Goal: Information Seeking & Learning: Check status

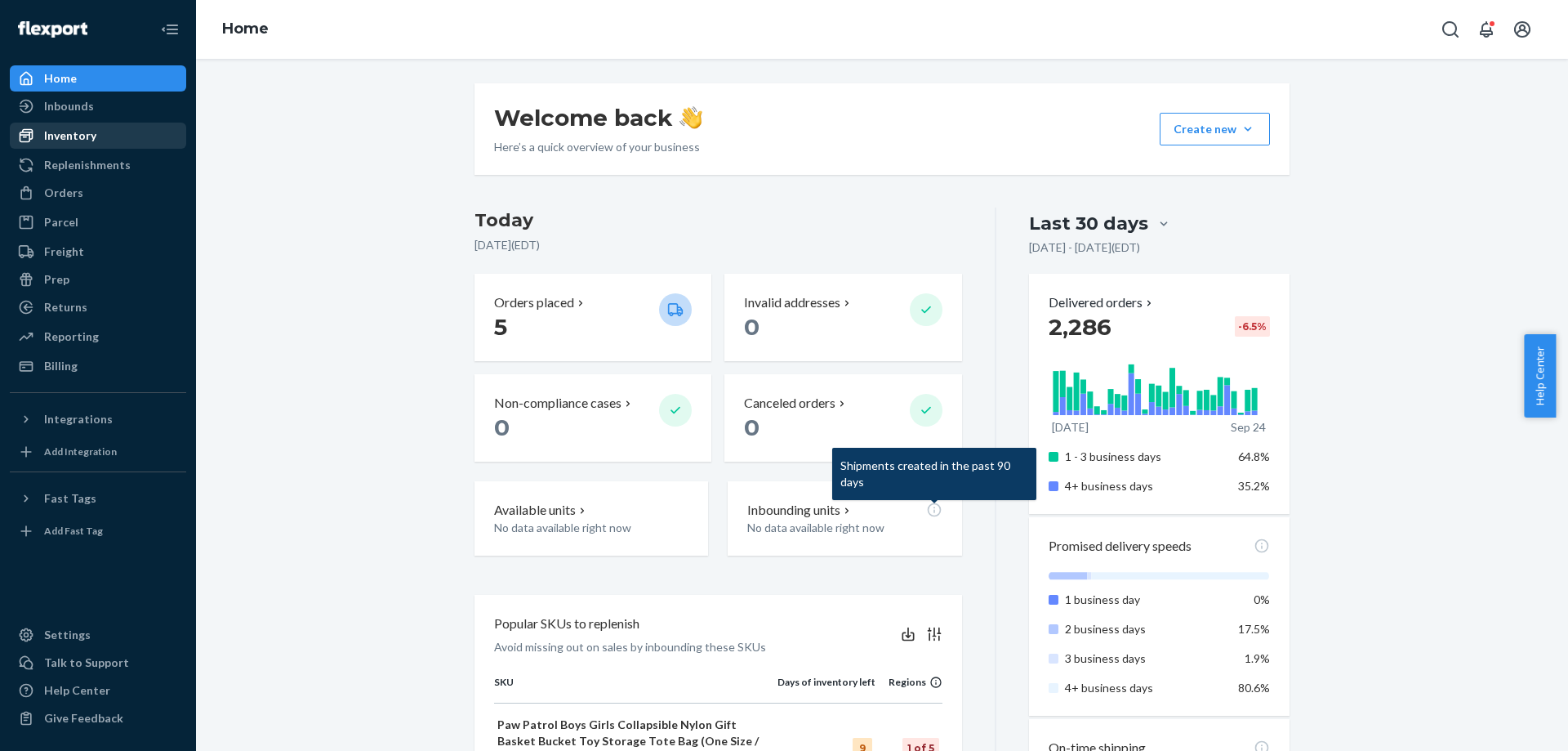
click at [65, 141] on div "Inventory" at bounding box center [70, 135] width 52 height 17
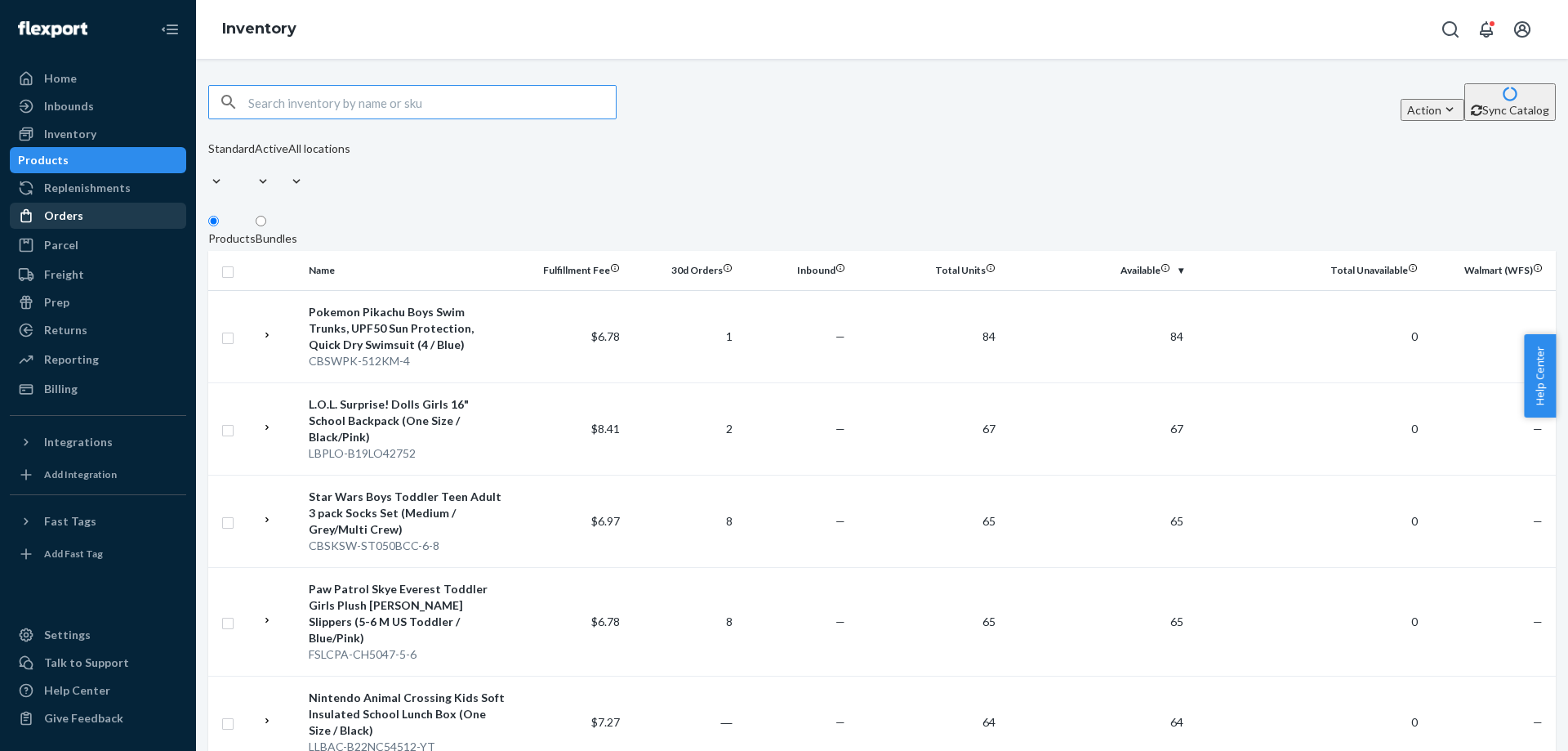
click at [68, 224] on div "Orders" at bounding box center [64, 215] width 39 height 17
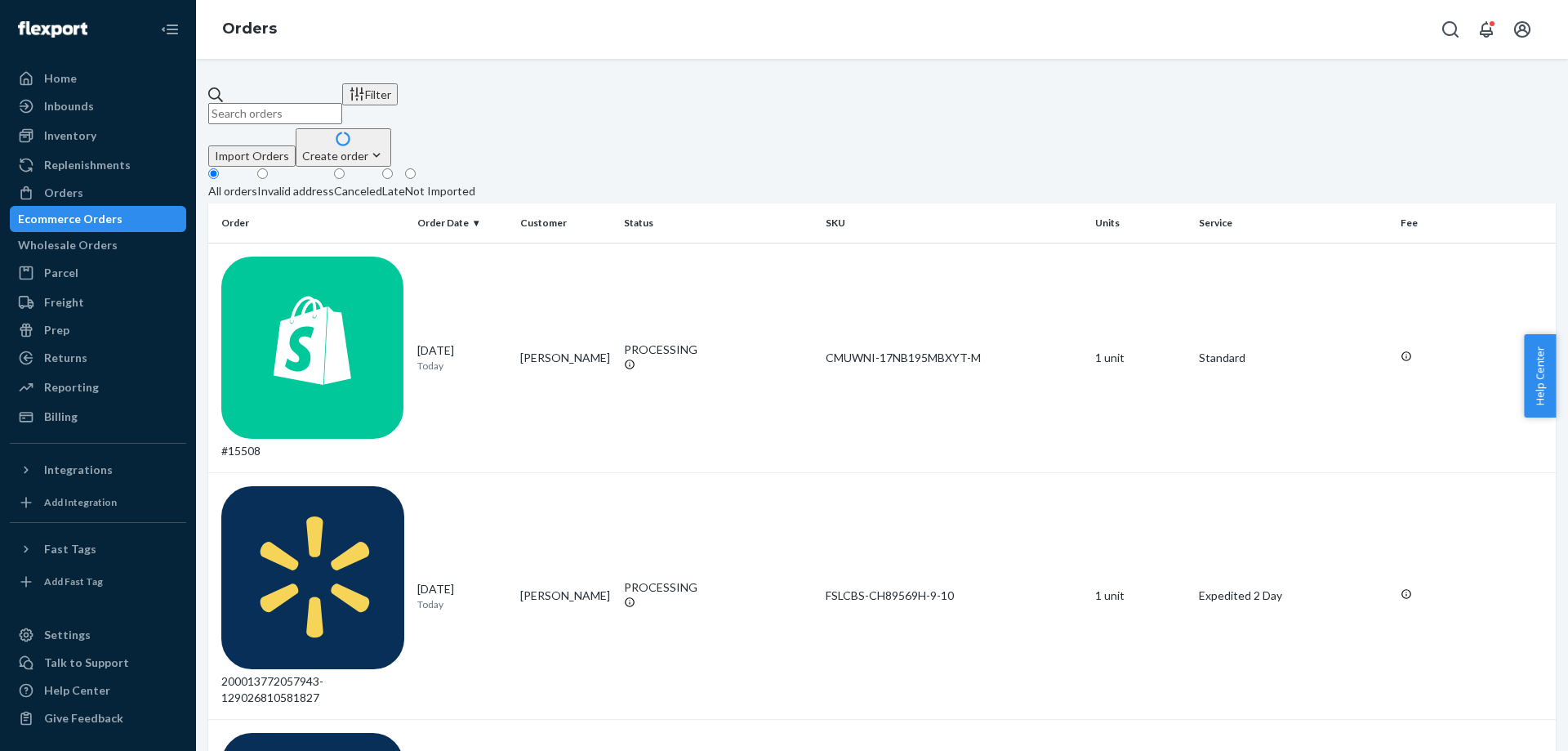
click at [951, 129] on div "Import Orders Create order Ecommerce order Removal order" at bounding box center [882, 147] width 1348 height 38
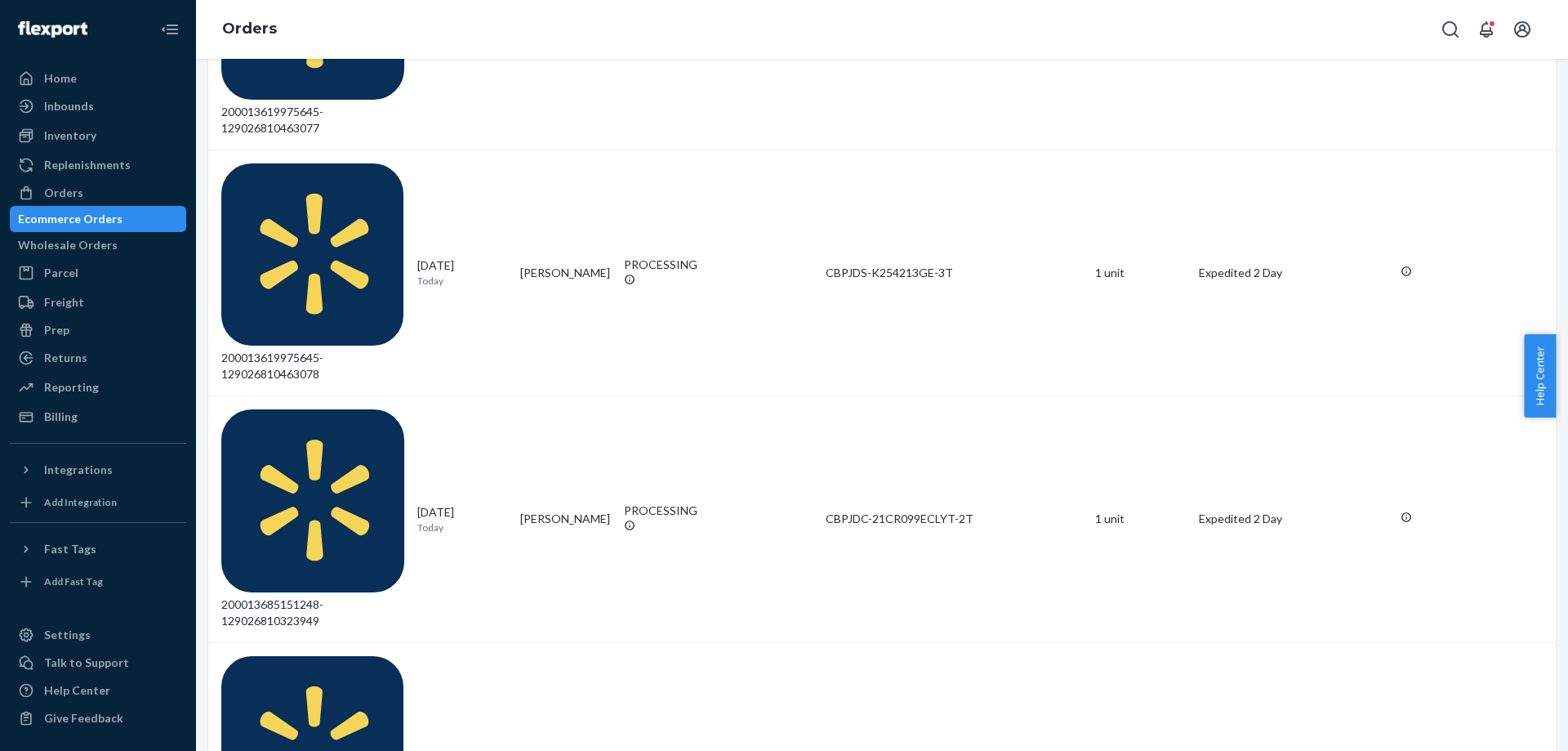
scroll to position [1063, 0]
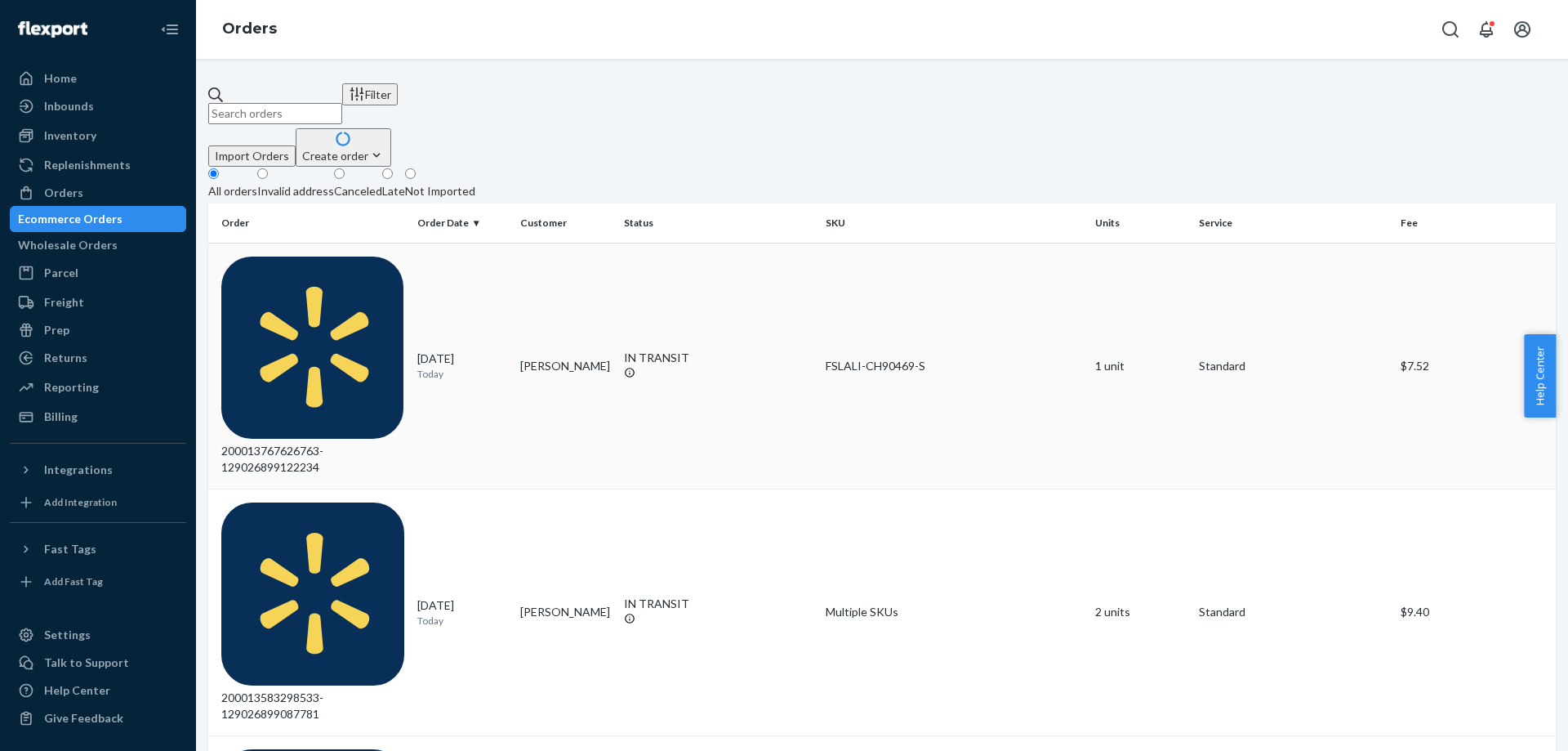
click at [346, 264] on div "200013767626763-129026899122234" at bounding box center [313, 366] width 183 height 220
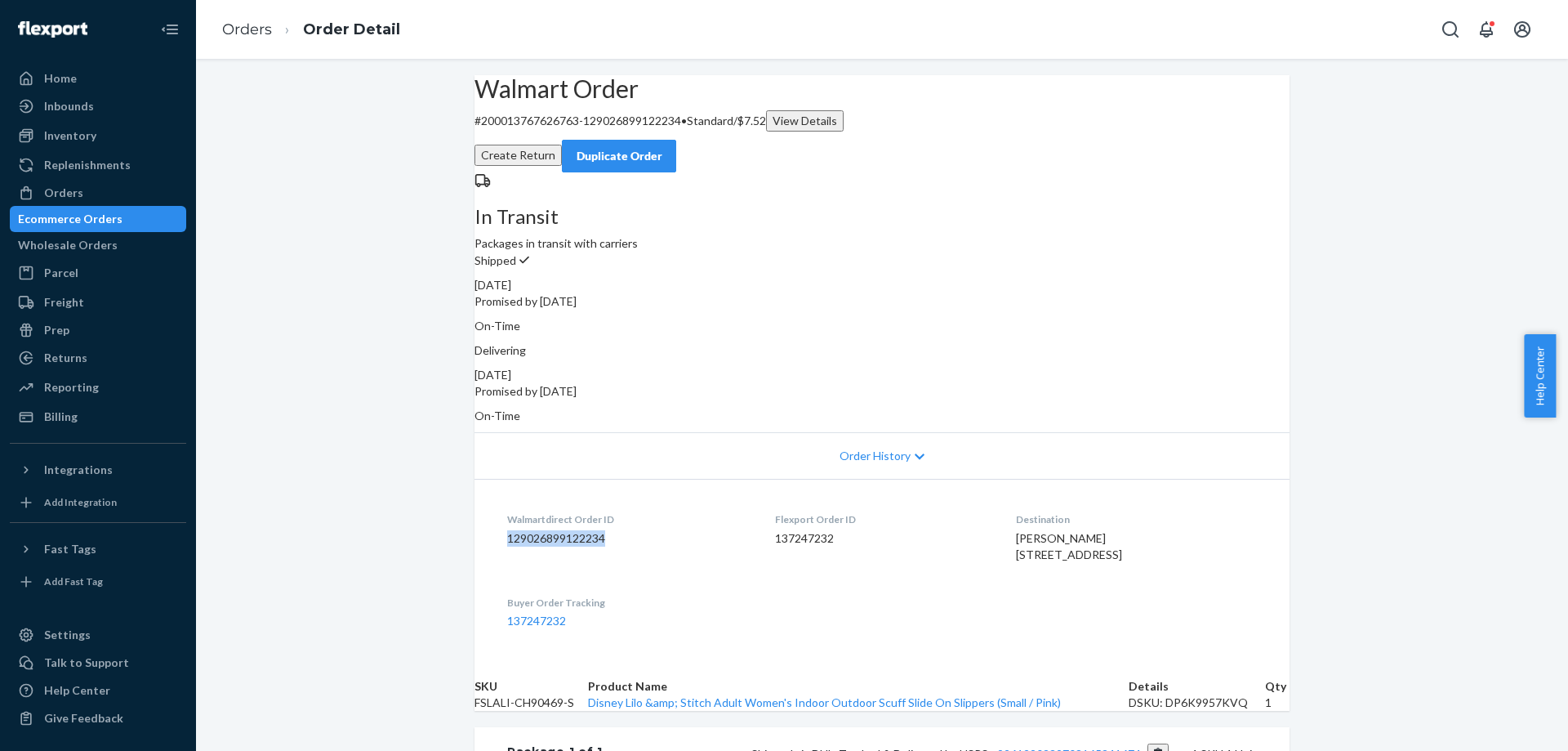
drag, startPoint x: 499, startPoint y: 518, endPoint x: 607, endPoint y: 519, distance: 108.0
click at [607, 519] on dl "Walmartdirect Order ID 129026899122234 Flexport Order ID 137247232 Destination …" at bounding box center [882, 570] width 815 height 183
copy dd "129026899122234"
click at [67, 192] on div "Orders" at bounding box center [64, 192] width 39 height 17
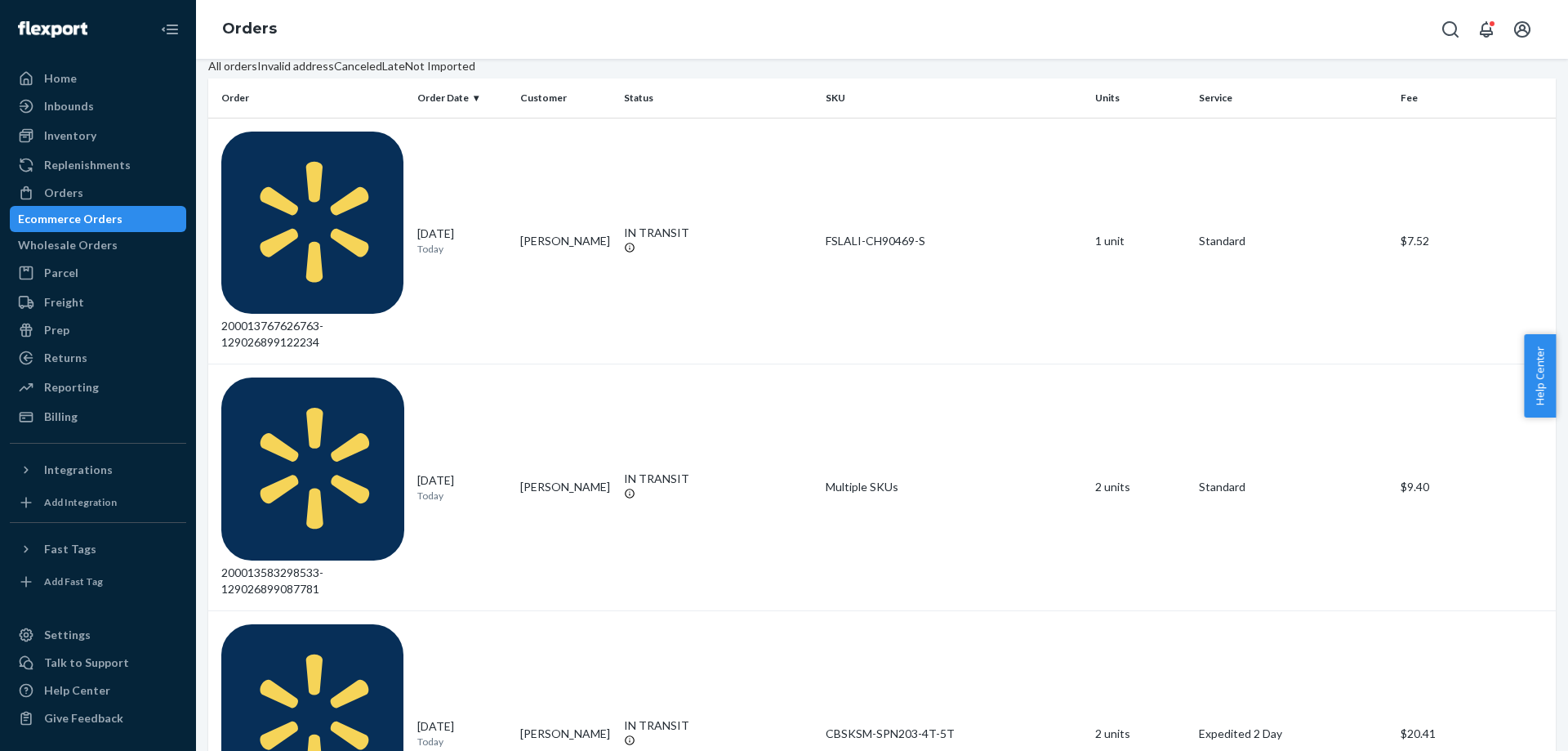
scroll to position [27, 0]
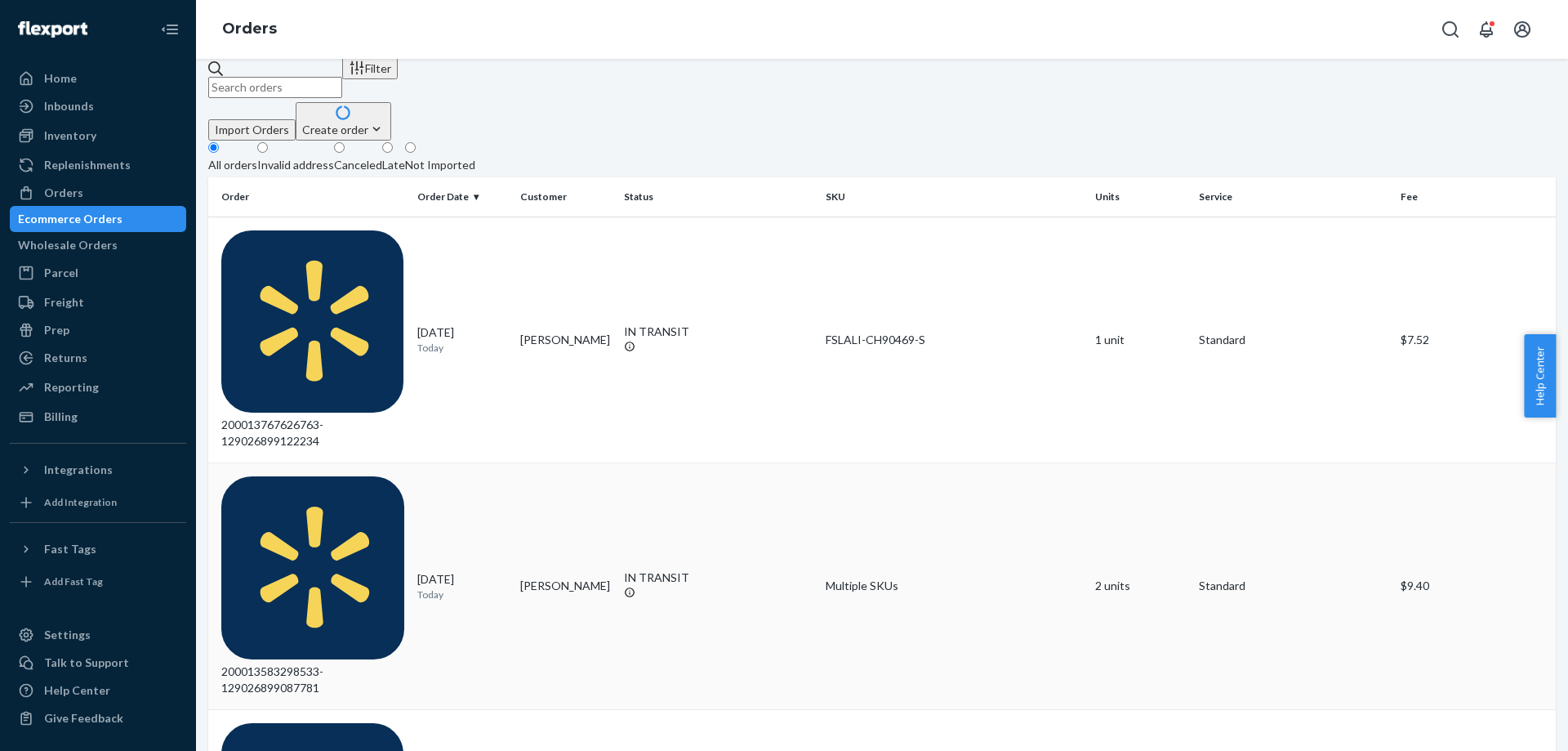
click at [330, 476] on div "200013583298533-129026899087781" at bounding box center [313, 586] width 183 height 220
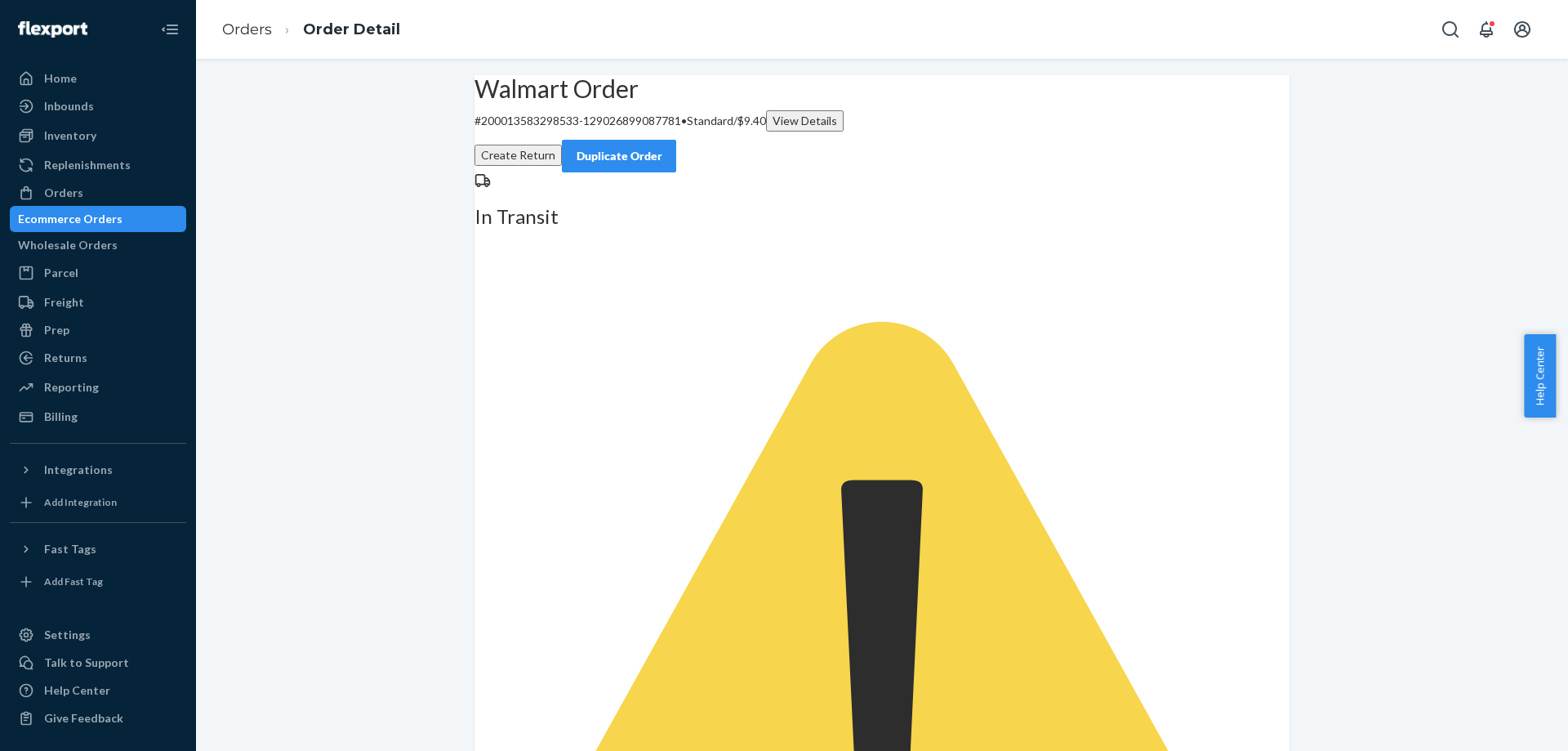
drag, startPoint x: 498, startPoint y: 514, endPoint x: 602, endPoint y: 520, distance: 104.2
copy dd "129026899087781"
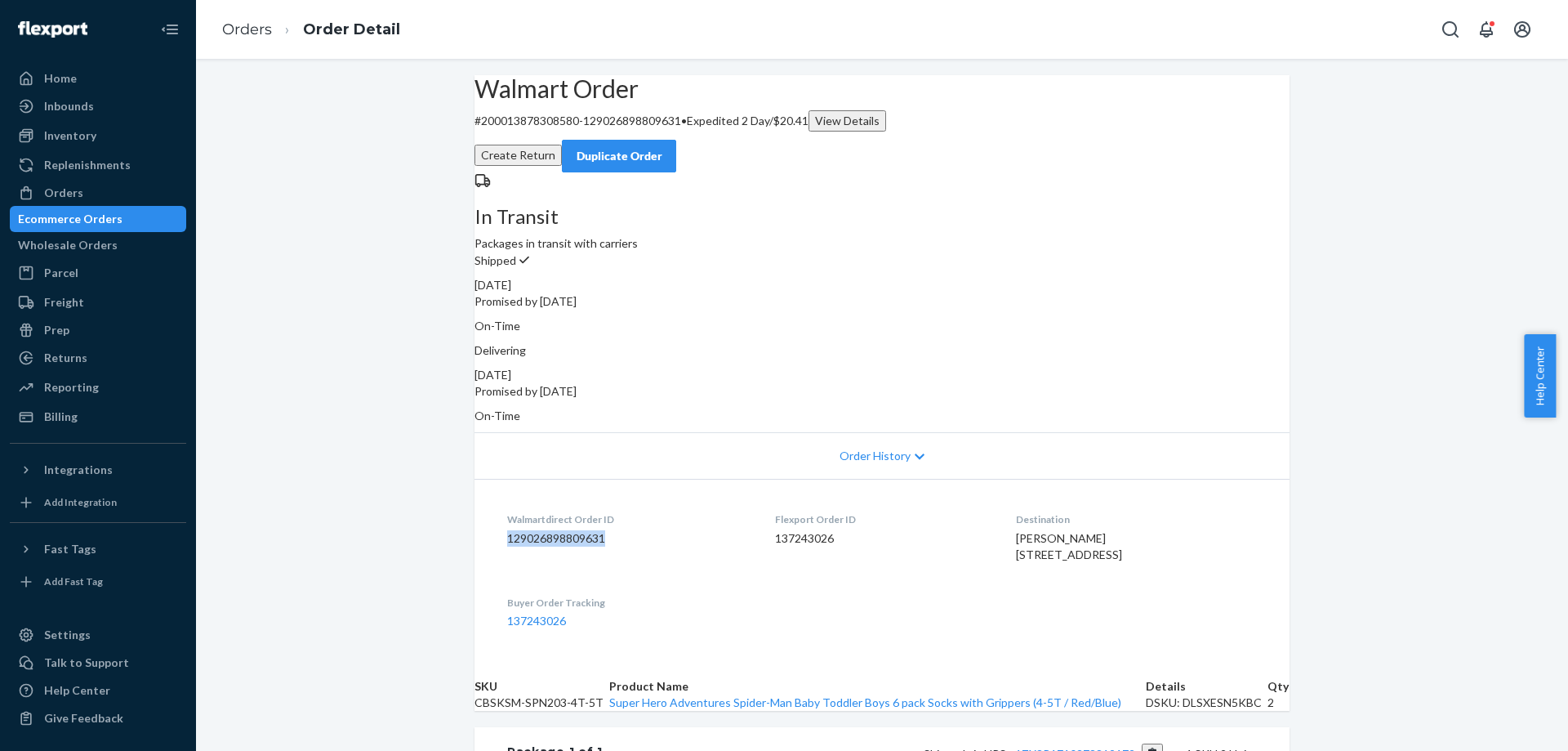
drag, startPoint x: 501, startPoint y: 519, endPoint x: 602, endPoint y: 521, distance: 101.0
click at [602, 530] on dd "129026898809631" at bounding box center [628, 538] width 241 height 17
copy dd "129026898809631"
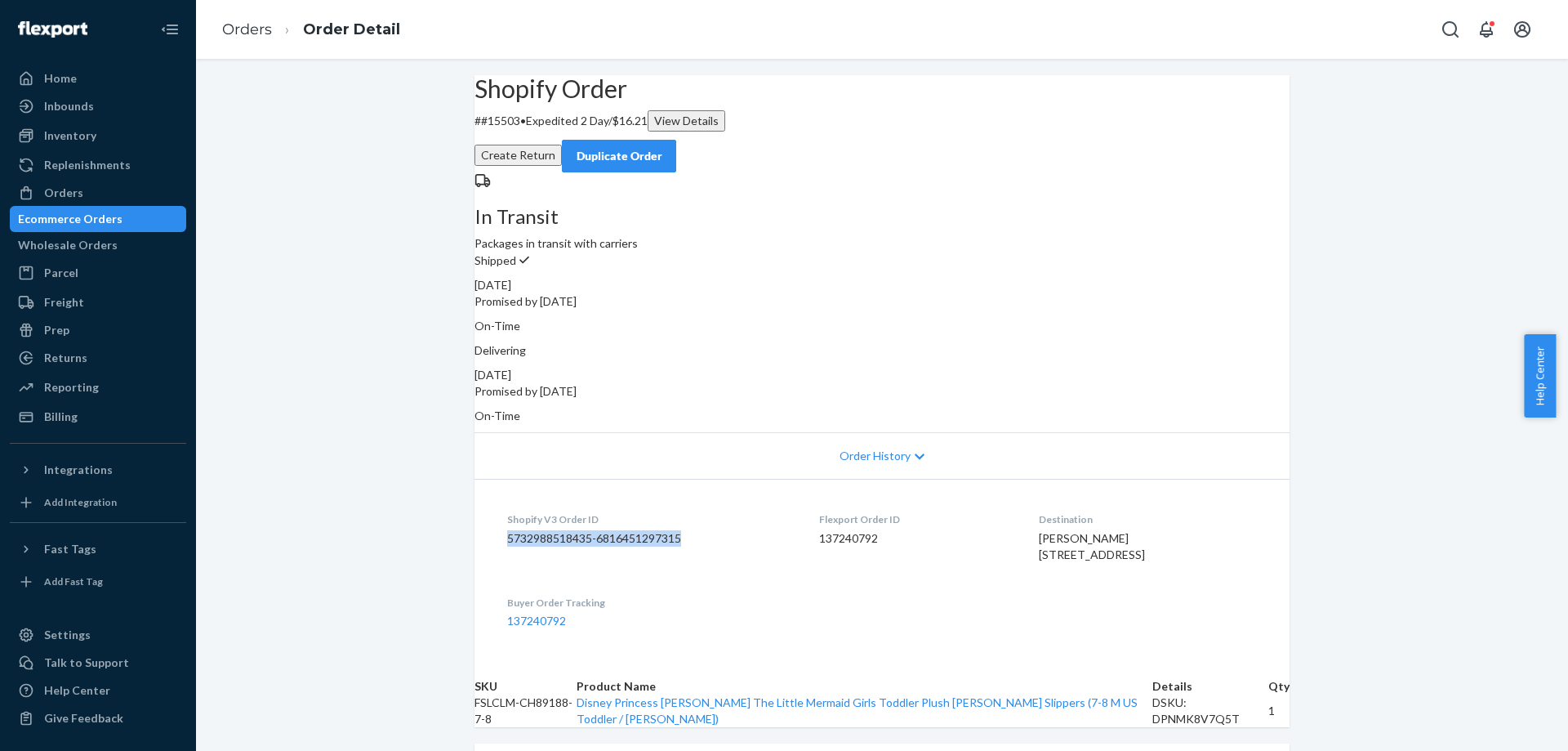
drag, startPoint x: 499, startPoint y: 520, endPoint x: 700, endPoint y: 517, distance: 201.0
click at [700, 517] on dl "Shopify V3 Order ID 5732988518435-6816451297315 Flexport Order ID 137240792 Des…" at bounding box center [882, 570] width 815 height 183
copy dd "5732988518435-6816451297315"
drag, startPoint x: 516, startPoint y: 158, endPoint x: 546, endPoint y: 163, distance: 30.4
click at [546, 132] on p "# #15503 • Expedited 2 Day / $16.21 View Details" at bounding box center [882, 121] width 815 height 22
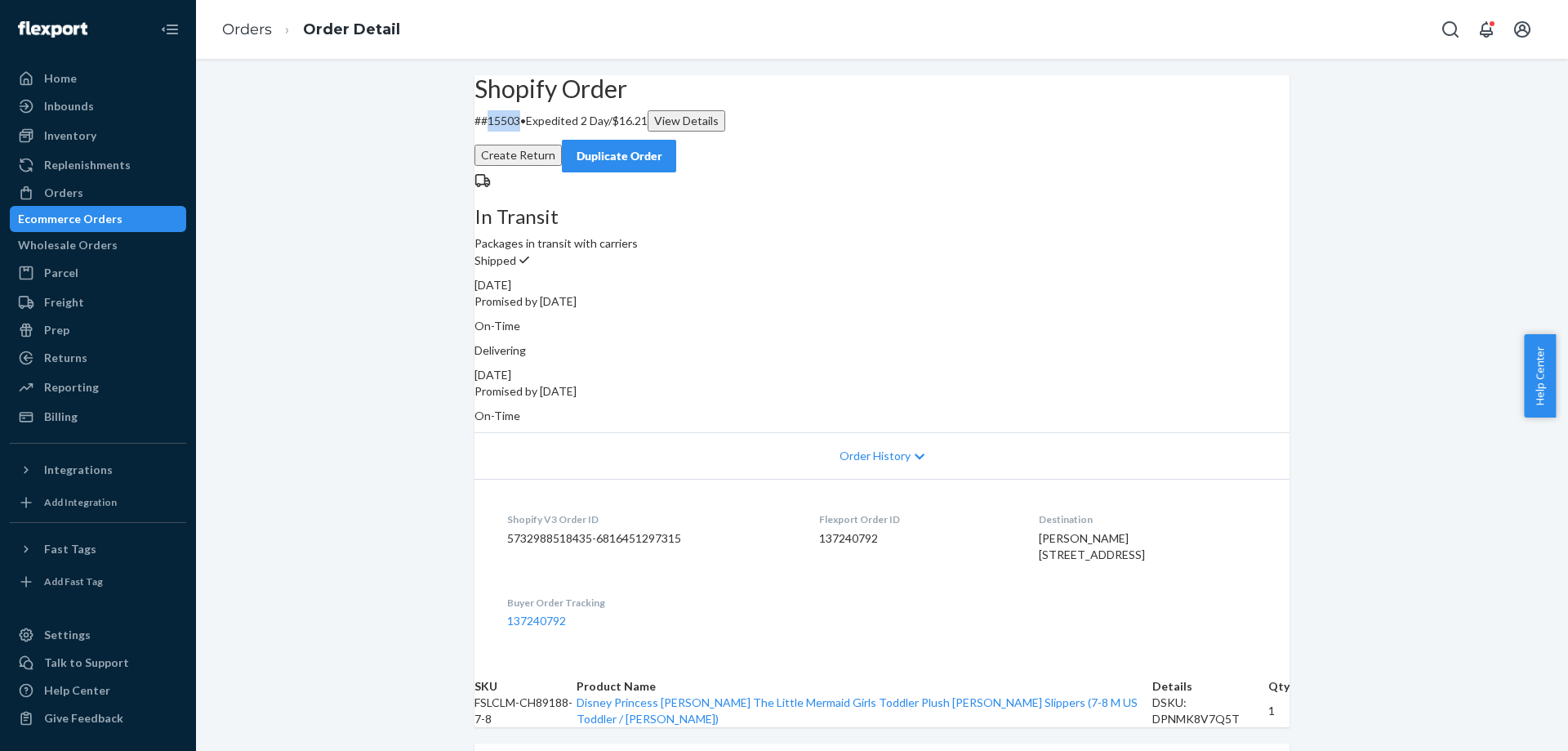
copy p "15503"
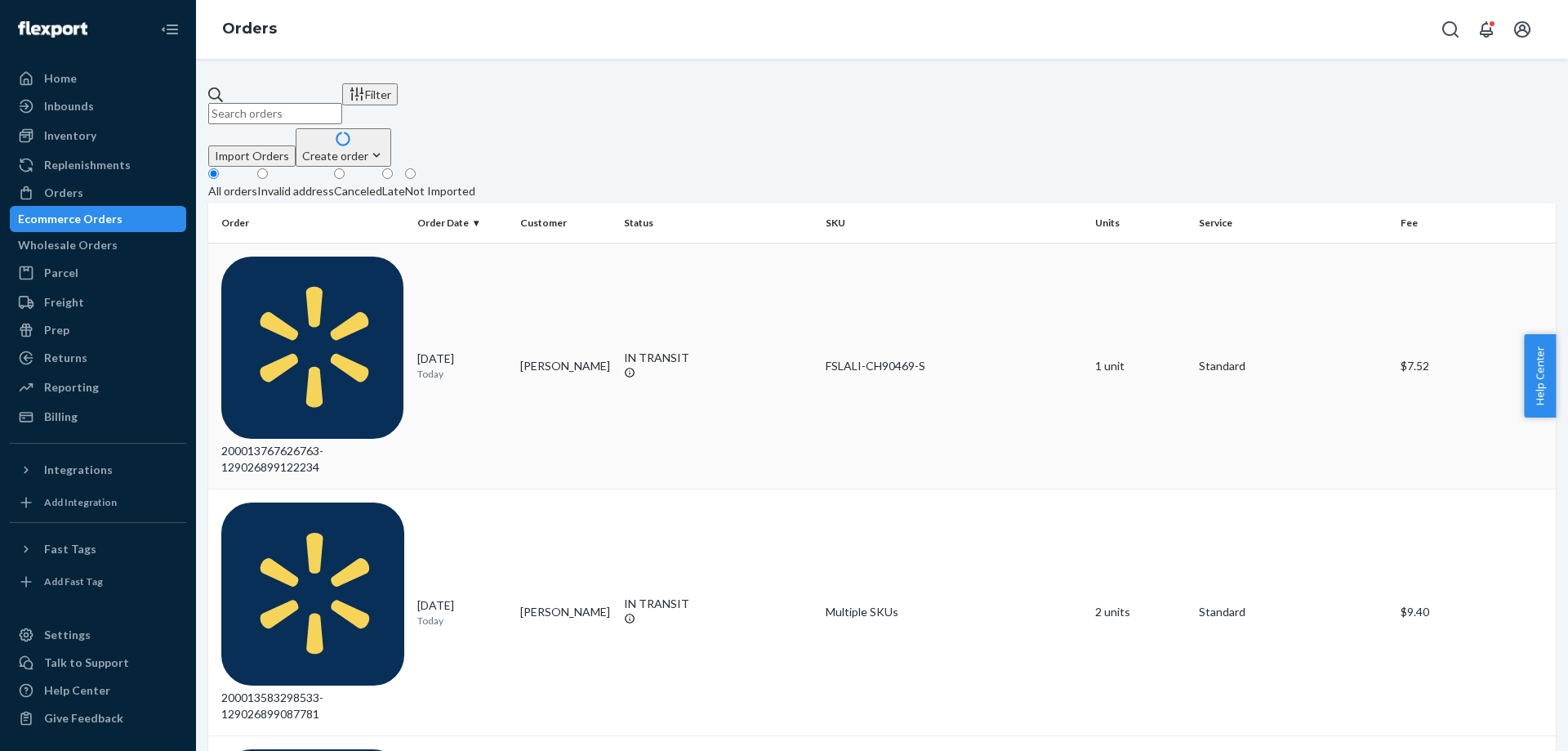
click at [349, 263] on div "200013767626763-129026899122234" at bounding box center [313, 366] width 183 height 220
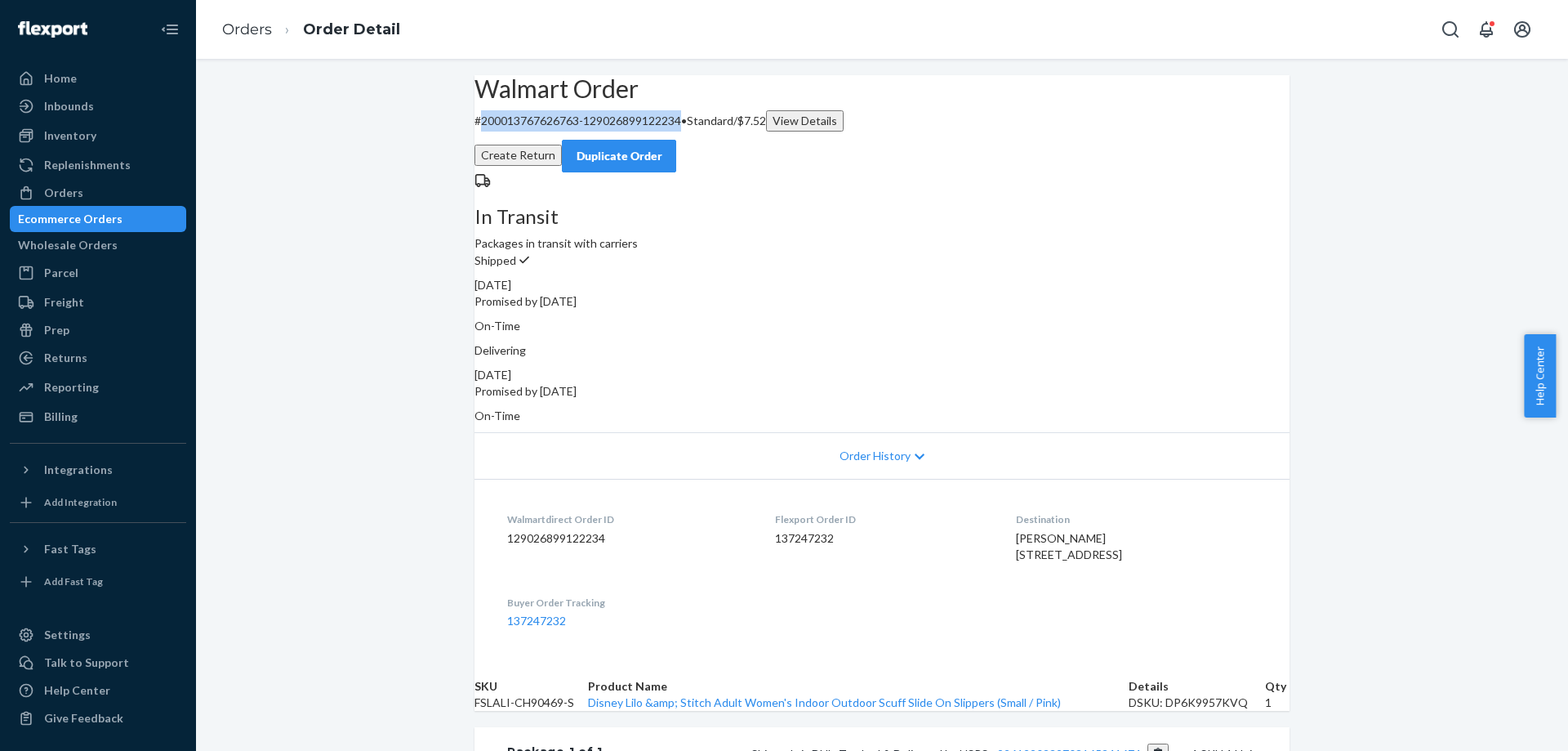
drag, startPoint x: 508, startPoint y: 157, endPoint x: 710, endPoint y: 163, distance: 202.1
click at [710, 132] on p "# 200013767626763-129026899122234 • Standard / $7.52 View Details" at bounding box center [882, 121] width 815 height 22
copy p "200013767626763-129026899122234"
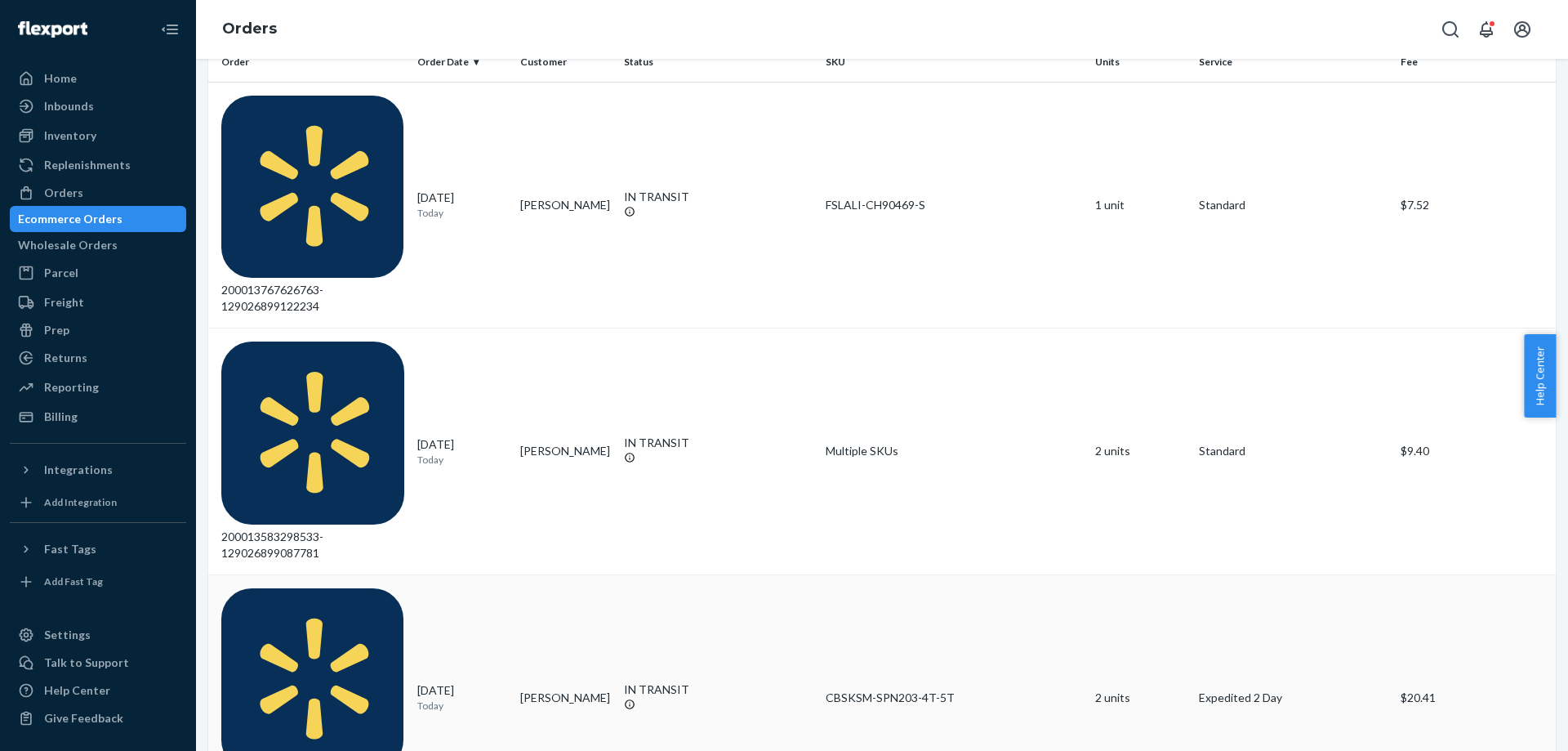
scroll to position [163, 0]
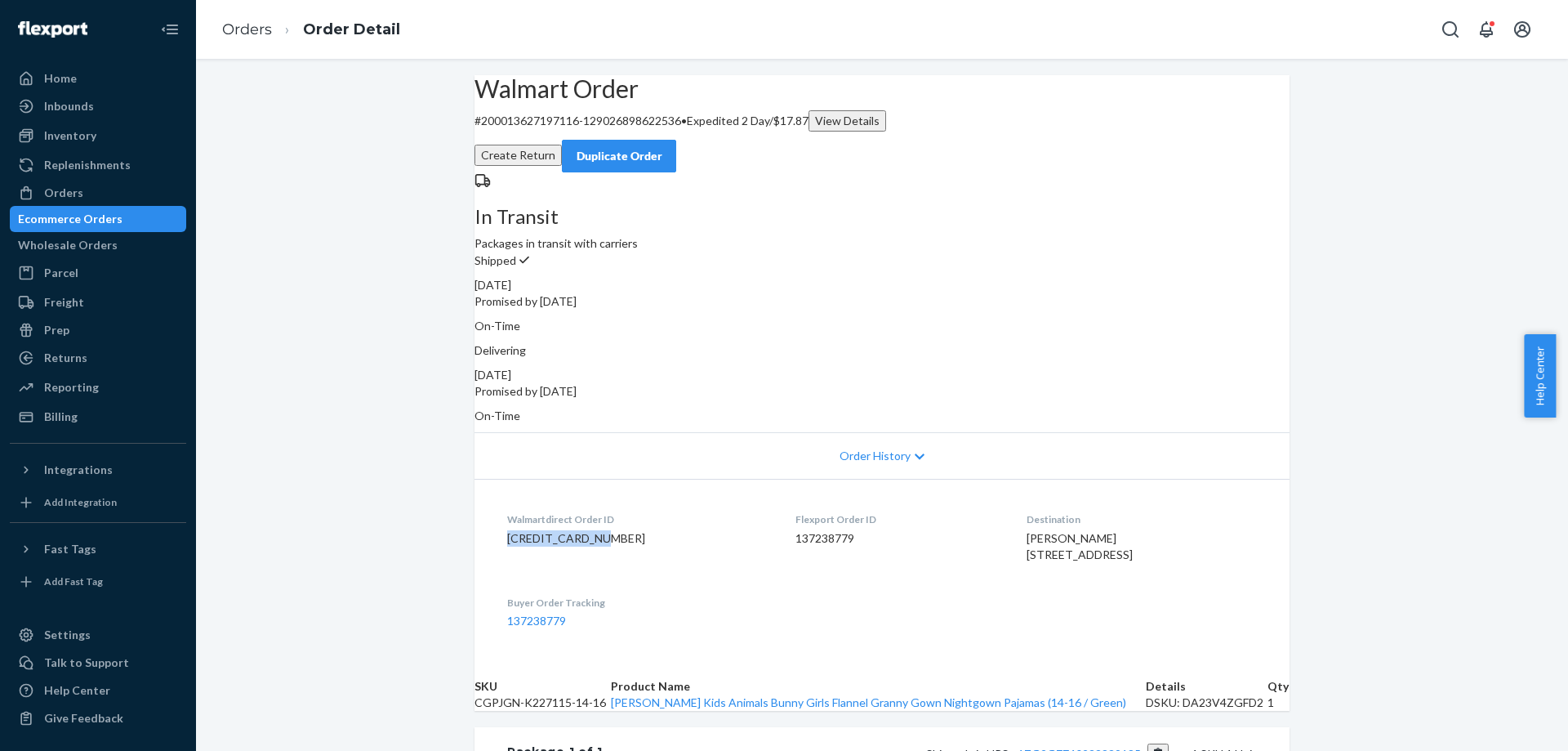
drag, startPoint x: 502, startPoint y: 517, endPoint x: 606, endPoint y: 519, distance: 104.0
click at [606, 530] on dd "129026898622536" at bounding box center [638, 538] width 262 height 17
copy dd "129026898622536"
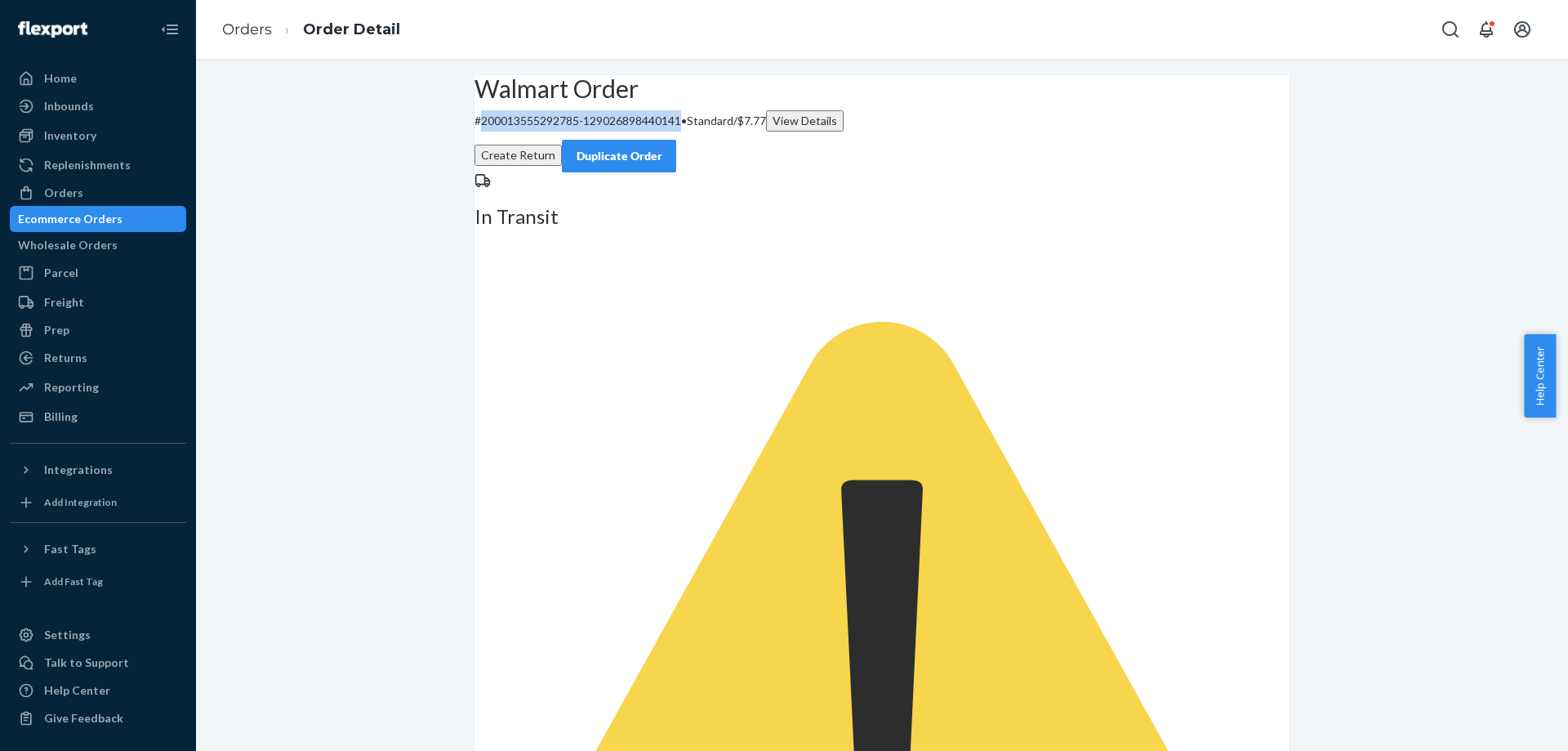
drag, startPoint x: 509, startPoint y: 155, endPoint x: 709, endPoint y: 155, distance: 200.0
click at [709, 132] on p "# 200013555292785-129026898440141 • Standard / $7.77 View Details" at bounding box center [882, 121] width 815 height 22
copy p "200013555292785-129026898440141"
drag, startPoint x: 502, startPoint y: 515, endPoint x: 603, endPoint y: 513, distance: 101.0
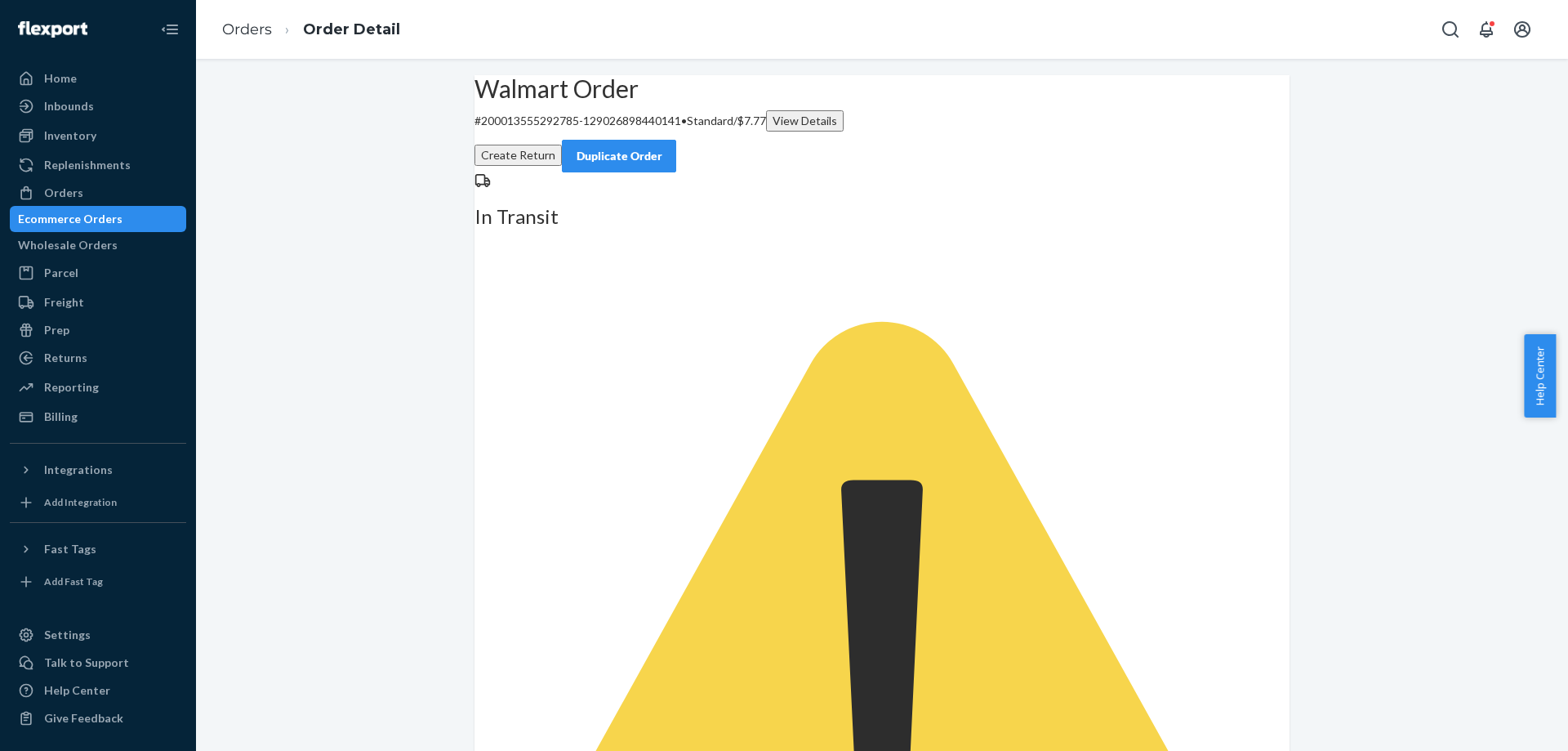
copy dd "129026898440141"
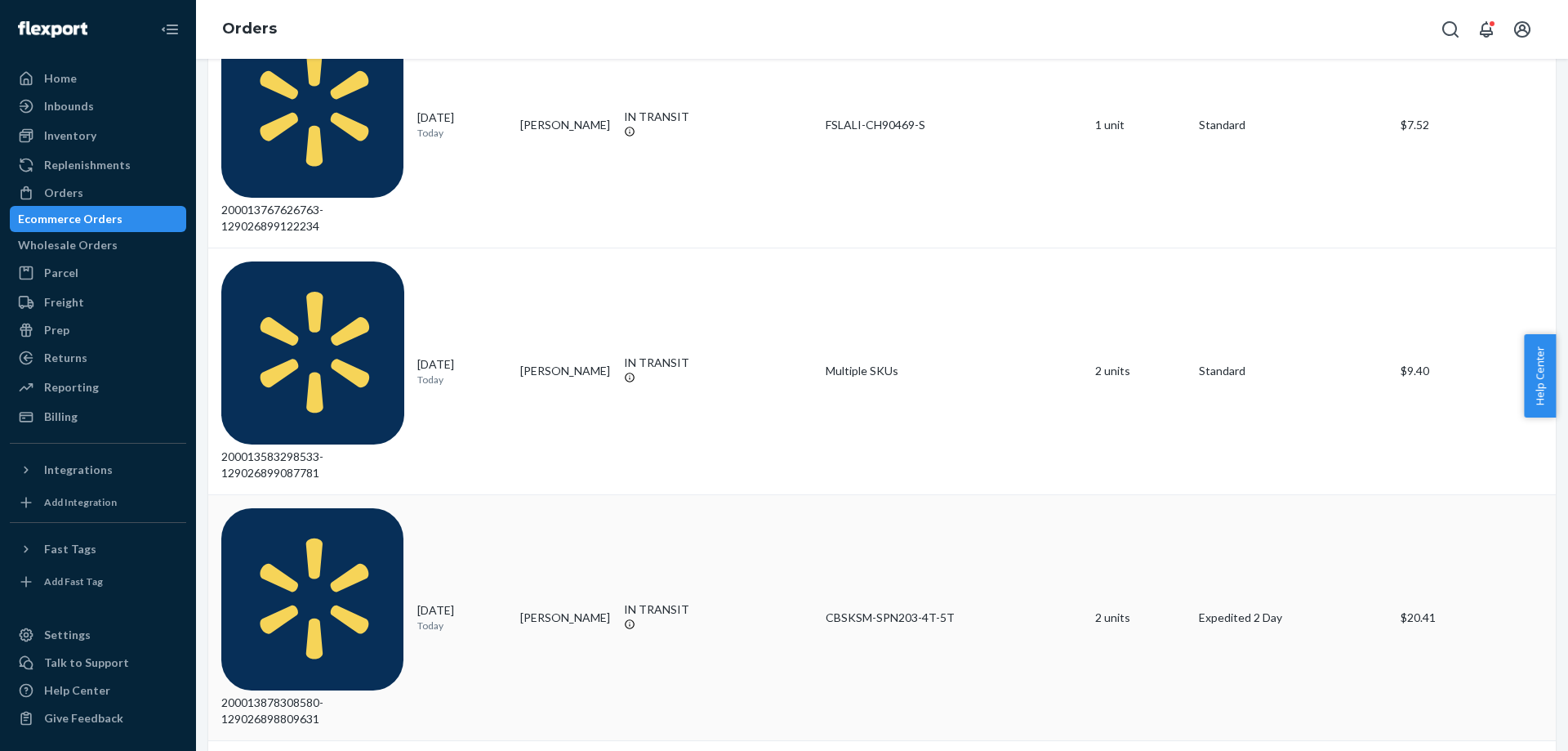
scroll to position [245, 0]
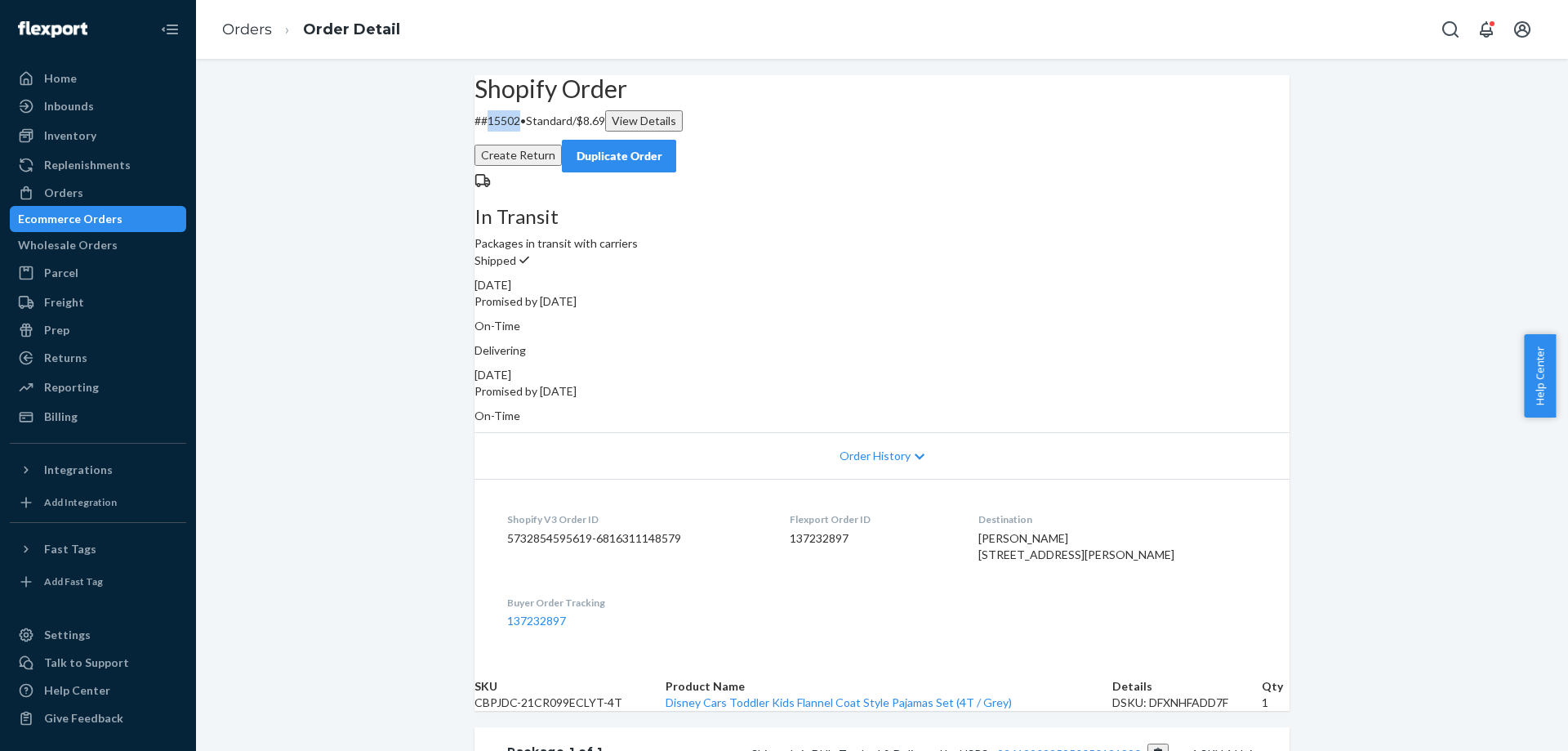
drag, startPoint x: 516, startPoint y: 160, endPoint x: 545, endPoint y: 163, distance: 29.2
click at [545, 132] on p "# #15502 • Standard / $8.69 View Details" at bounding box center [882, 121] width 815 height 22
copy p "15502"
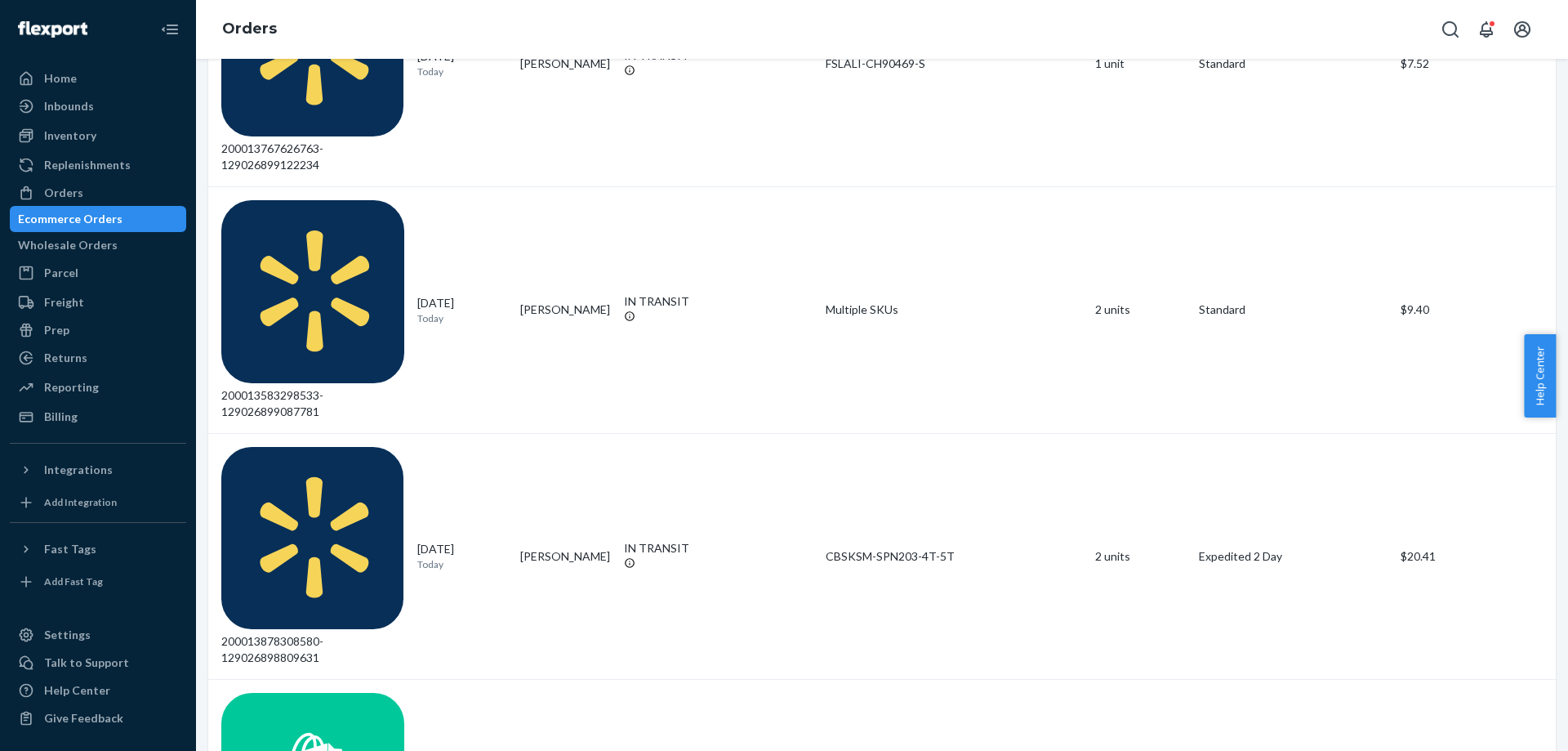
scroll to position [327, 0]
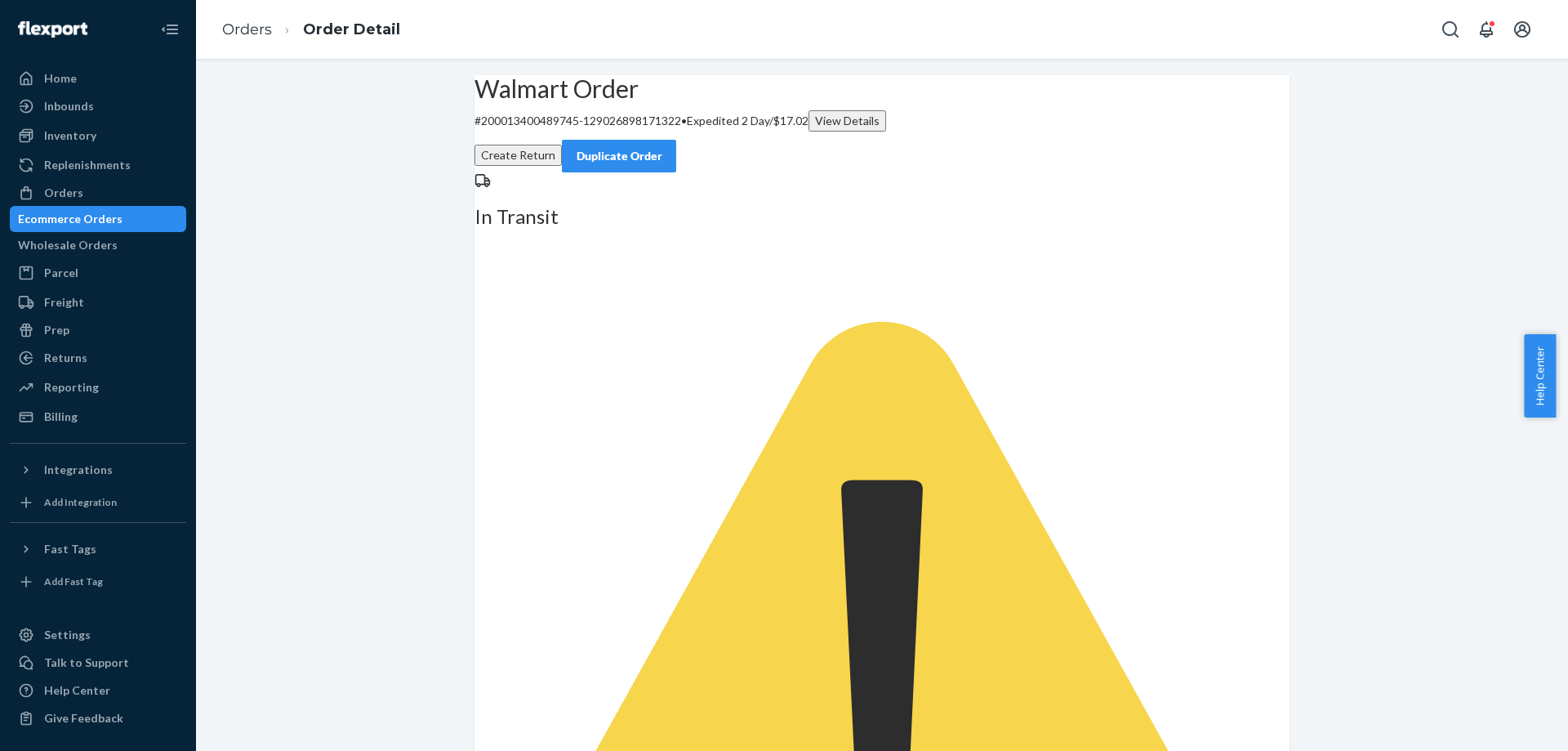
drag, startPoint x: 503, startPoint y: 514, endPoint x: 603, endPoint y: 514, distance: 100.0
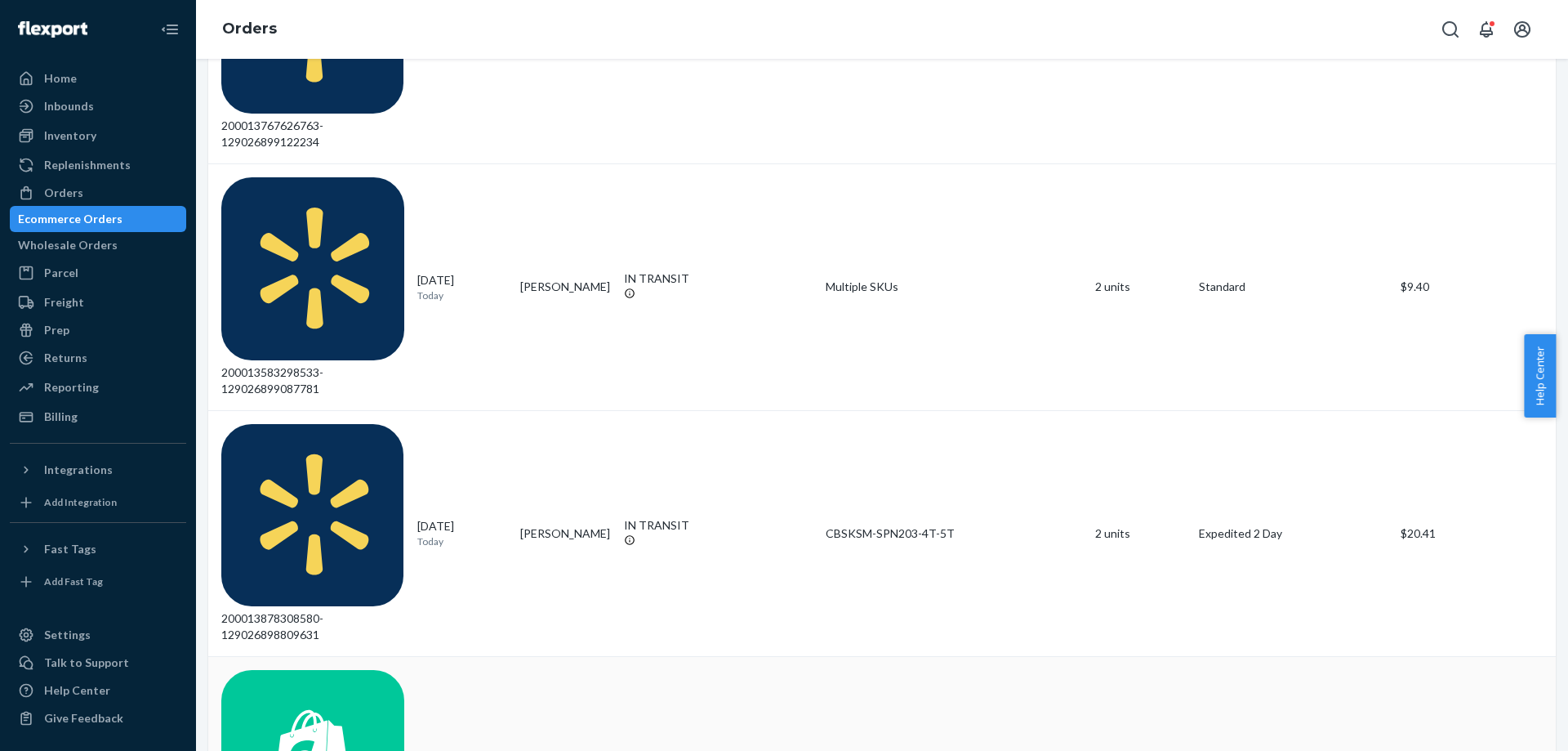
scroll to position [327, 0]
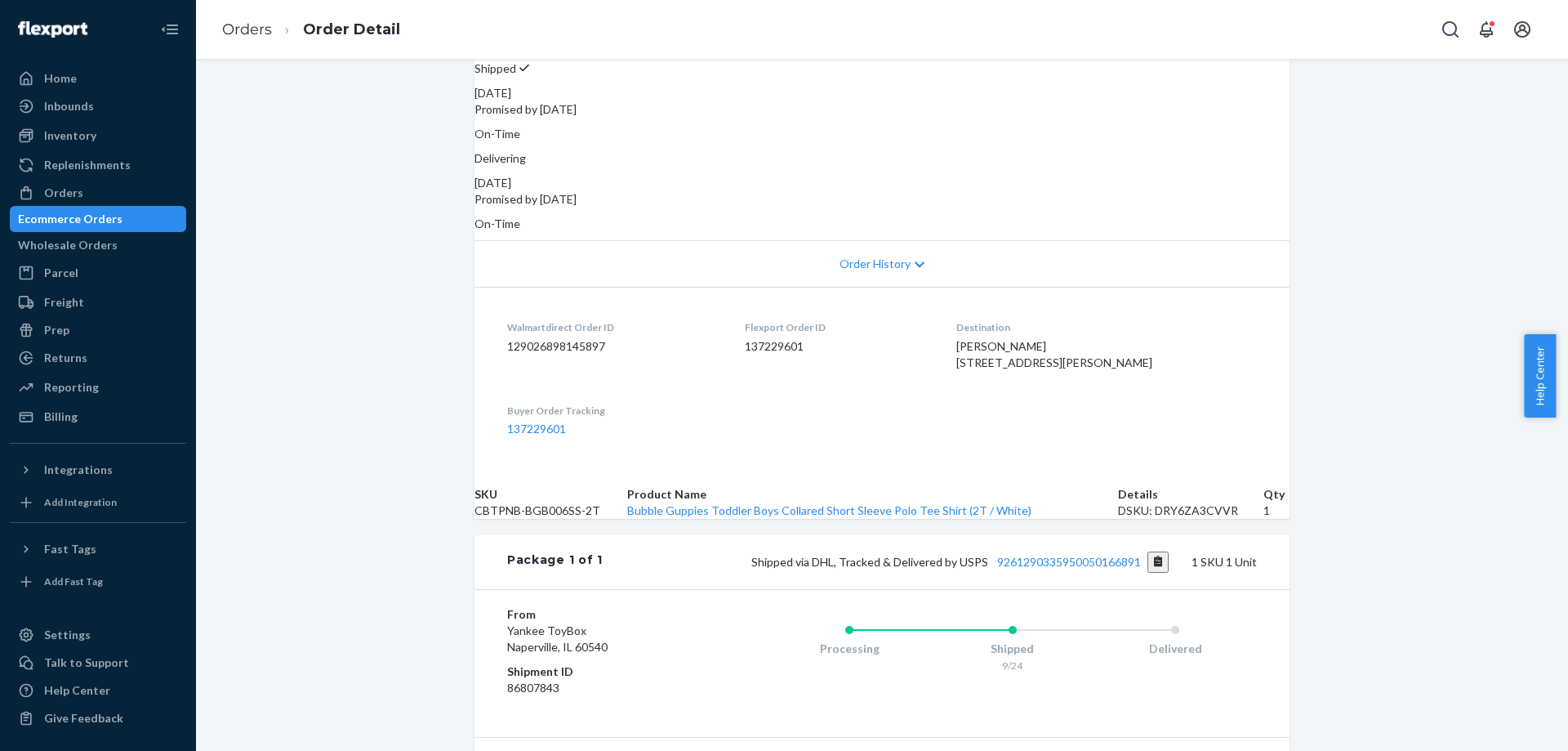
scroll to position [245, 0]
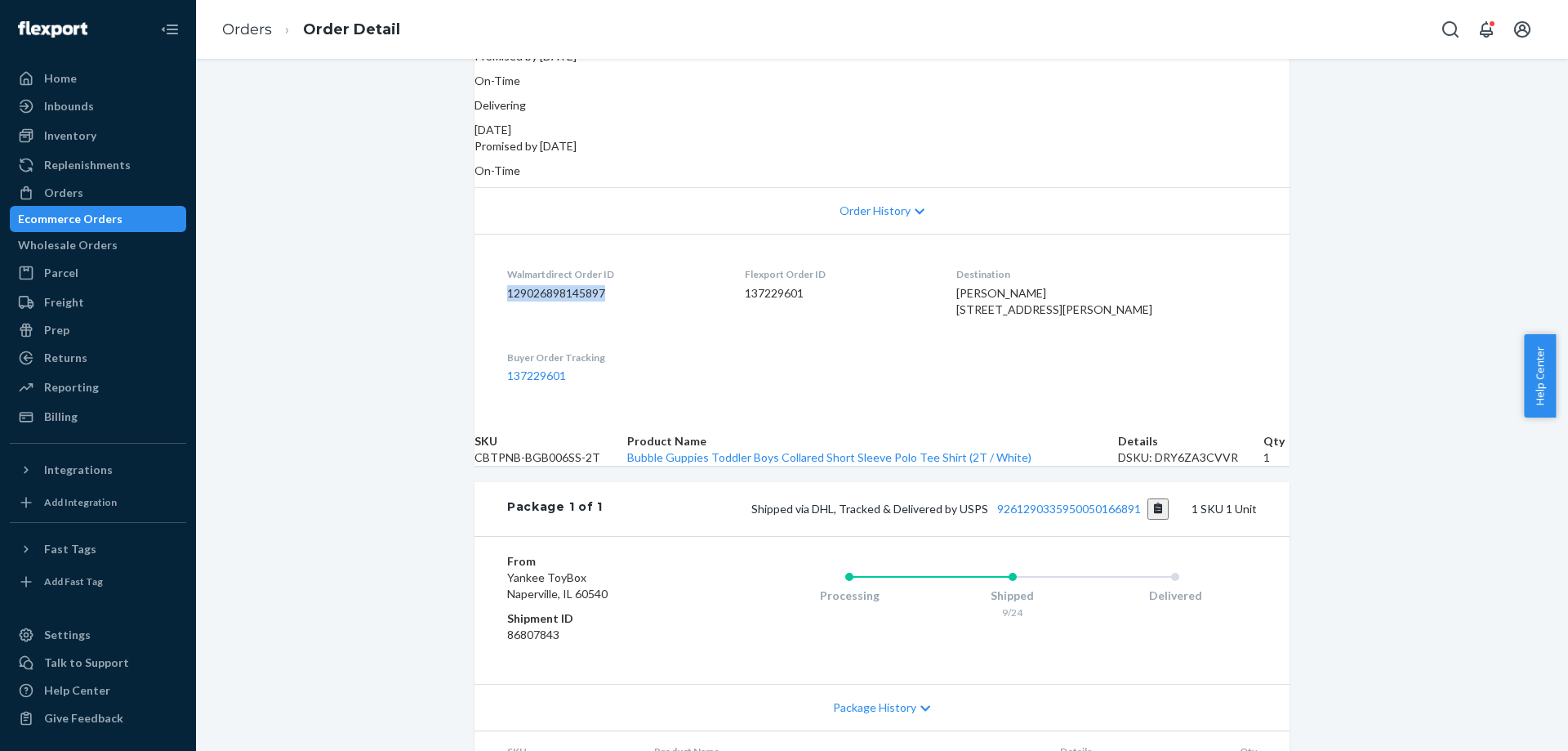
drag, startPoint x: 499, startPoint y: 271, endPoint x: 605, endPoint y: 271, distance: 106.0
click at [605, 271] on dl "Walmartdirect Order ID 129026898145897 Flexport Order ID 137229601 Destination …" at bounding box center [882, 325] width 815 height 183
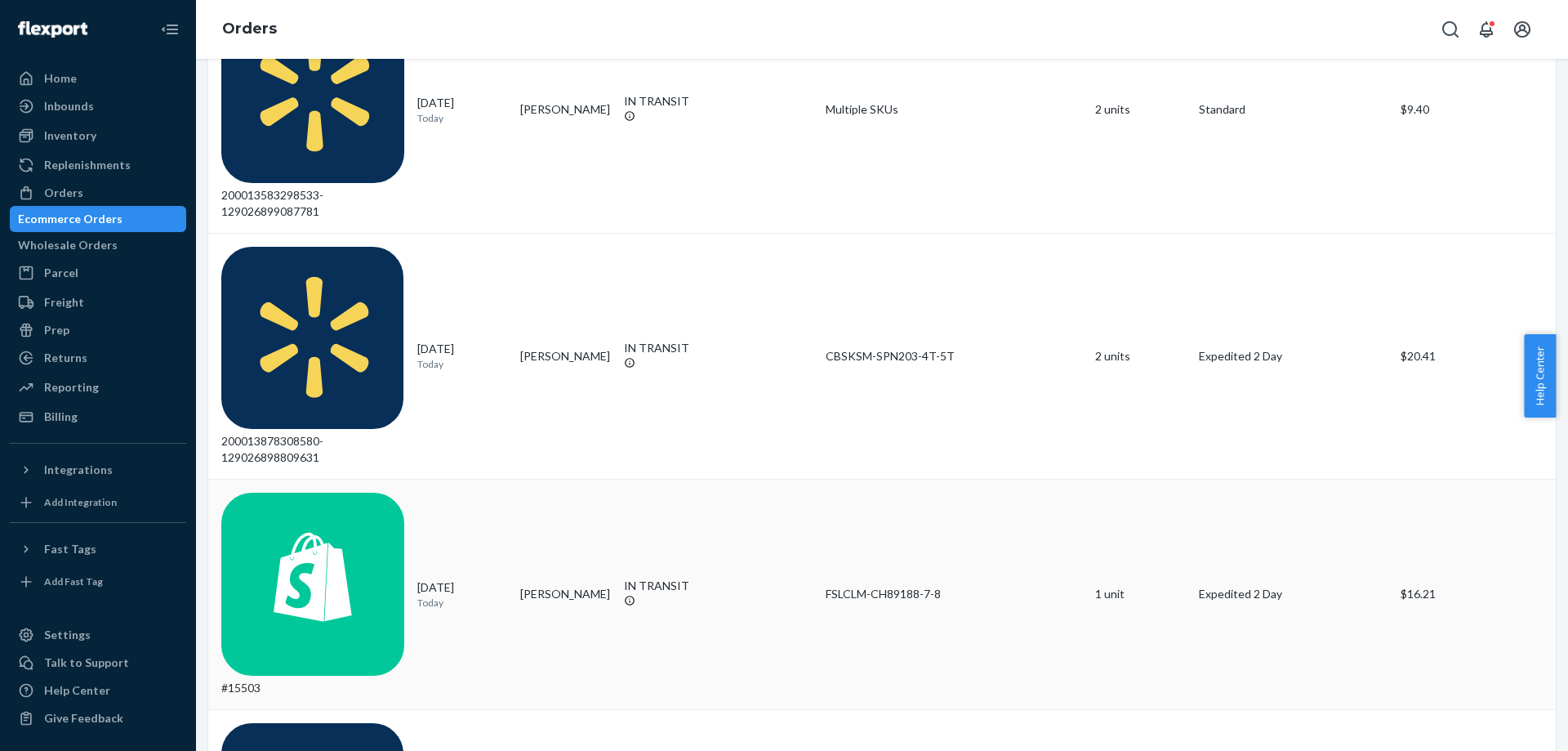
scroll to position [572, 0]
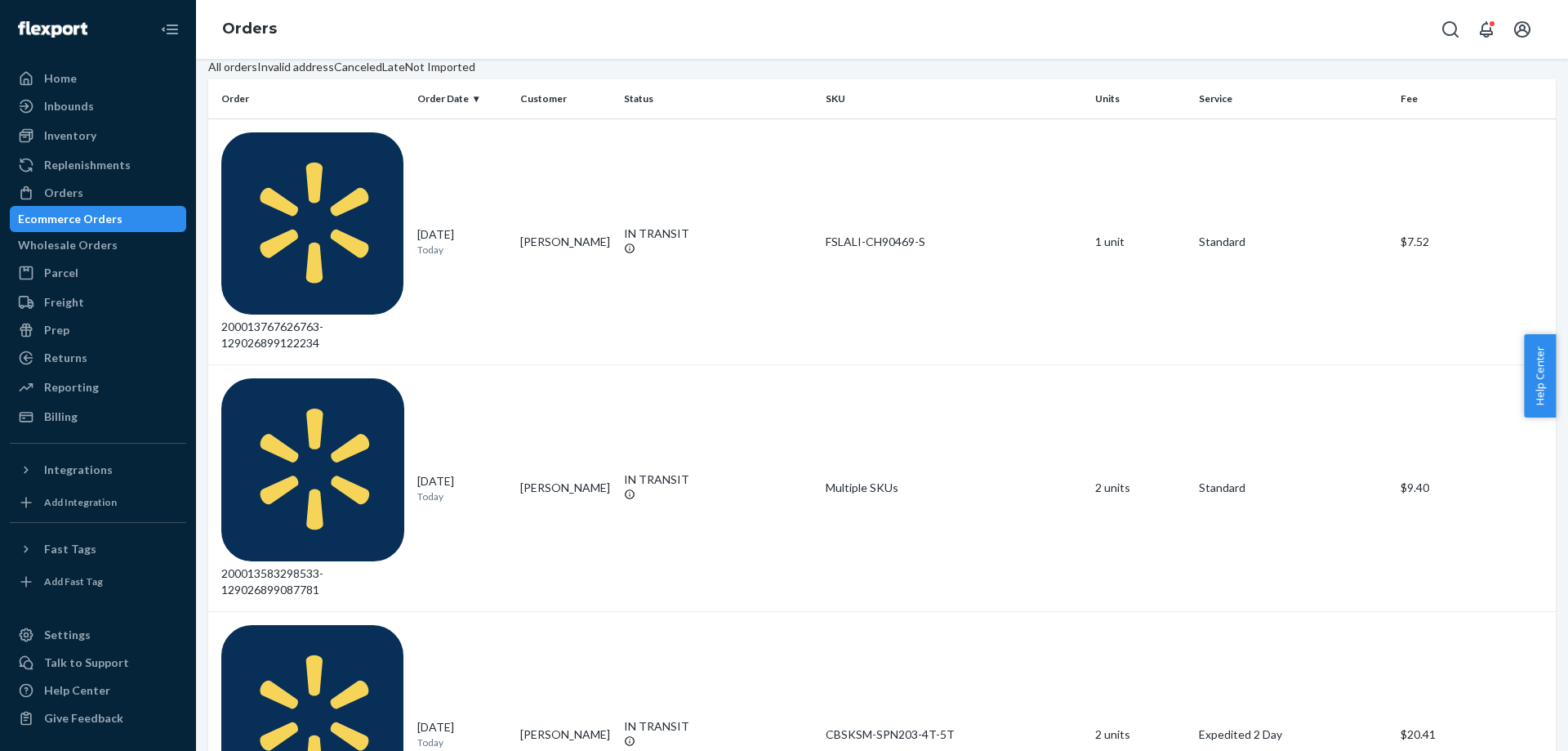
scroll to position [408, 0]
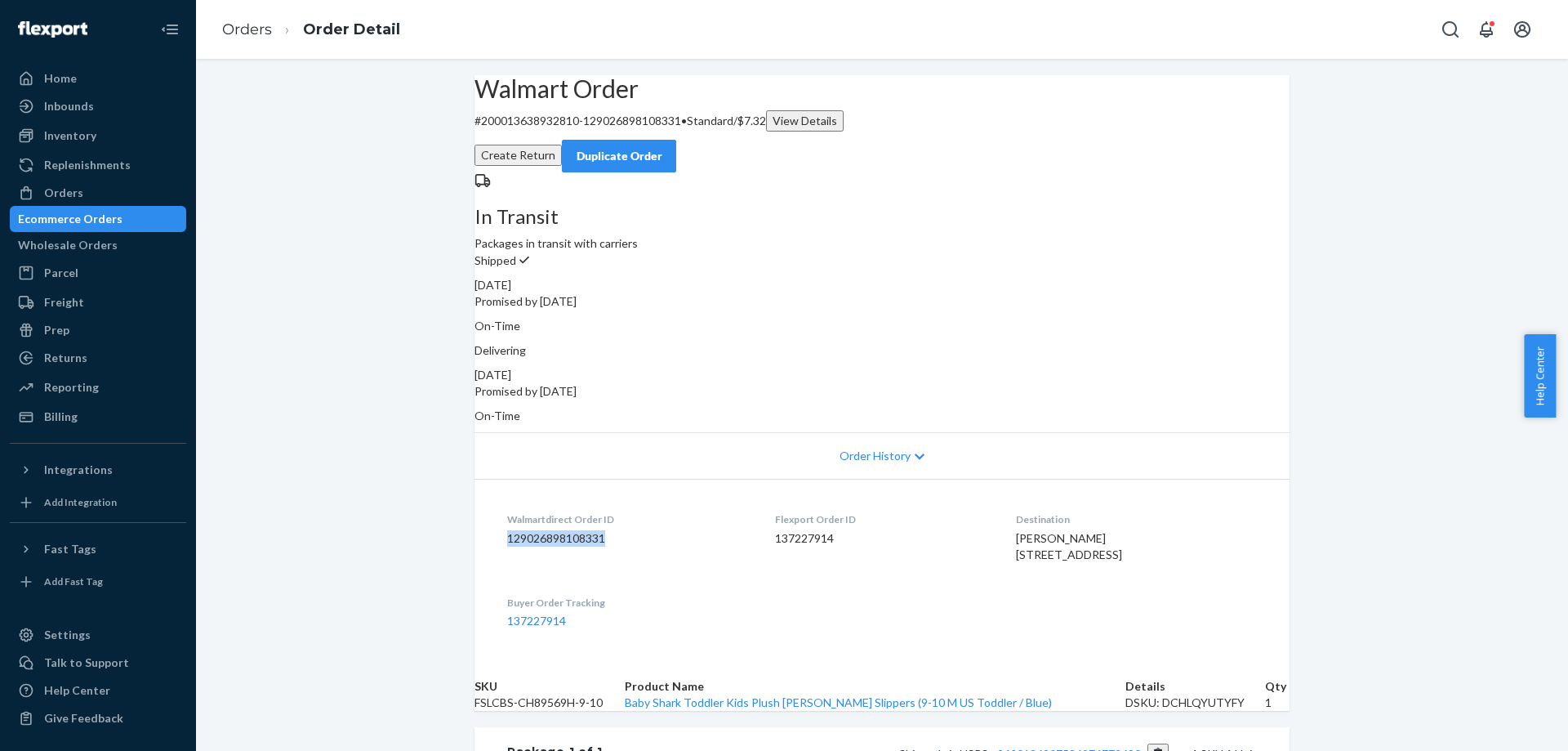
drag, startPoint x: 501, startPoint y: 511, endPoint x: 606, endPoint y: 514, distance: 105.0
click at [606, 530] on dd "129026898108331" at bounding box center [628, 538] width 241 height 17
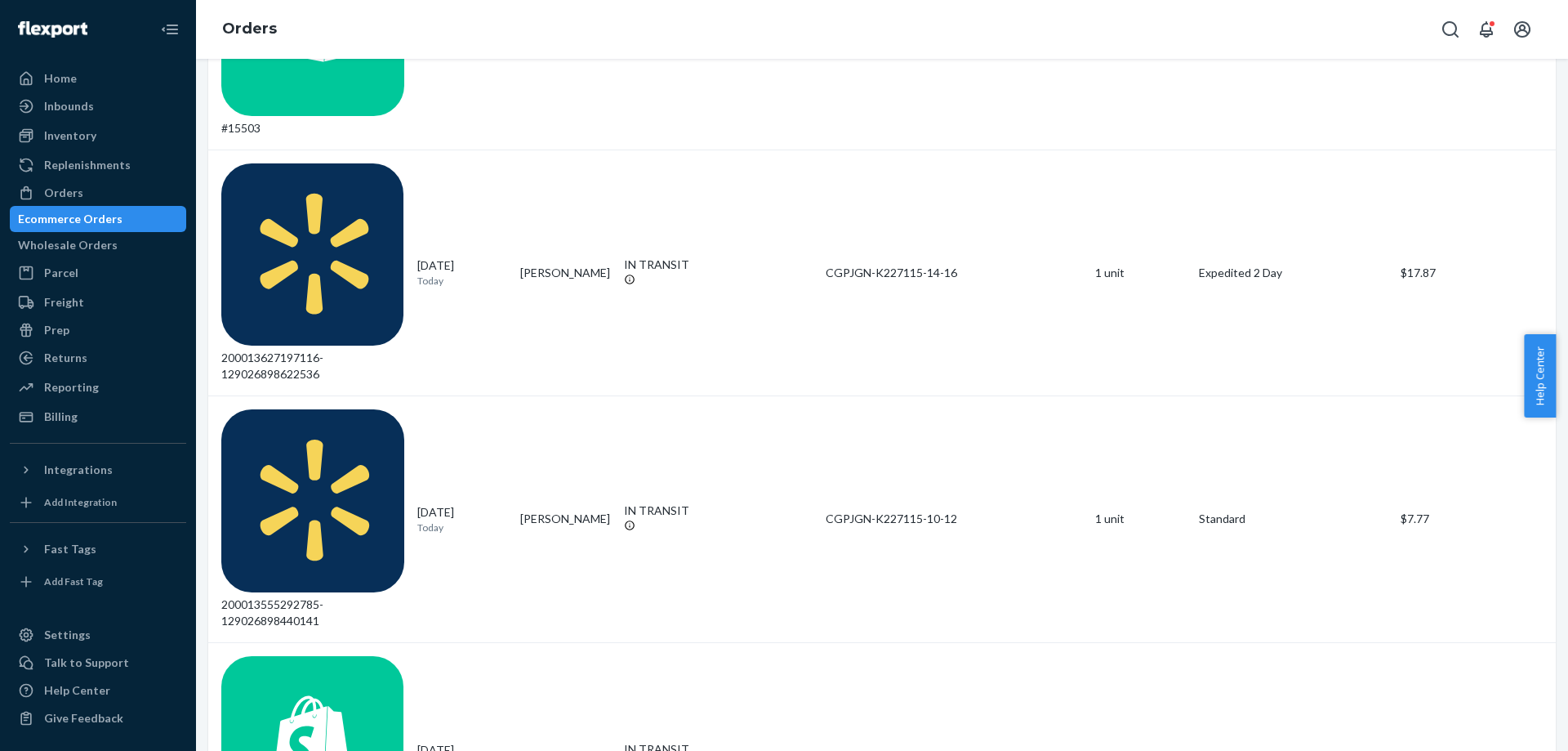
scroll to position [1089, 0]
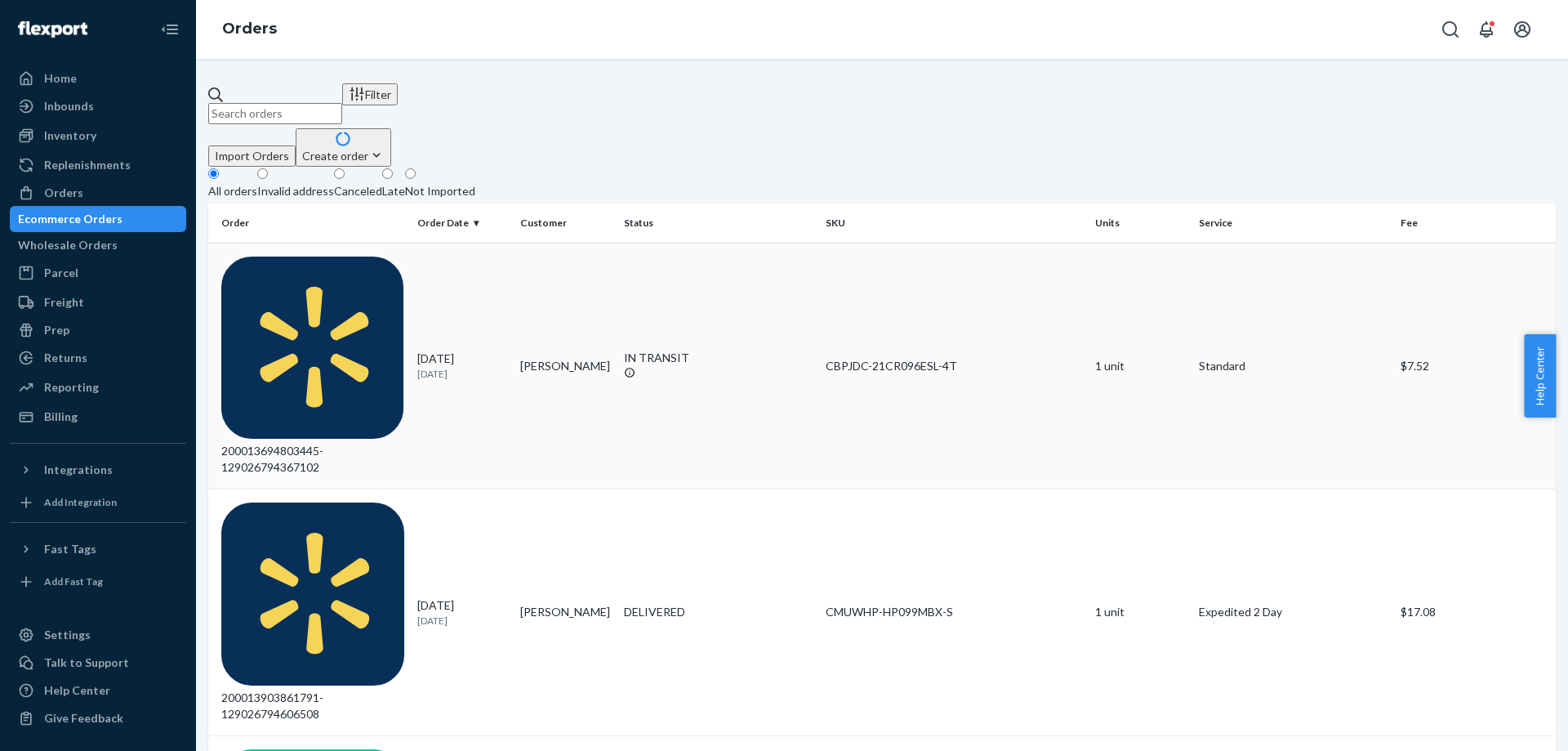
click at [314, 256] on div "200013694803445-129026794367102" at bounding box center [313, 366] width 183 height 220
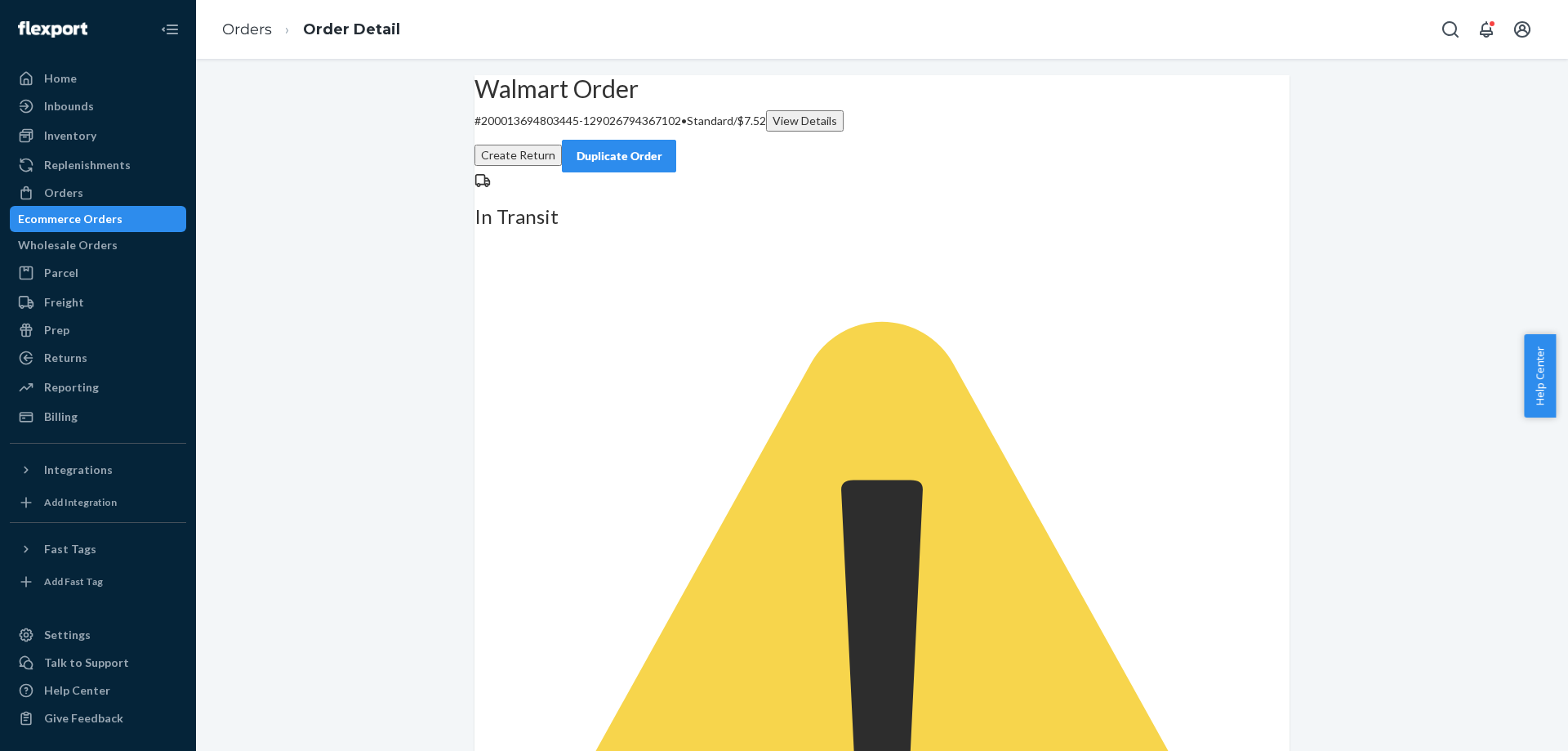
drag, startPoint x: 499, startPoint y: 516, endPoint x: 601, endPoint y: 516, distance: 102.0
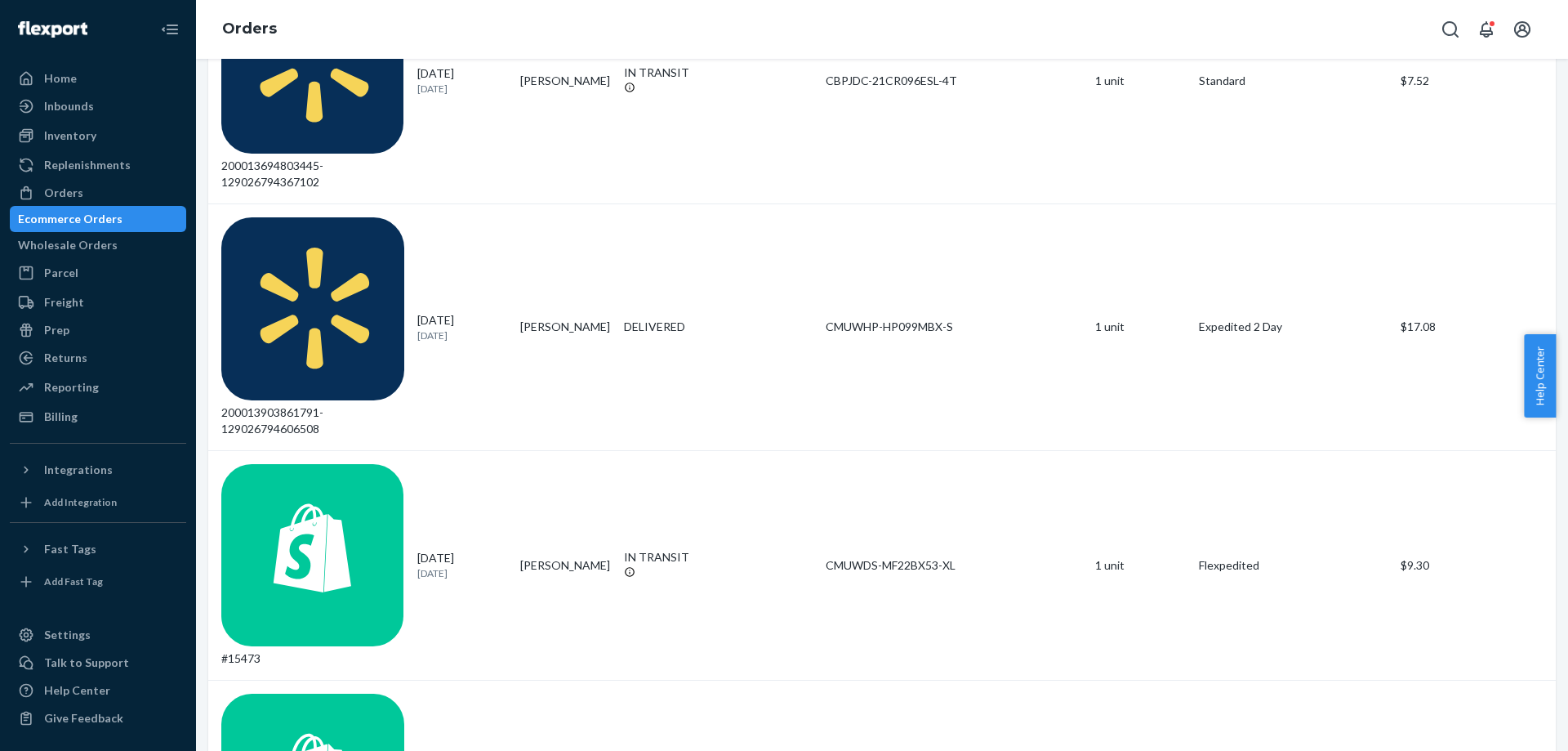
scroll to position [408, 0]
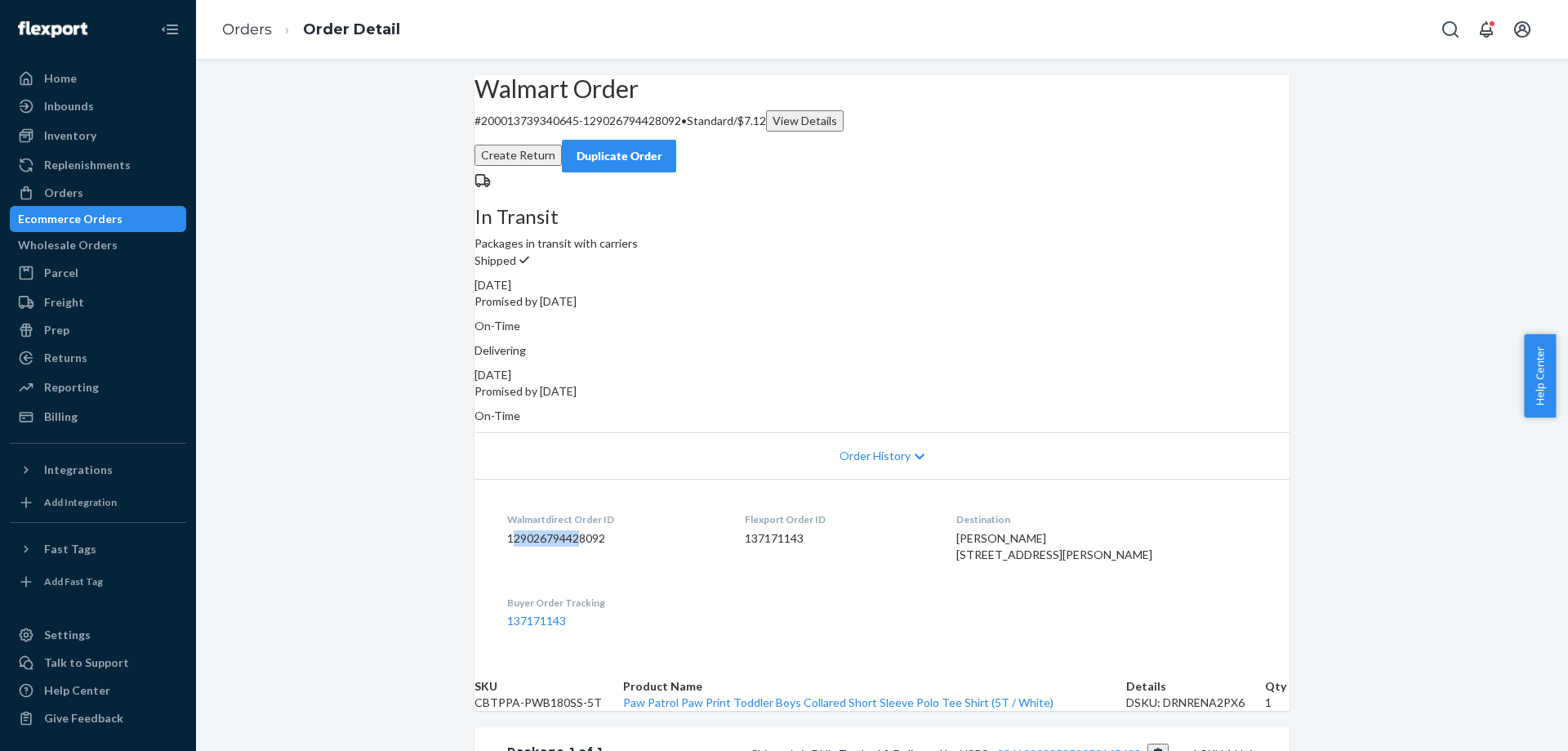
drag, startPoint x: 504, startPoint y: 515, endPoint x: 571, endPoint y: 514, distance: 67.0
click at [571, 530] on dd "129026794428092" at bounding box center [613, 538] width 212 height 17
drag, startPoint x: 501, startPoint y: 514, endPoint x: 603, endPoint y: 513, distance: 102.0
click at [603, 530] on dd "129026794428092" at bounding box center [613, 538] width 212 height 17
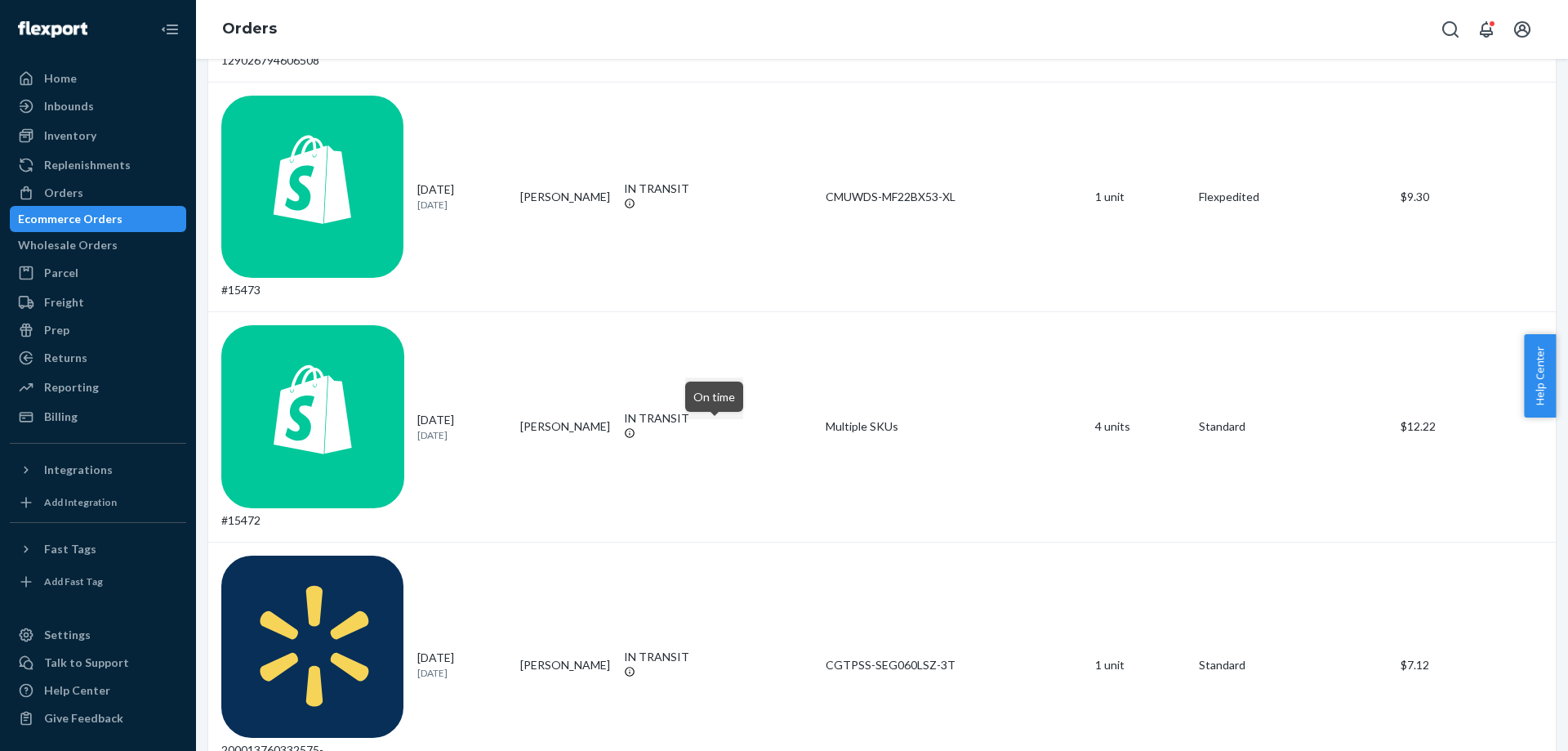
scroll to position [1048, 0]
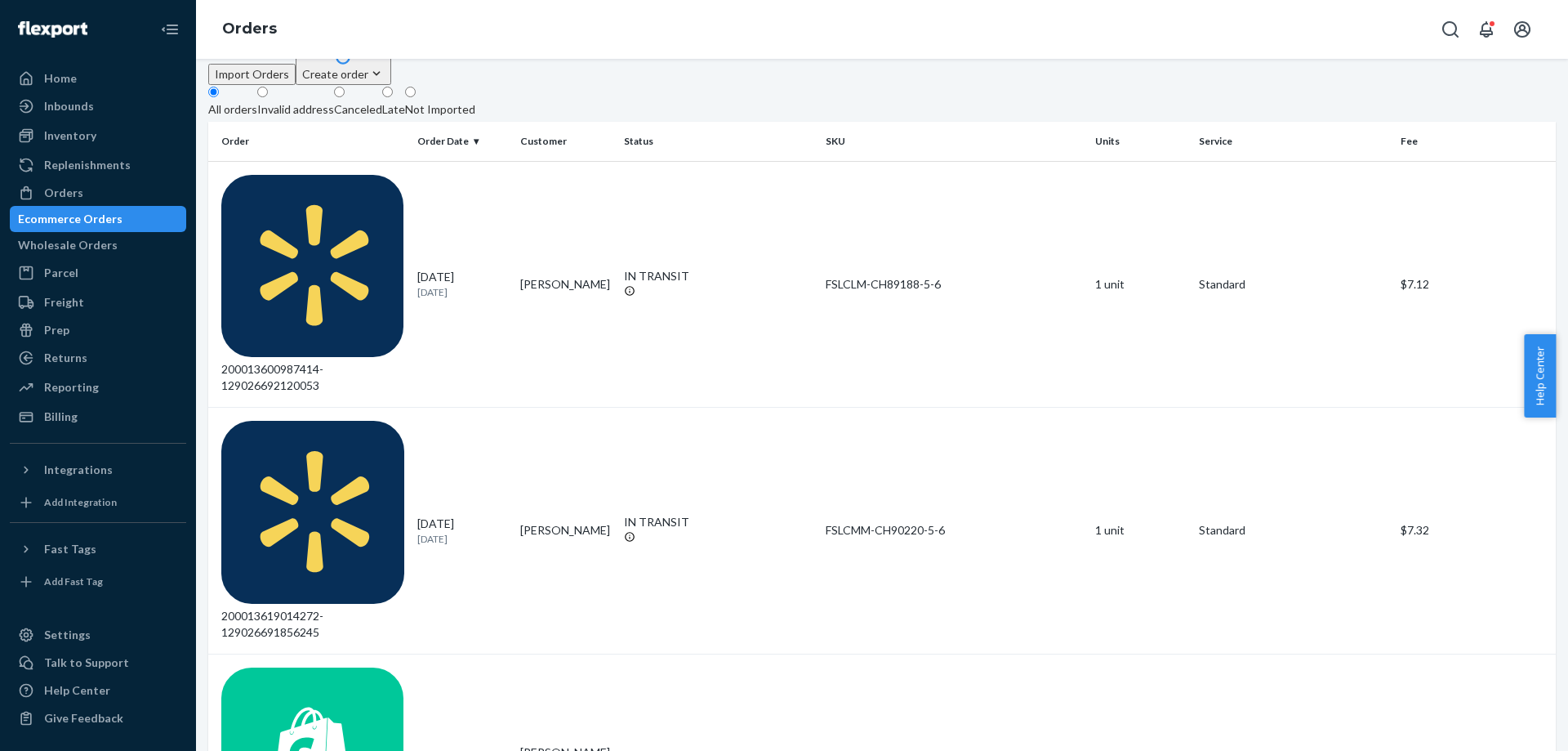
scroll to position [327, 0]
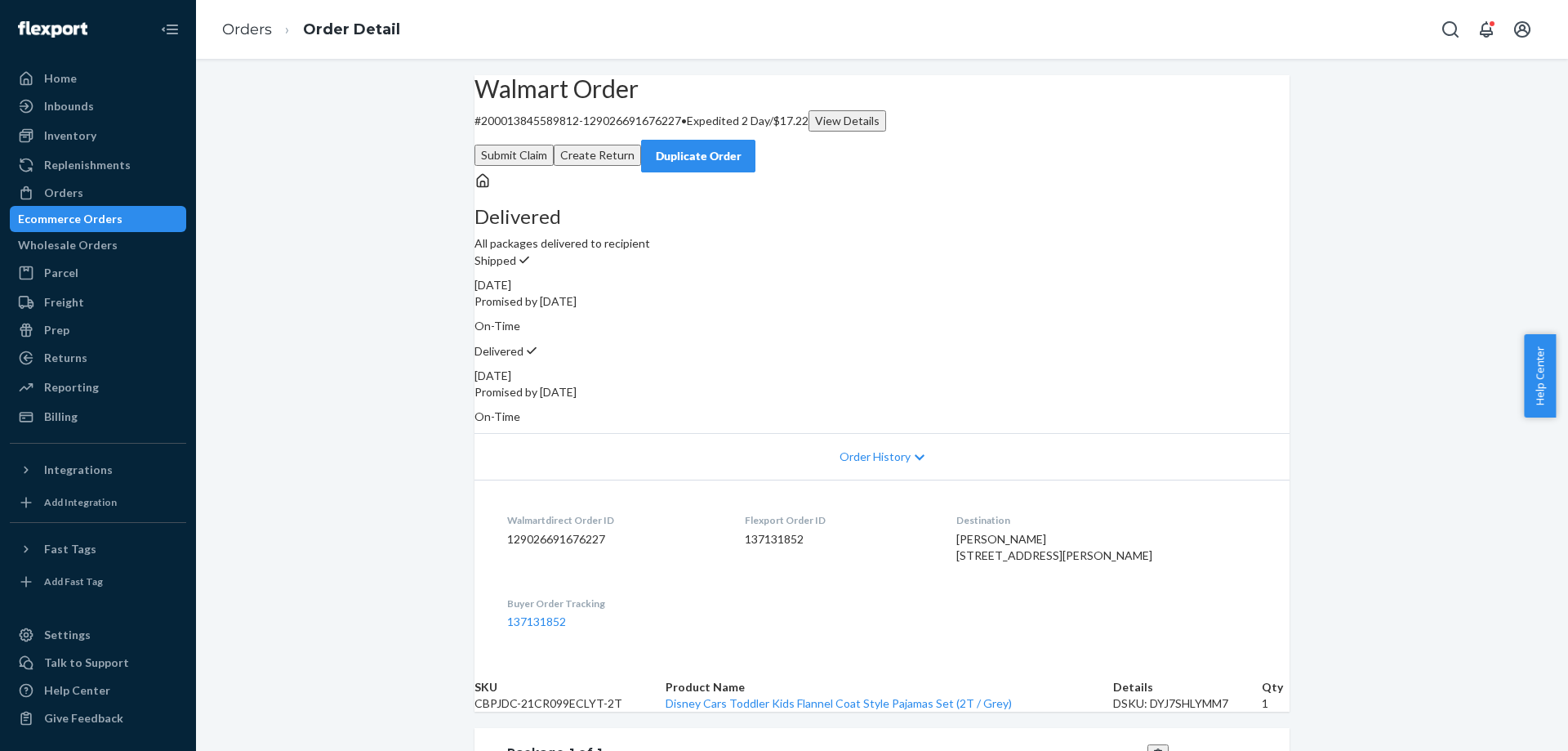
click at [507, 533] on dd "129026691676227" at bounding box center [613, 539] width 212 height 17
drag, startPoint x: 503, startPoint y: 529, endPoint x: 606, endPoint y: 532, distance: 103.0
click at [606, 532] on dd "129026691676227" at bounding box center [613, 539] width 212 height 17
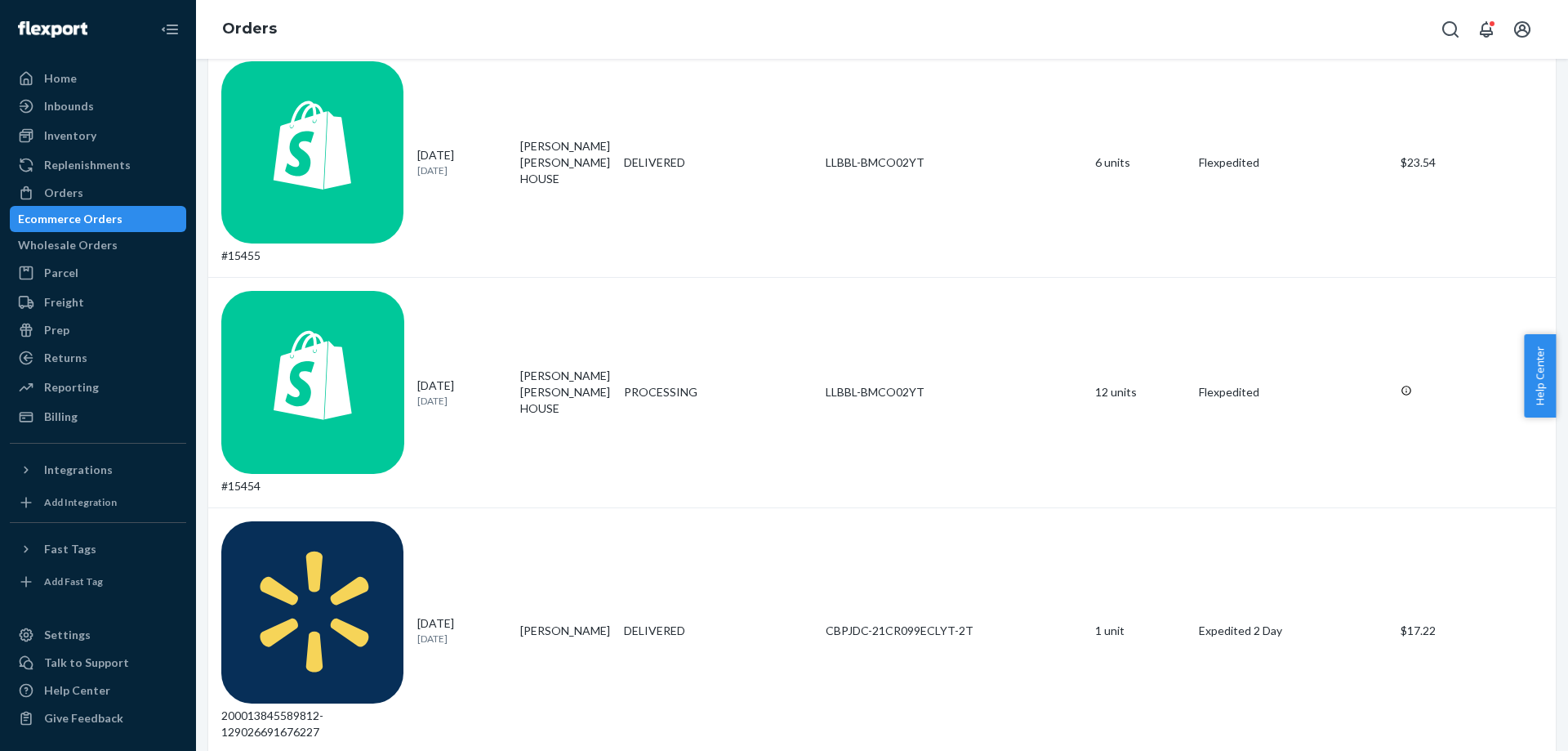
scroll to position [530, 0]
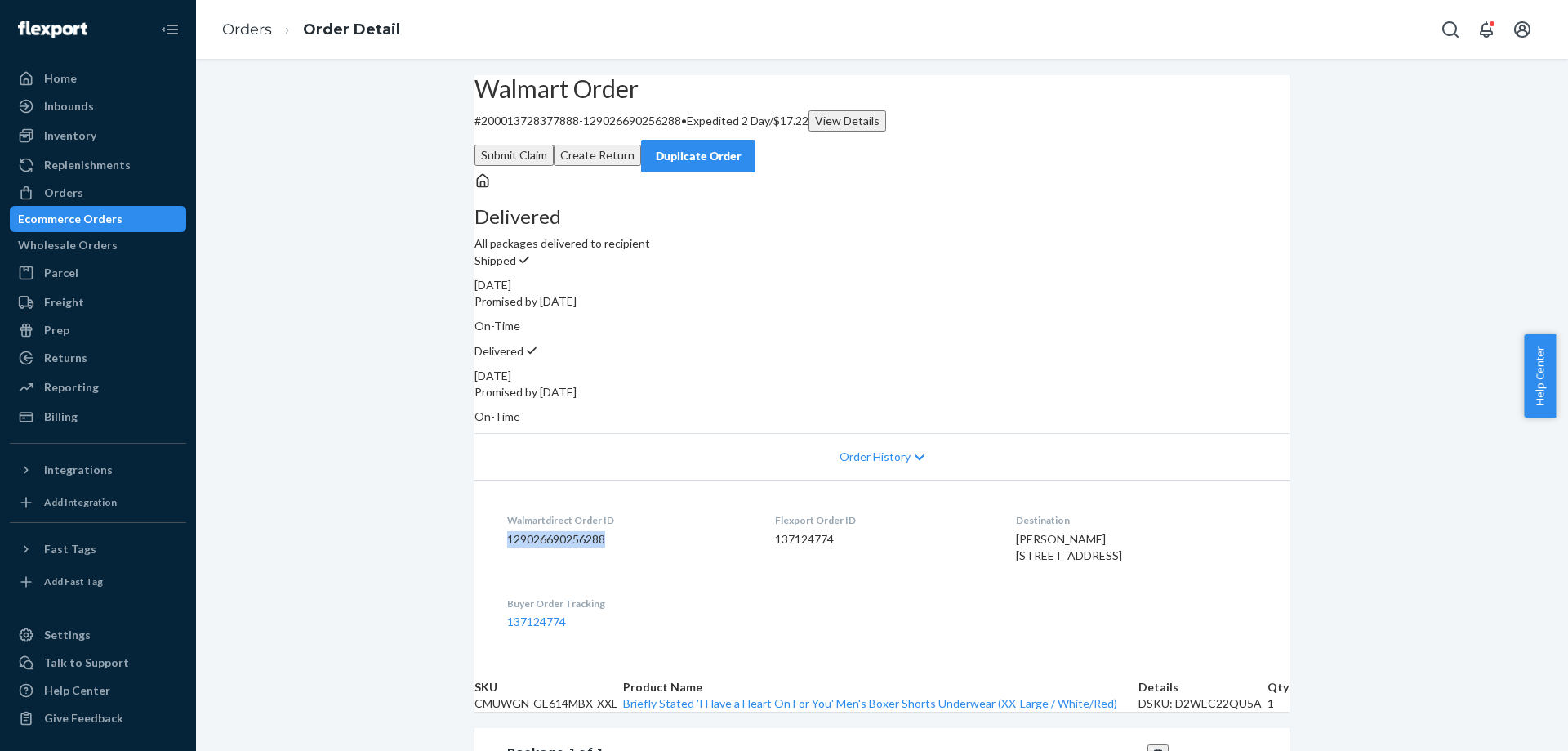
drag, startPoint x: 495, startPoint y: 534, endPoint x: 612, endPoint y: 535, distance: 117.0
click at [612, 535] on dl "Walmartdirect Order ID 129026690256288 Flexport Order ID 137124774 Destination …" at bounding box center [882, 571] width 815 height 183
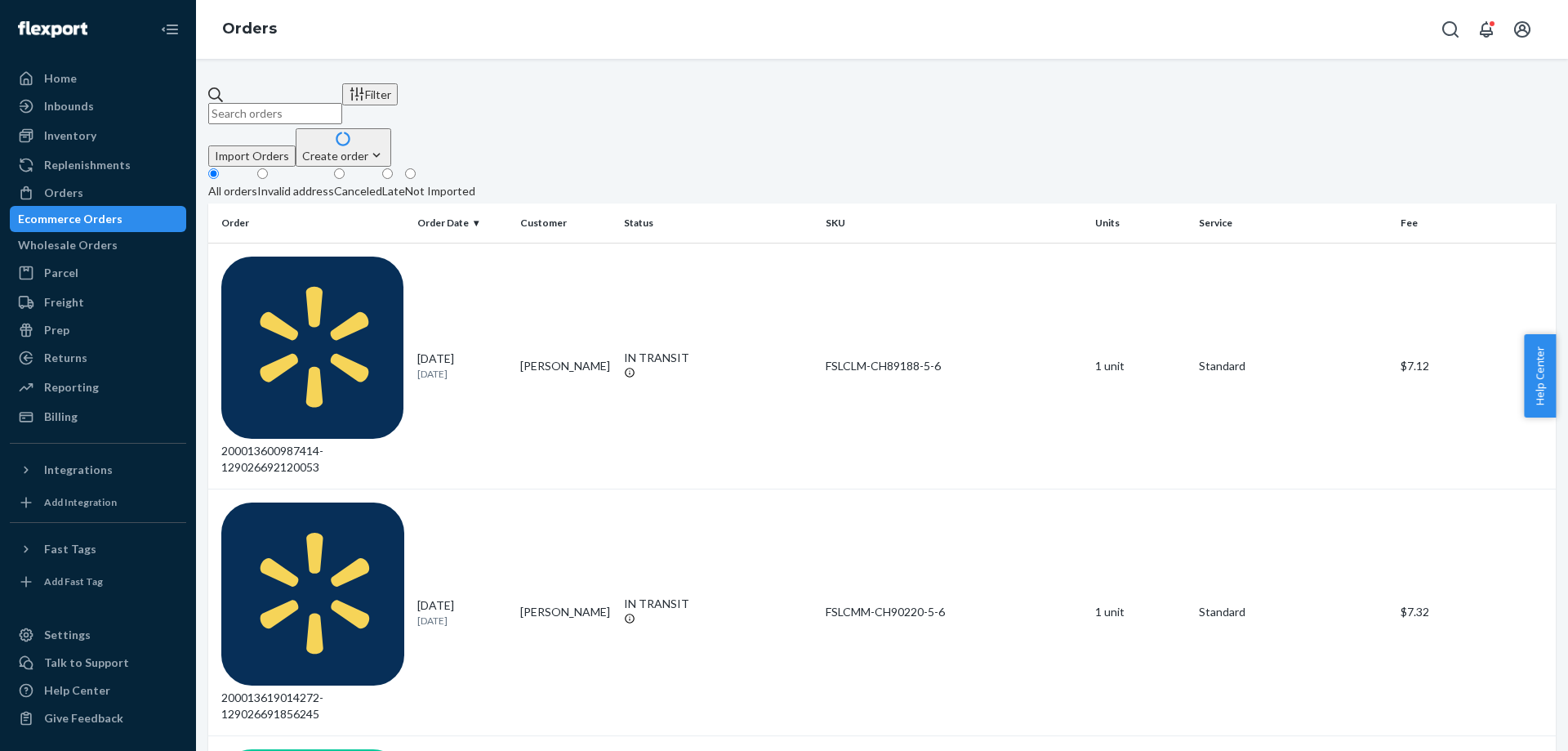
scroll to position [408, 0]
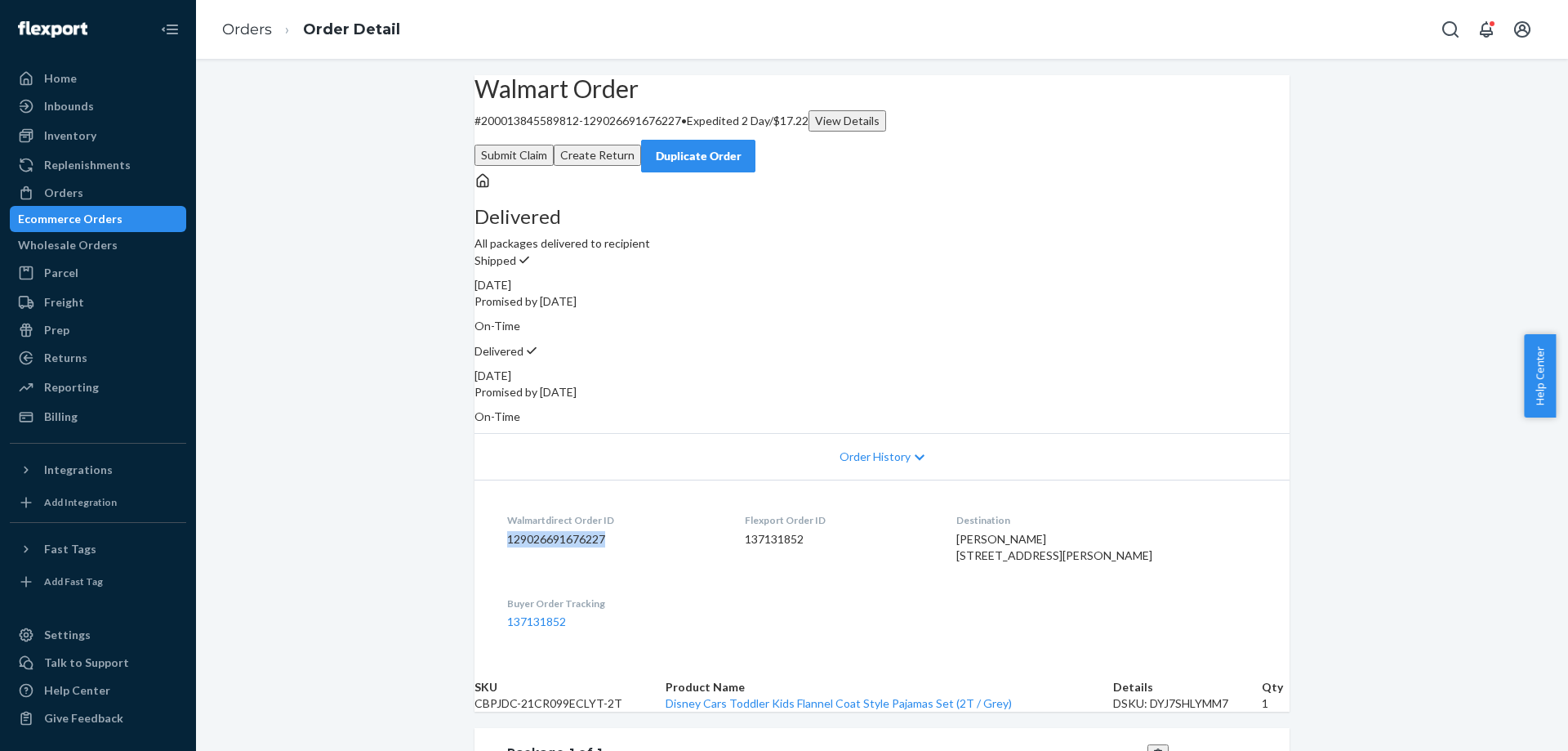
drag, startPoint x: 500, startPoint y: 536, endPoint x: 588, endPoint y: 537, distance: 88.0
click at [609, 537] on dd "129026691676227" at bounding box center [613, 539] width 212 height 17
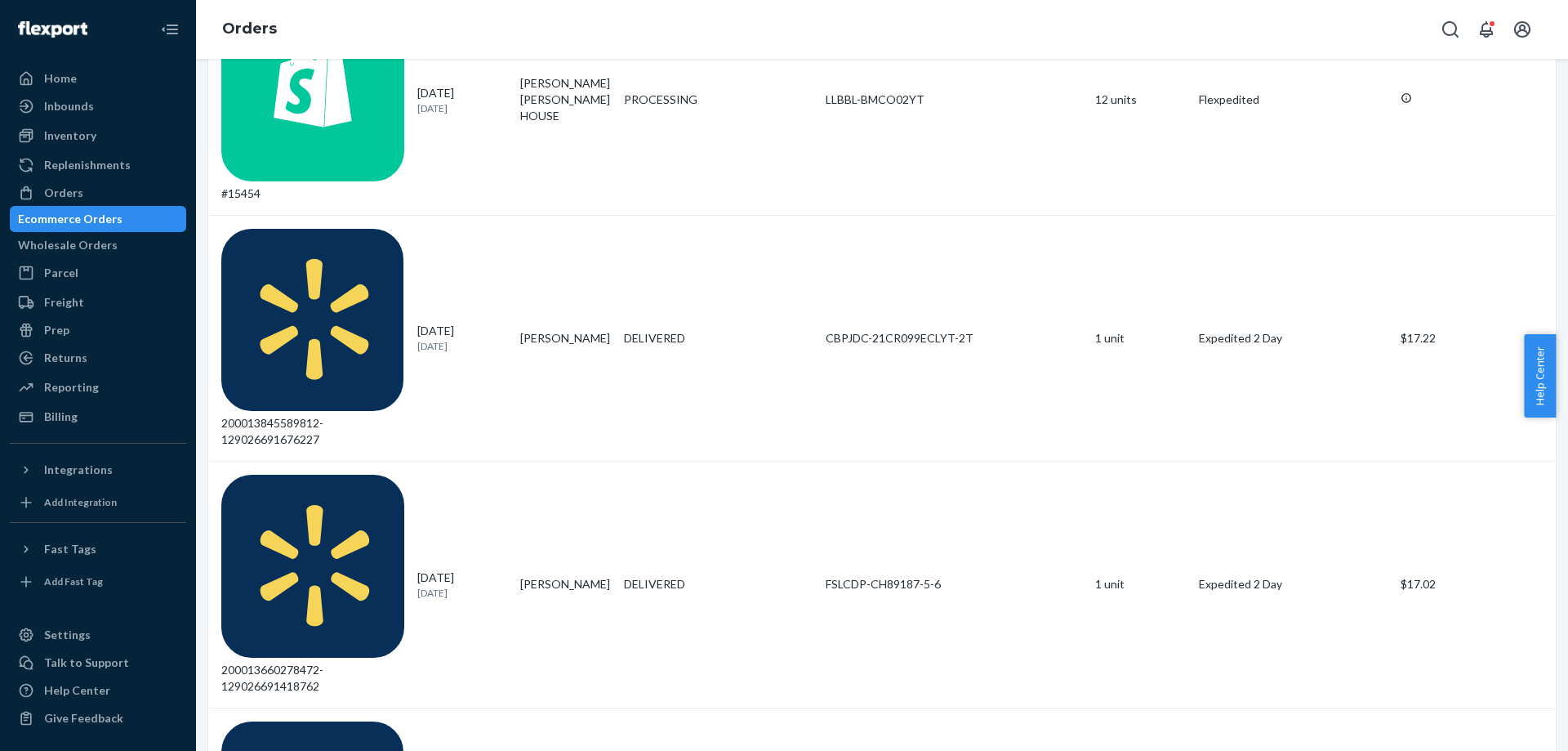
scroll to position [1102, 0]
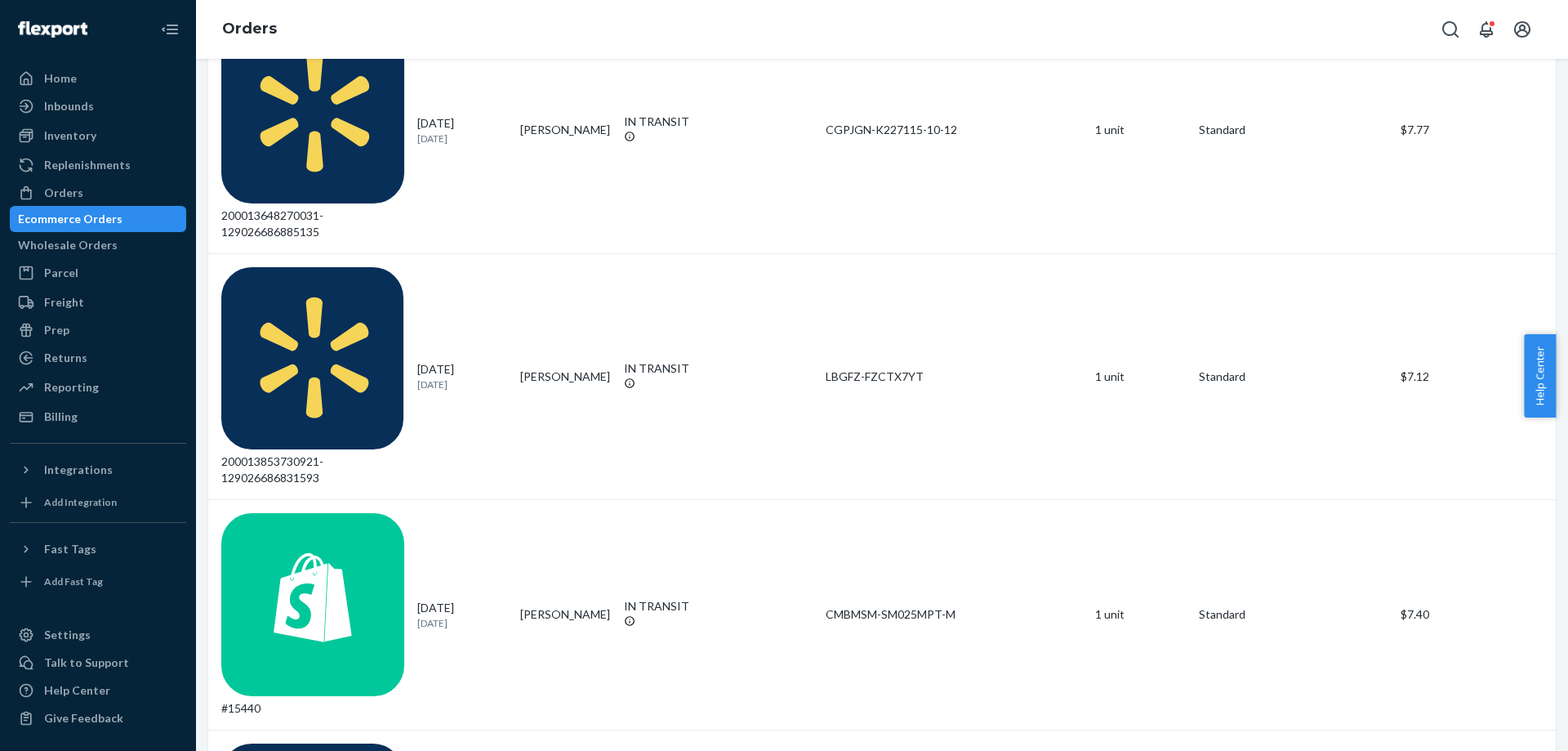
scroll to position [1045, 0]
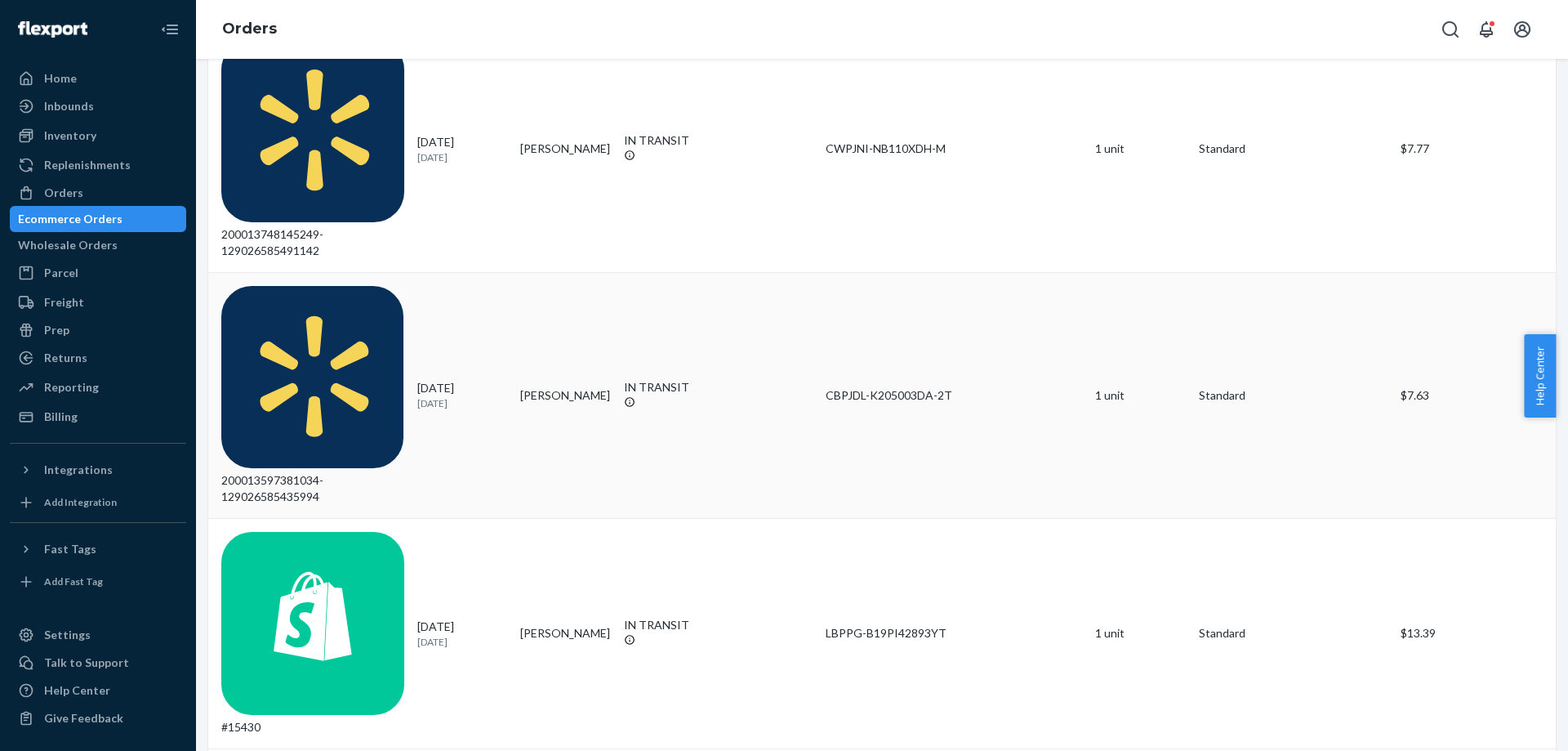
scroll to position [1062, 0]
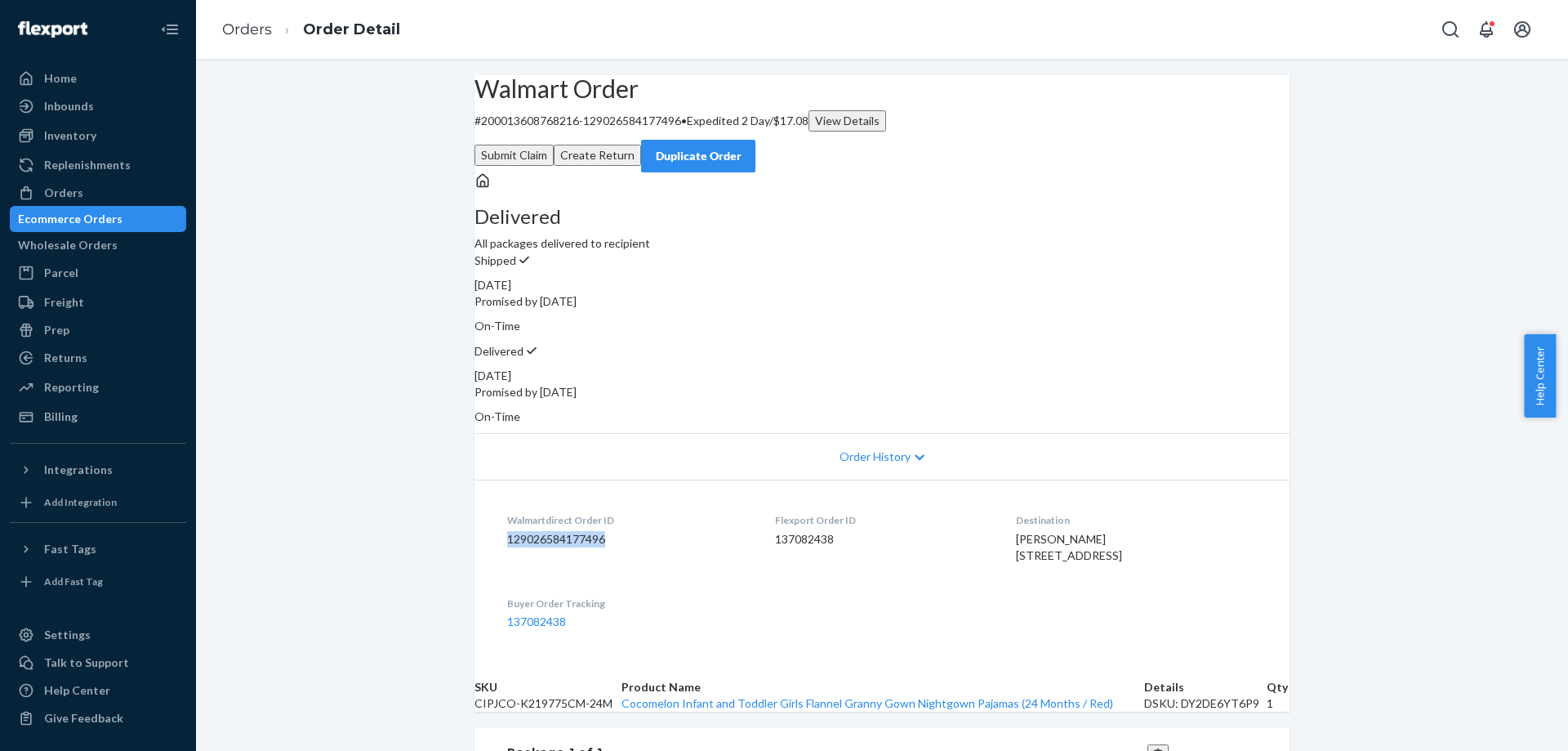
drag, startPoint x: 498, startPoint y: 534, endPoint x: 618, endPoint y: 532, distance: 120.0
click at [618, 532] on dl "Walmartdirect Order ID 129026584177496 Flexport Order ID 137082438 Destination …" at bounding box center [882, 571] width 815 height 183
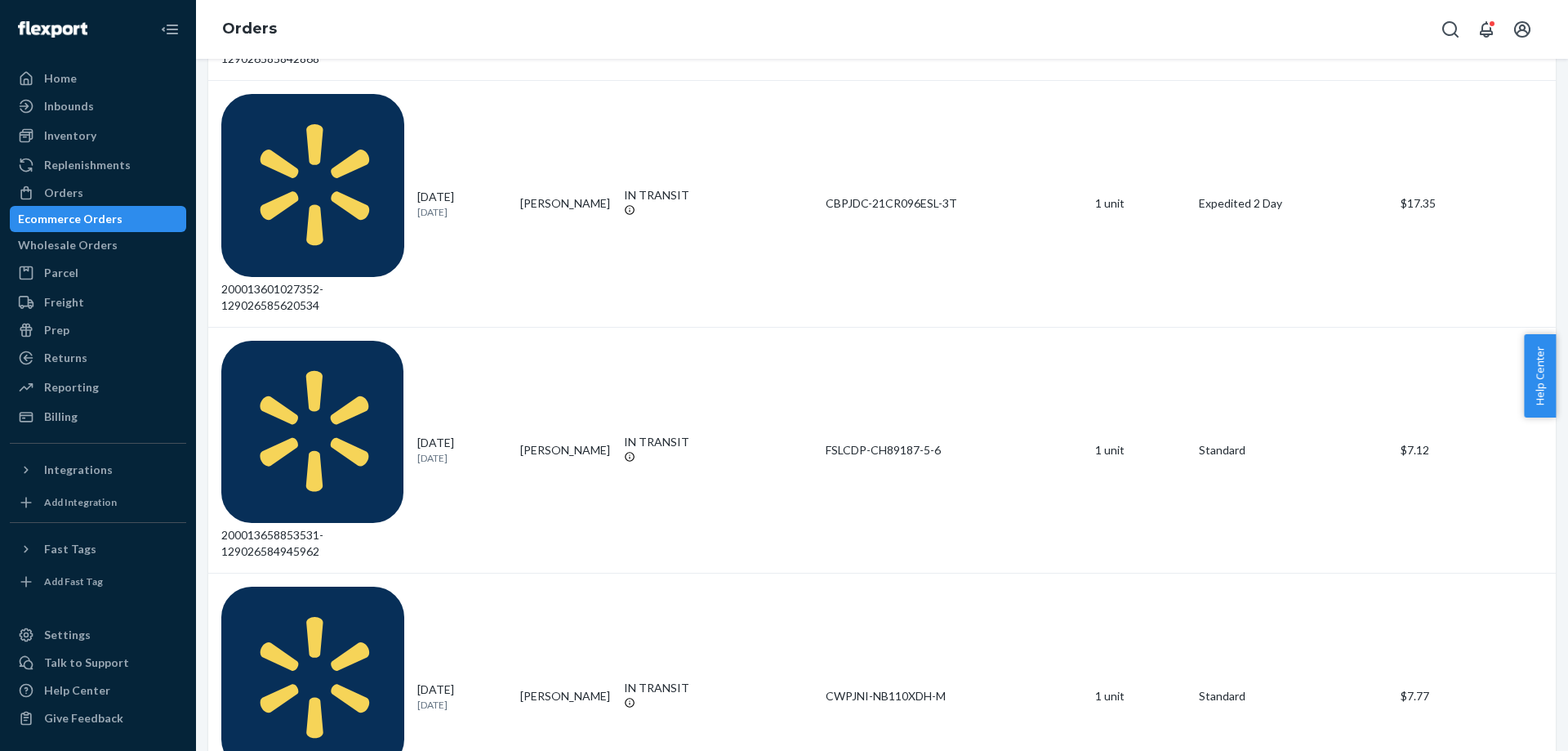
scroll to position [654, 0]
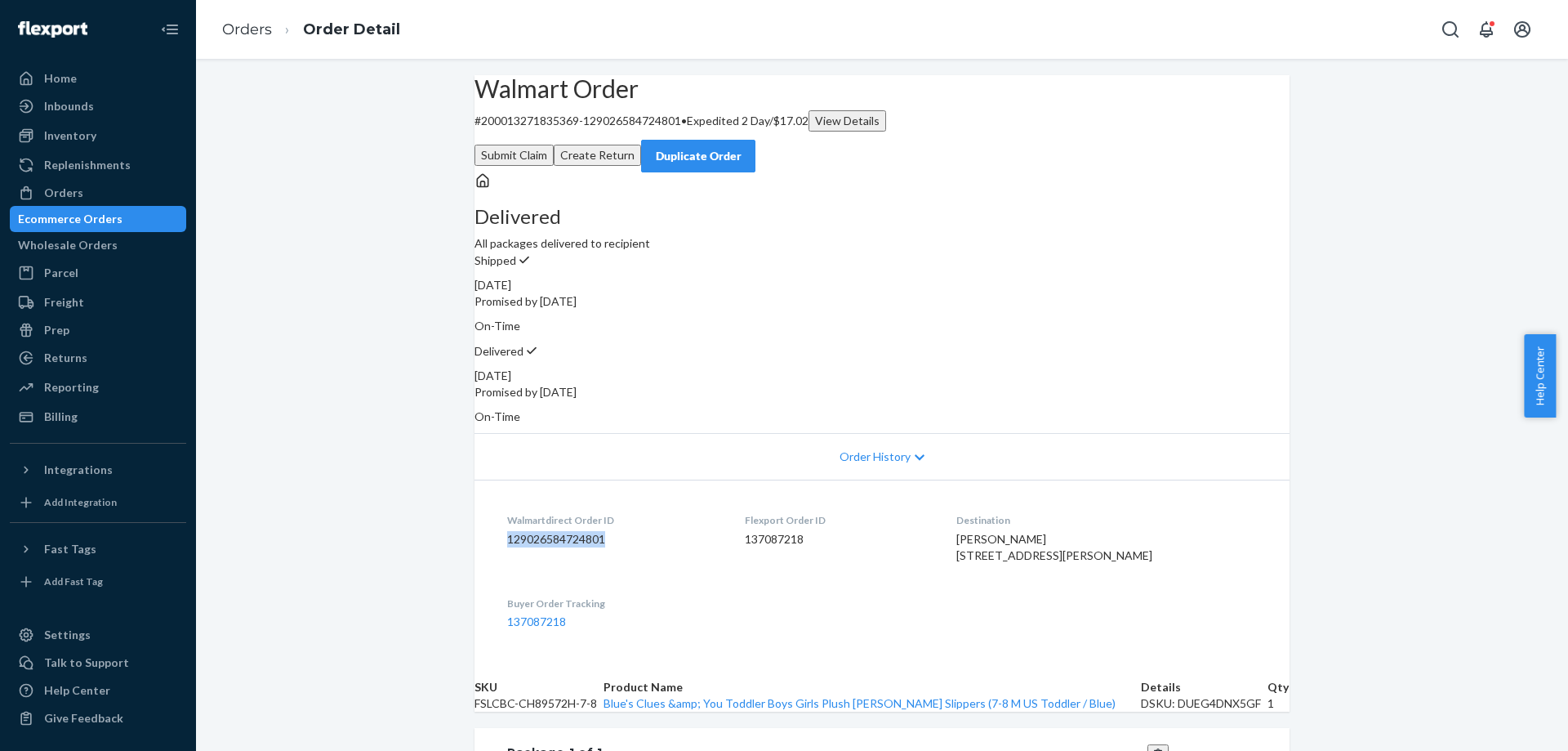
drag, startPoint x: 499, startPoint y: 530, endPoint x: 603, endPoint y: 530, distance: 104.0
click at [603, 530] on dl "Walmartdirect Order ID 129026584724801 Flexport Order ID 137087218 Destination …" at bounding box center [882, 571] width 815 height 183
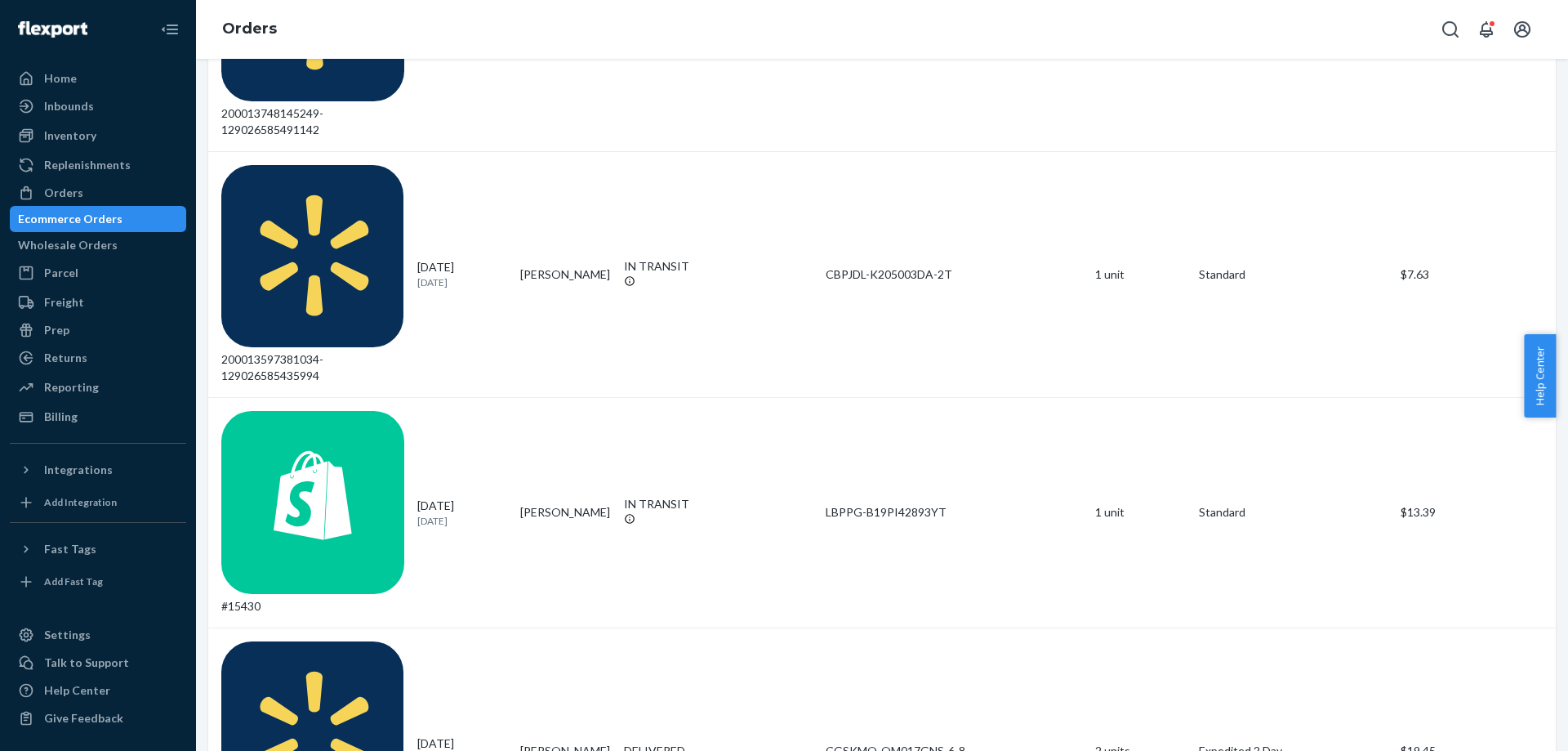
scroll to position [1081, 0]
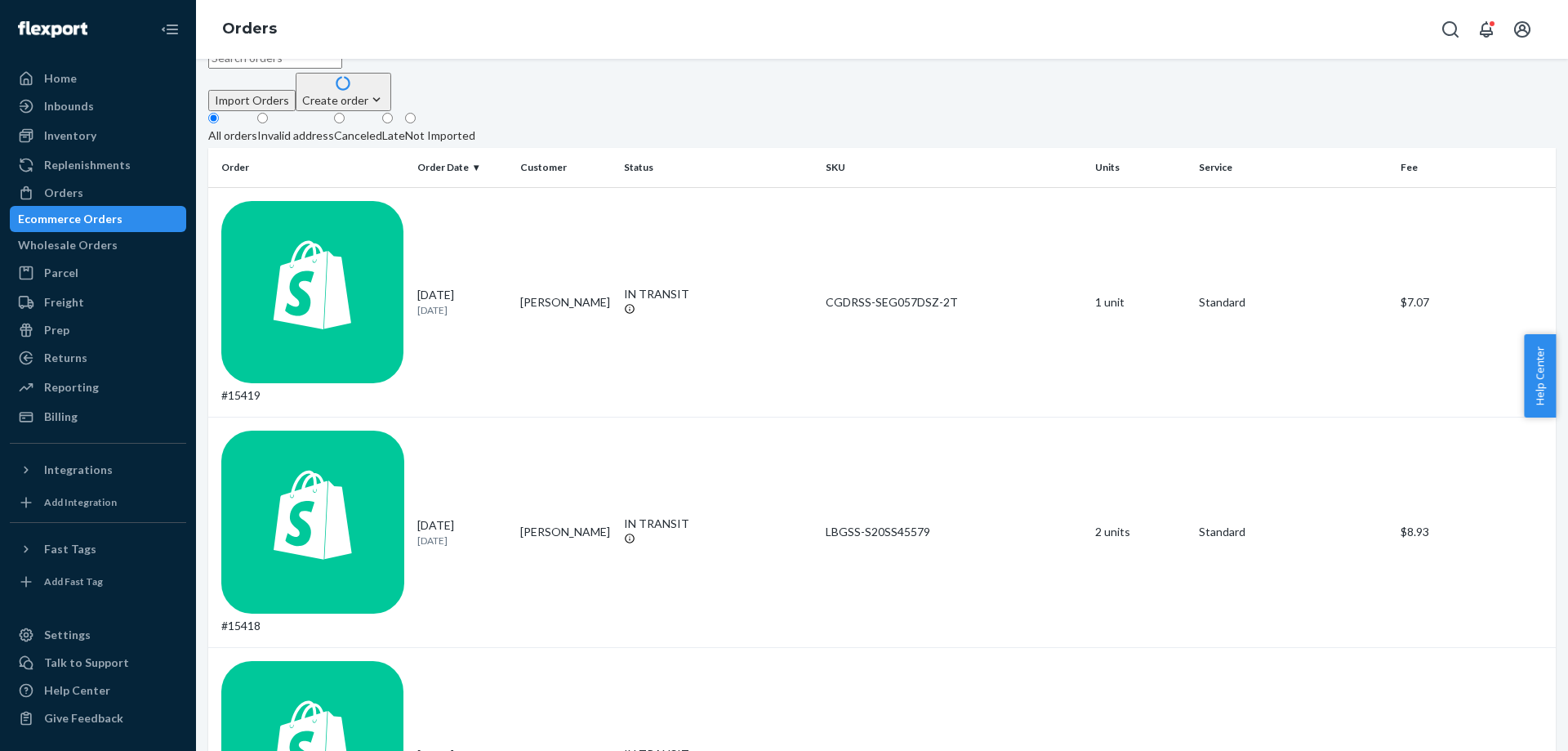
scroll to position [408, 0]
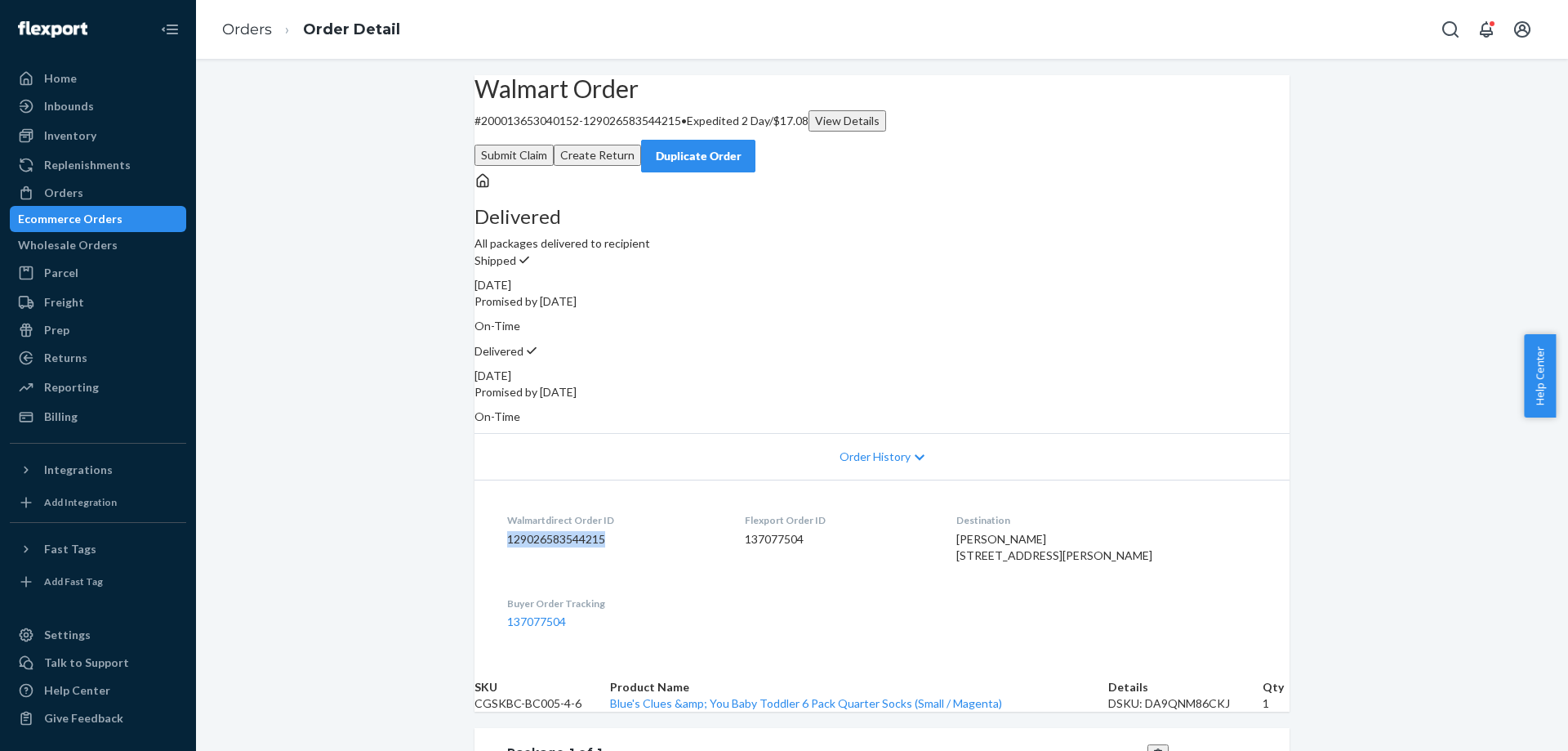
drag, startPoint x: 501, startPoint y: 536, endPoint x: 607, endPoint y: 531, distance: 106.1
click at [607, 531] on dd "129026583544215" at bounding box center [613, 539] width 212 height 17
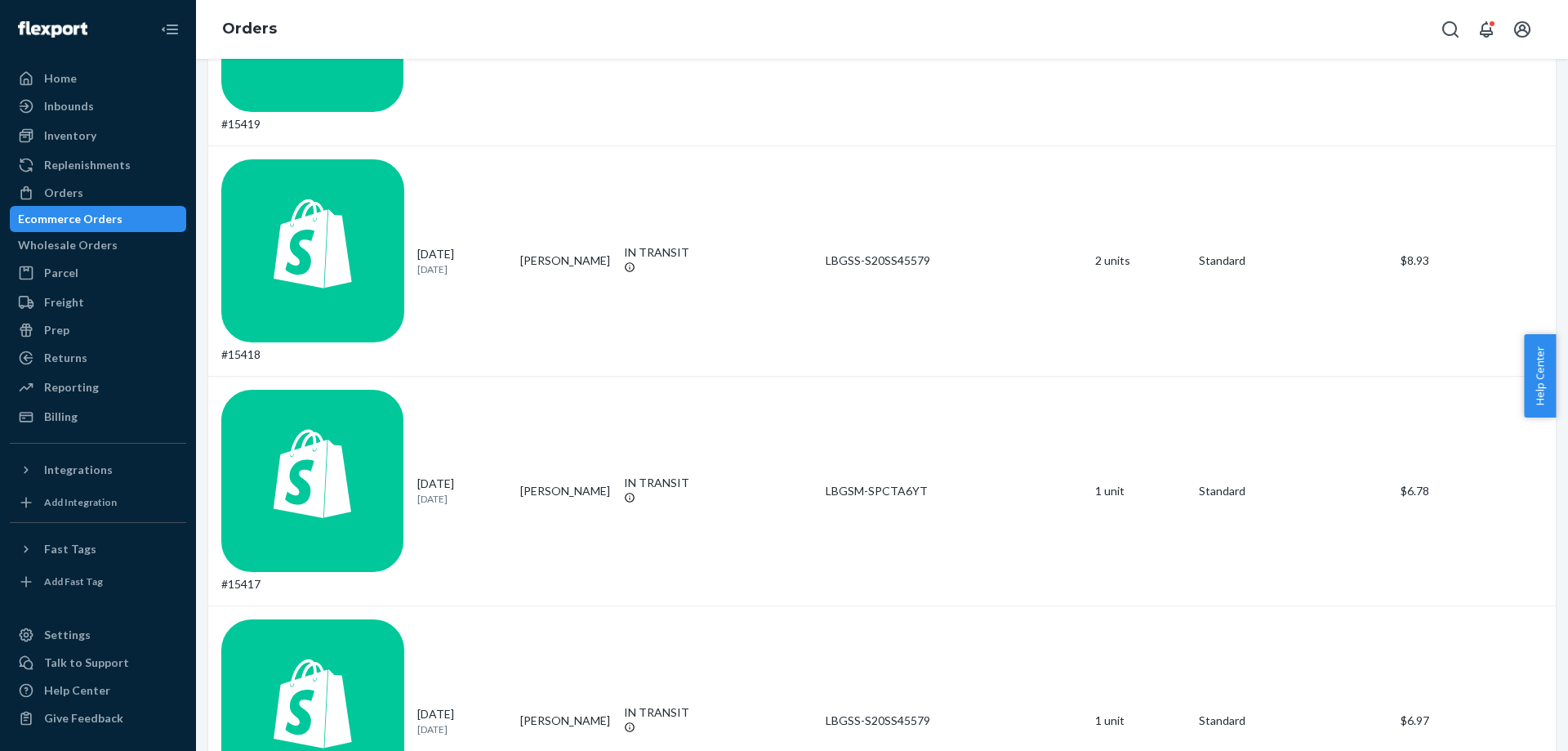
scroll to position [490, 0]
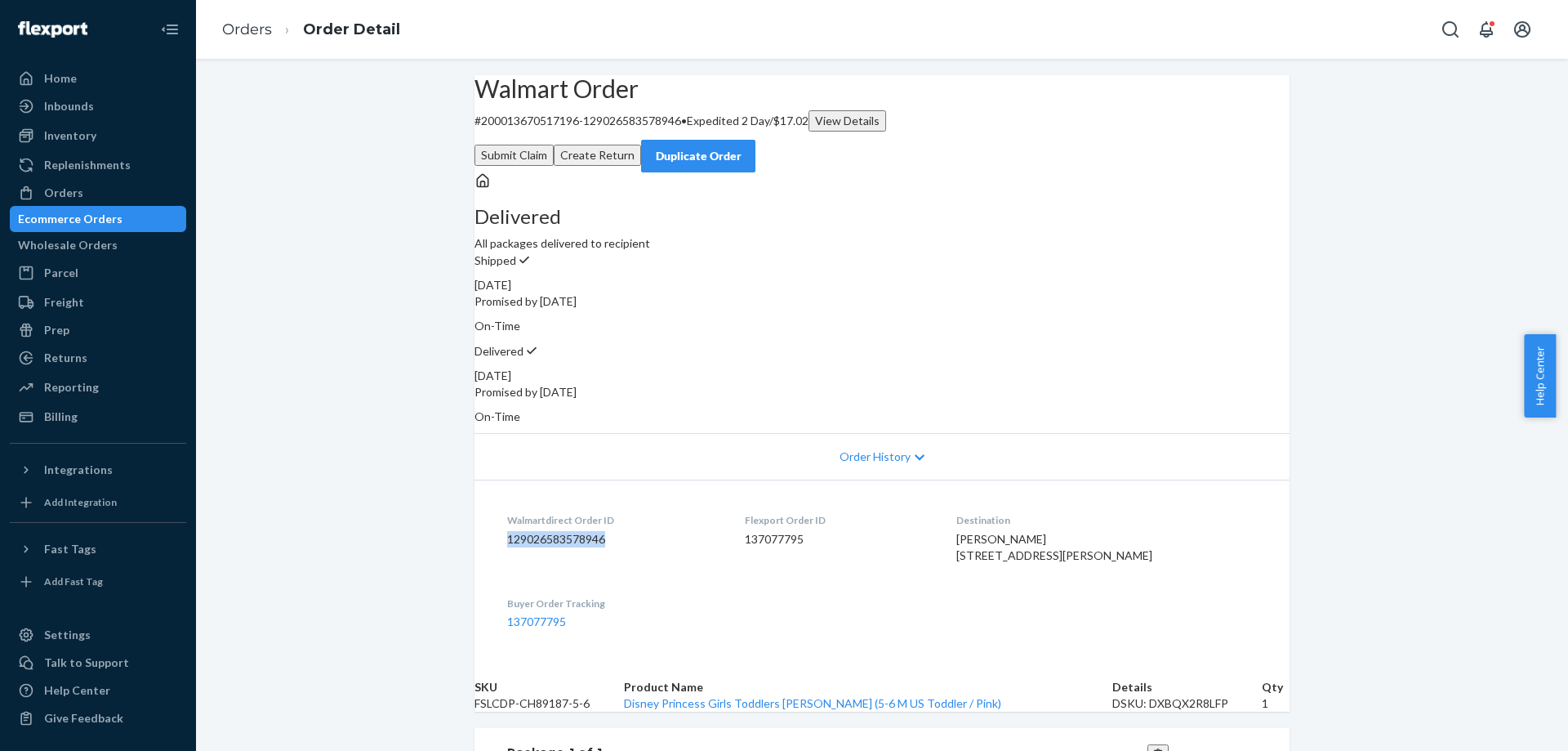
drag, startPoint x: 497, startPoint y: 537, endPoint x: 615, endPoint y: 534, distance: 118.0
click at [615, 534] on dl "Walmartdirect Order ID 129026583578946 Flexport Order ID 137077795 Destination …" at bounding box center [882, 571] width 815 height 183
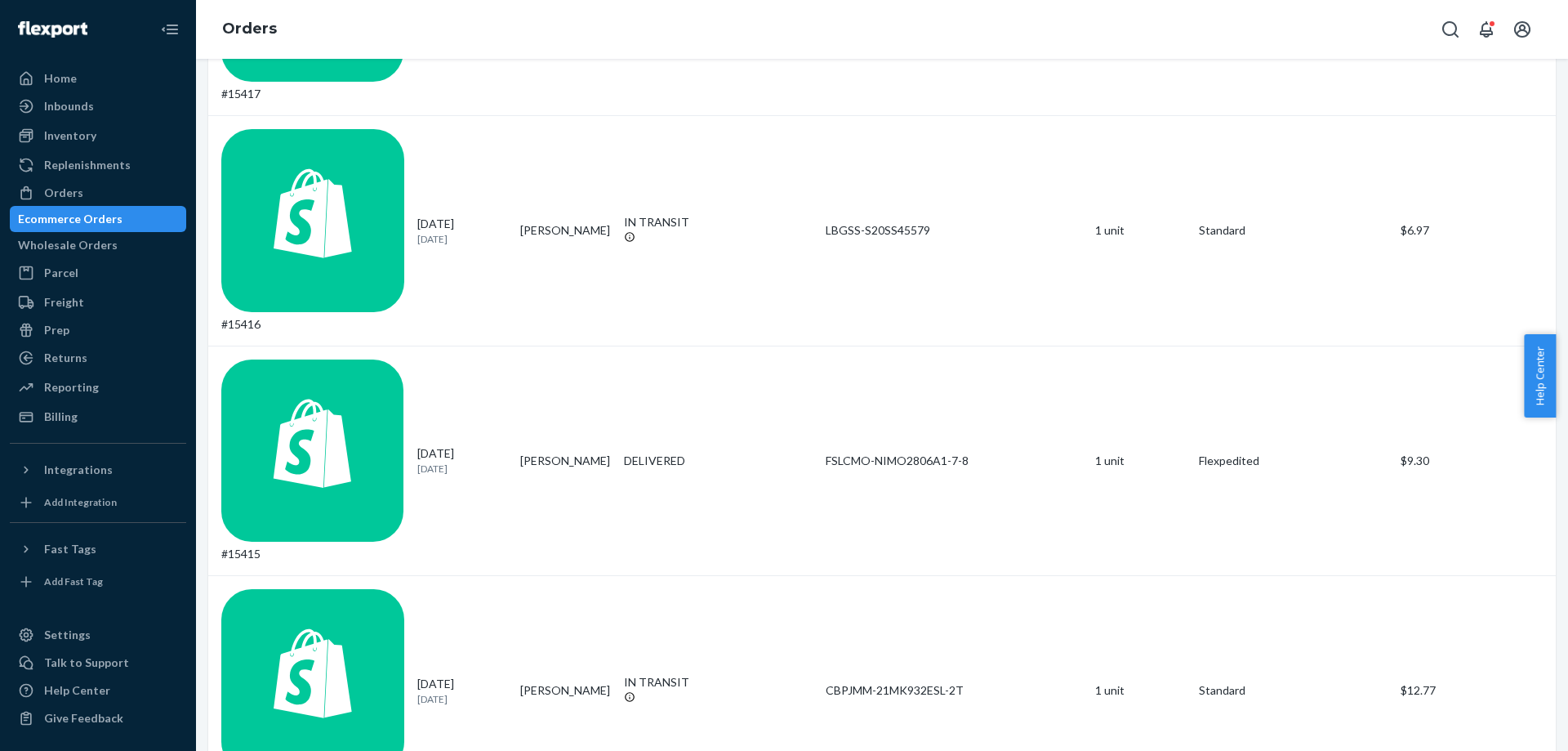
scroll to position [1109, 0]
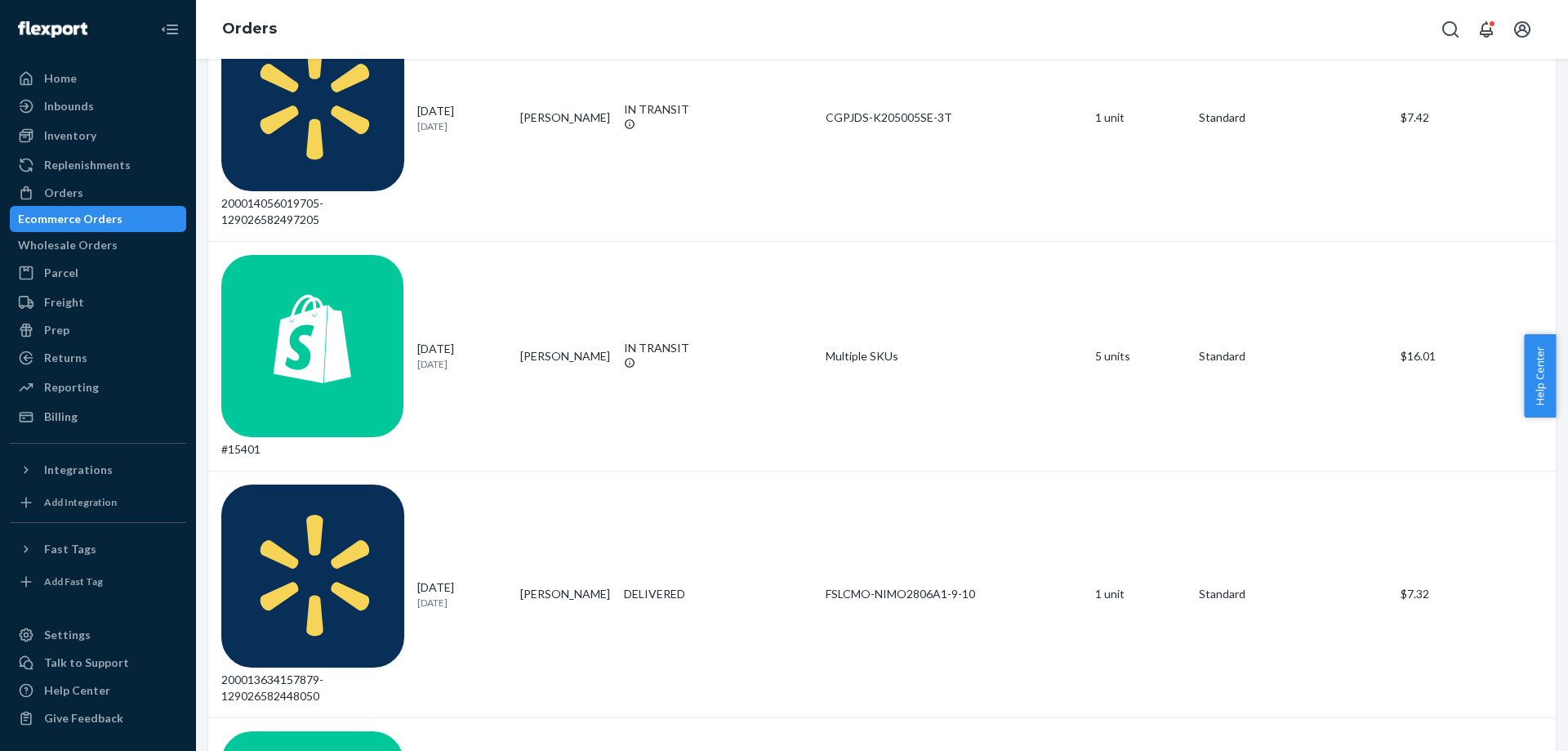
scroll to position [1081, 0]
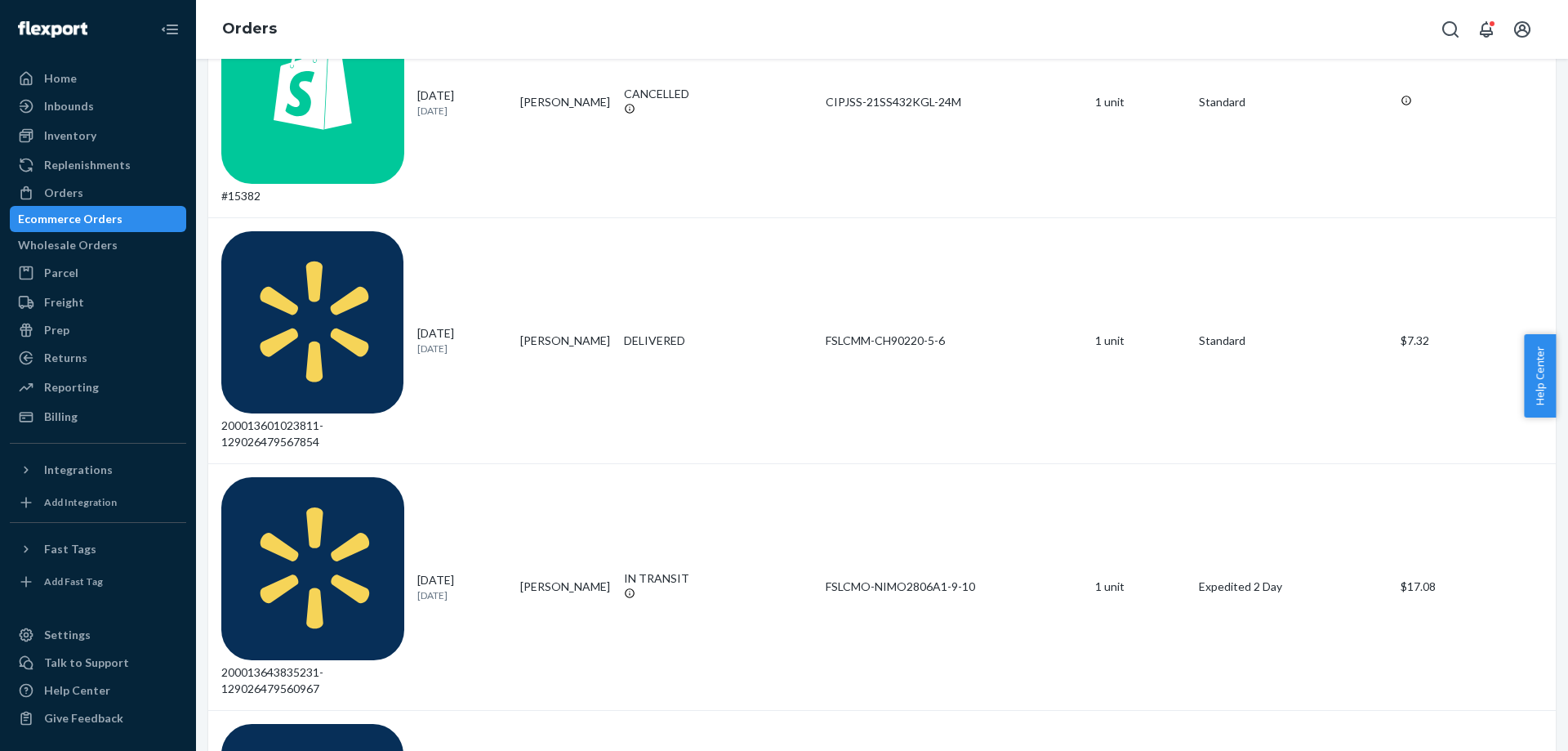
scroll to position [490, 0]
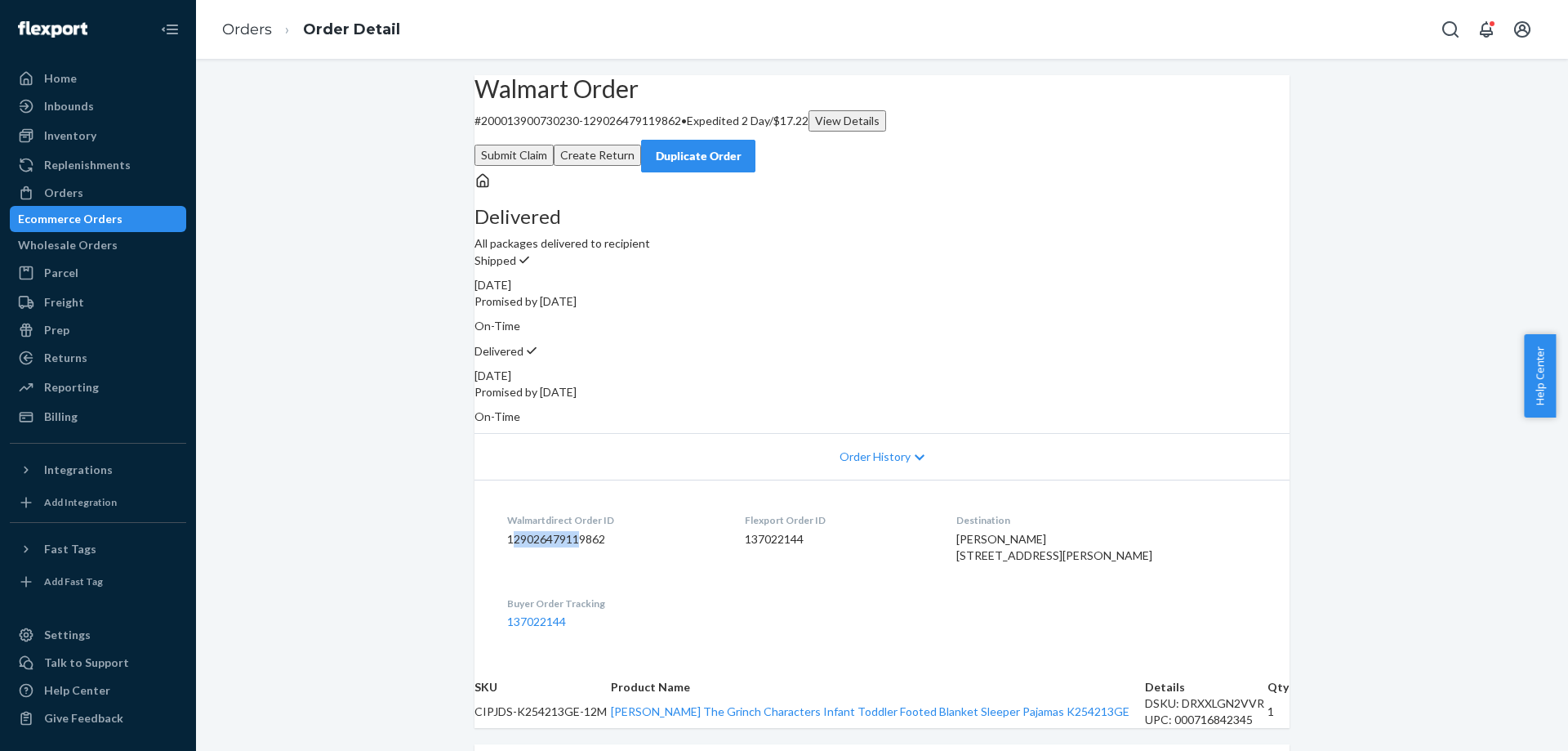
drag, startPoint x: 504, startPoint y: 534, endPoint x: 577, endPoint y: 534, distance: 73.0
click at [577, 534] on dd "129026479119862" at bounding box center [613, 539] width 212 height 17
drag, startPoint x: 501, startPoint y: 533, endPoint x: 623, endPoint y: 532, distance: 122.0
click at [623, 532] on dd "129026479119862" at bounding box center [613, 539] width 212 height 17
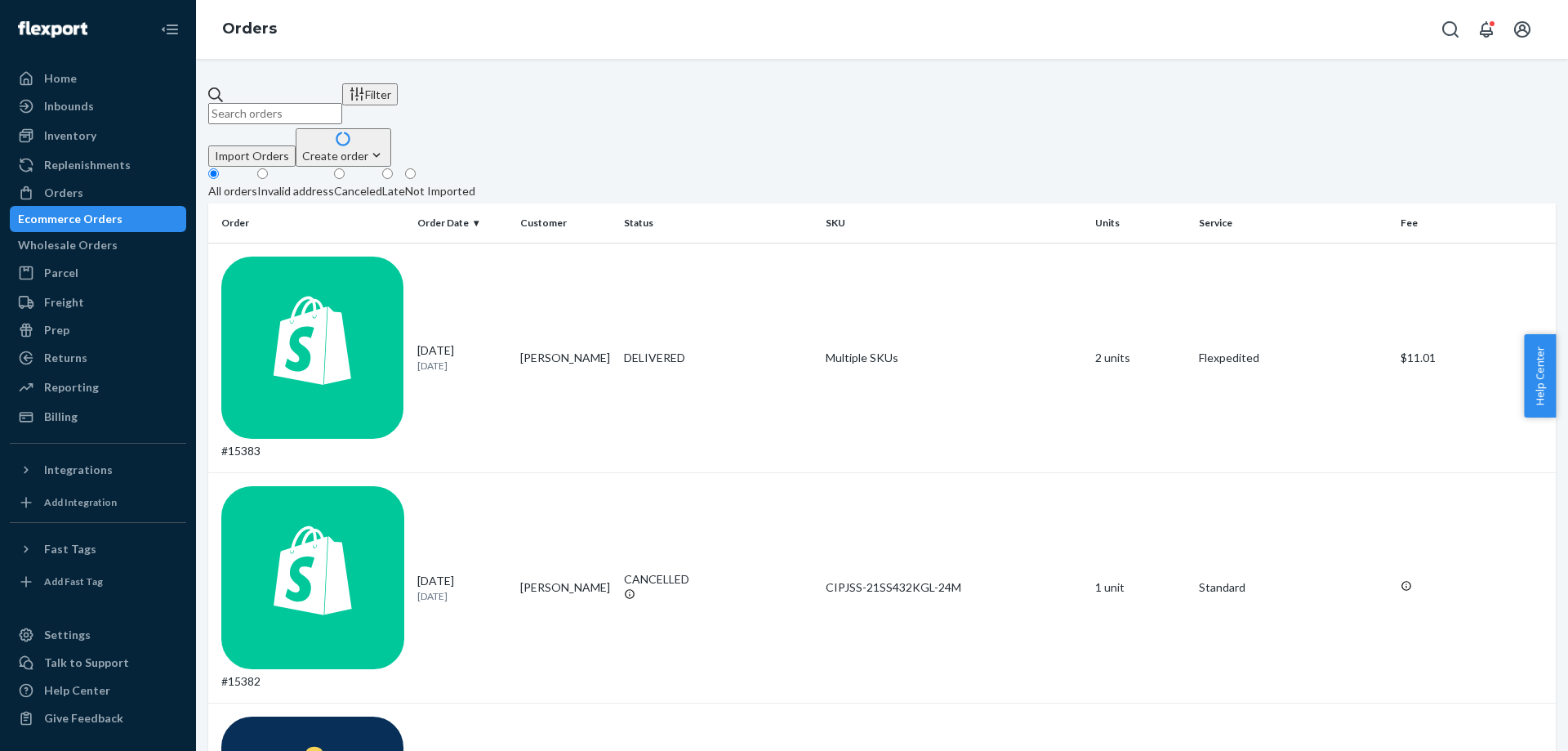
scroll to position [245, 0]
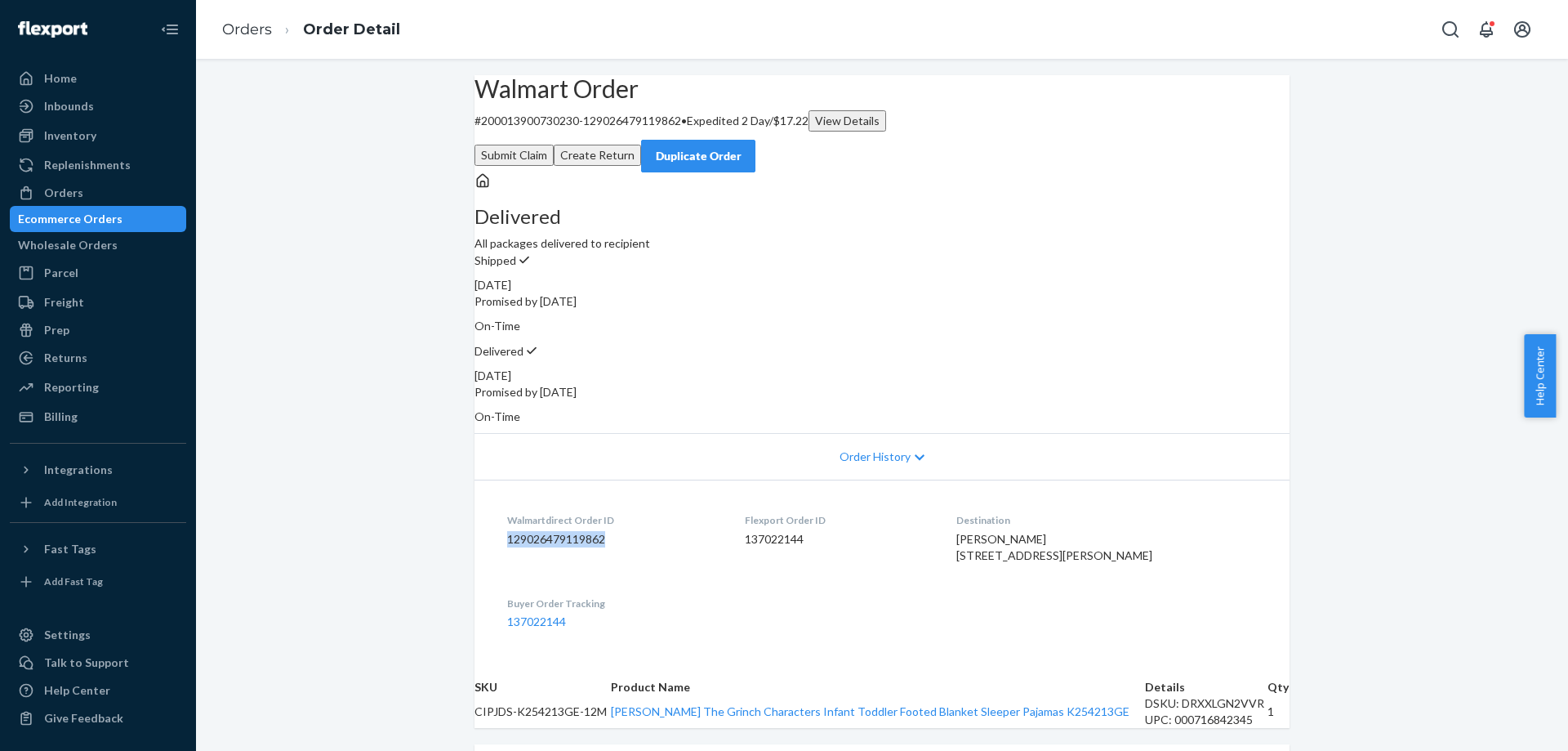
drag, startPoint x: 503, startPoint y: 533, endPoint x: 599, endPoint y: 534, distance: 96.0
click at [599, 534] on dd "129026479119862" at bounding box center [613, 539] width 212 height 17
click at [433, 186] on div "Walmart Order # 200013900730230-129026479119862 • Expedited 2 Day / $17.22 View…" at bounding box center [882, 584] width 1372 height 1018
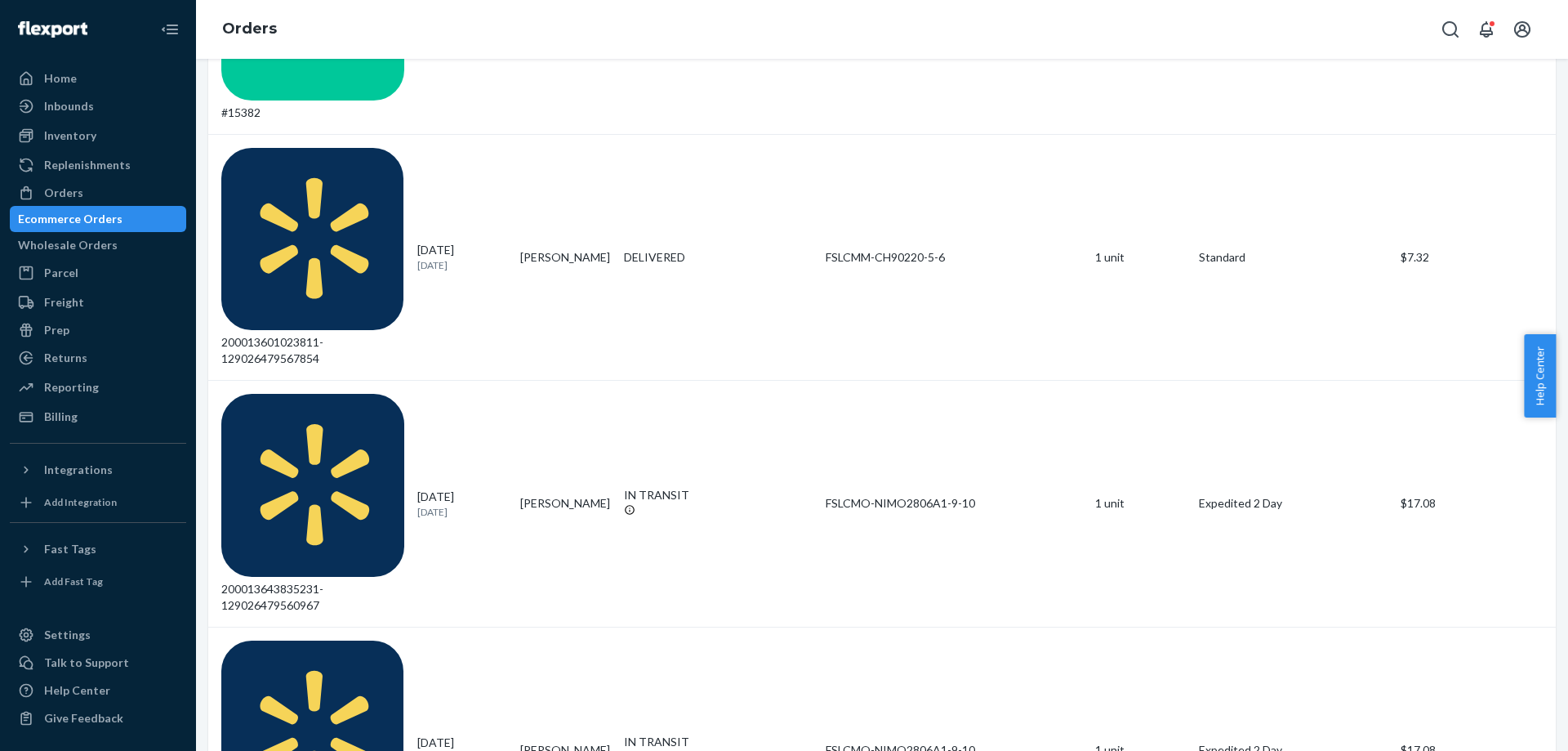
scroll to position [572, 0]
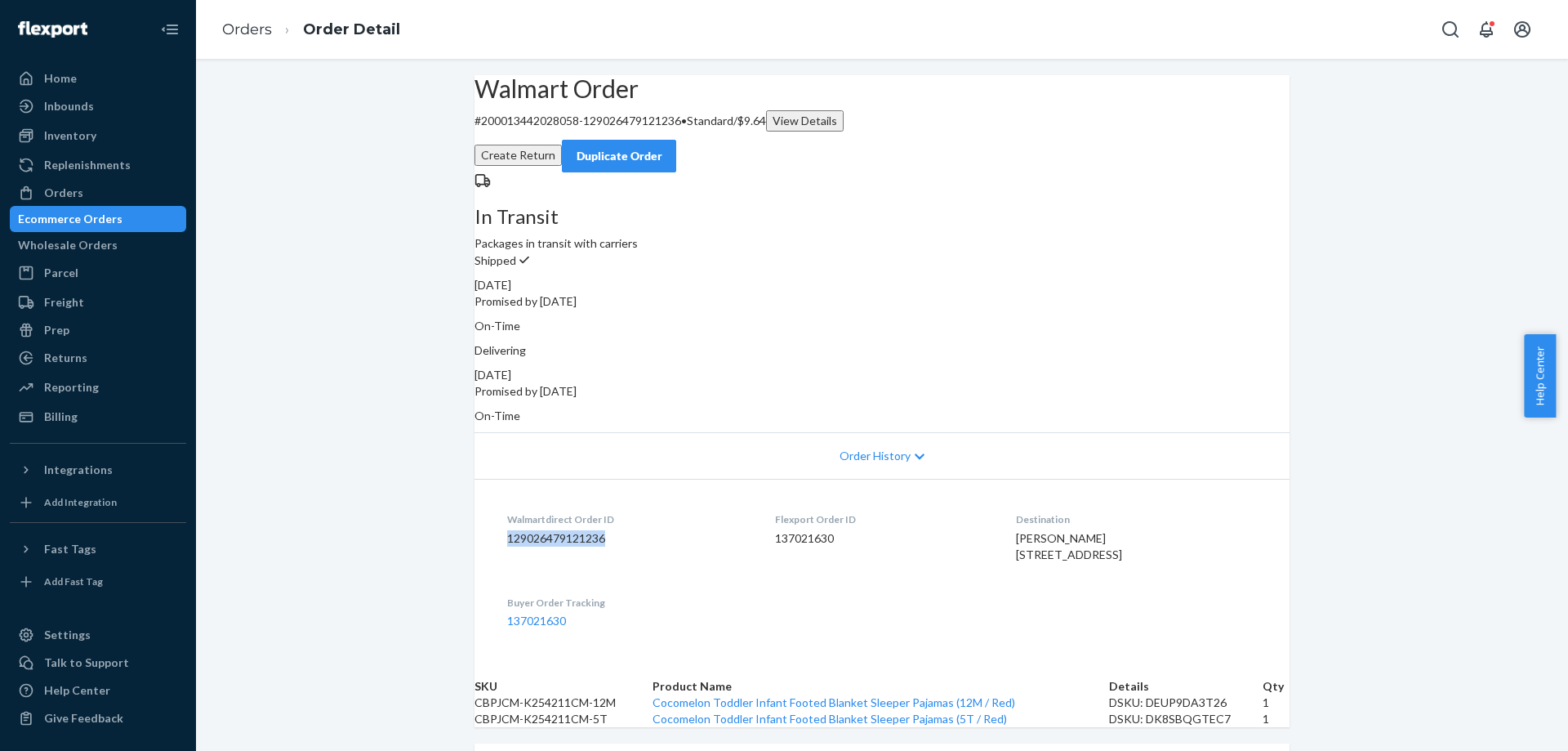
drag, startPoint x: 503, startPoint y: 519, endPoint x: 618, endPoint y: 519, distance: 115.0
click at [618, 530] on dd "129026479121236" at bounding box center [628, 538] width 241 height 17
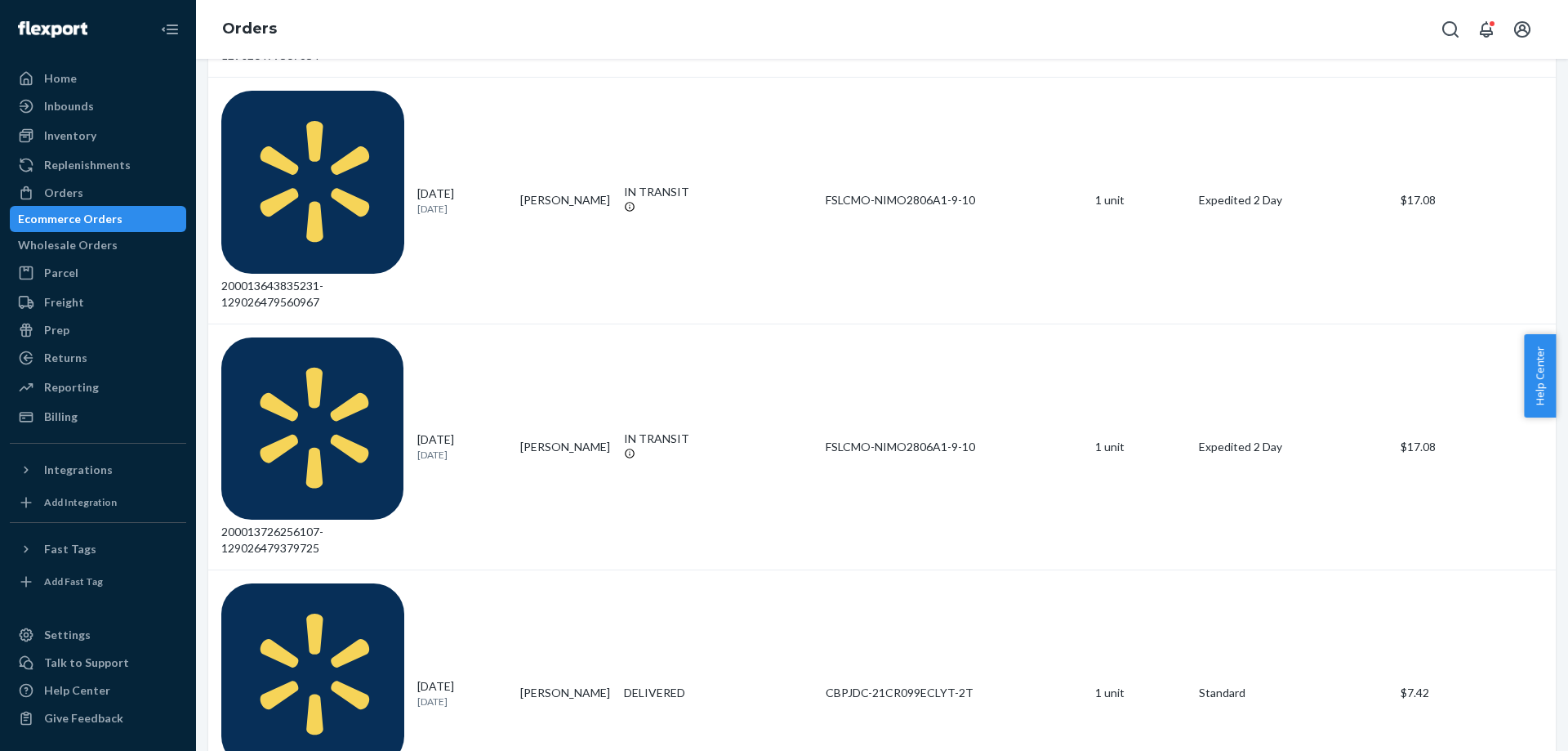
scroll to position [981, 0]
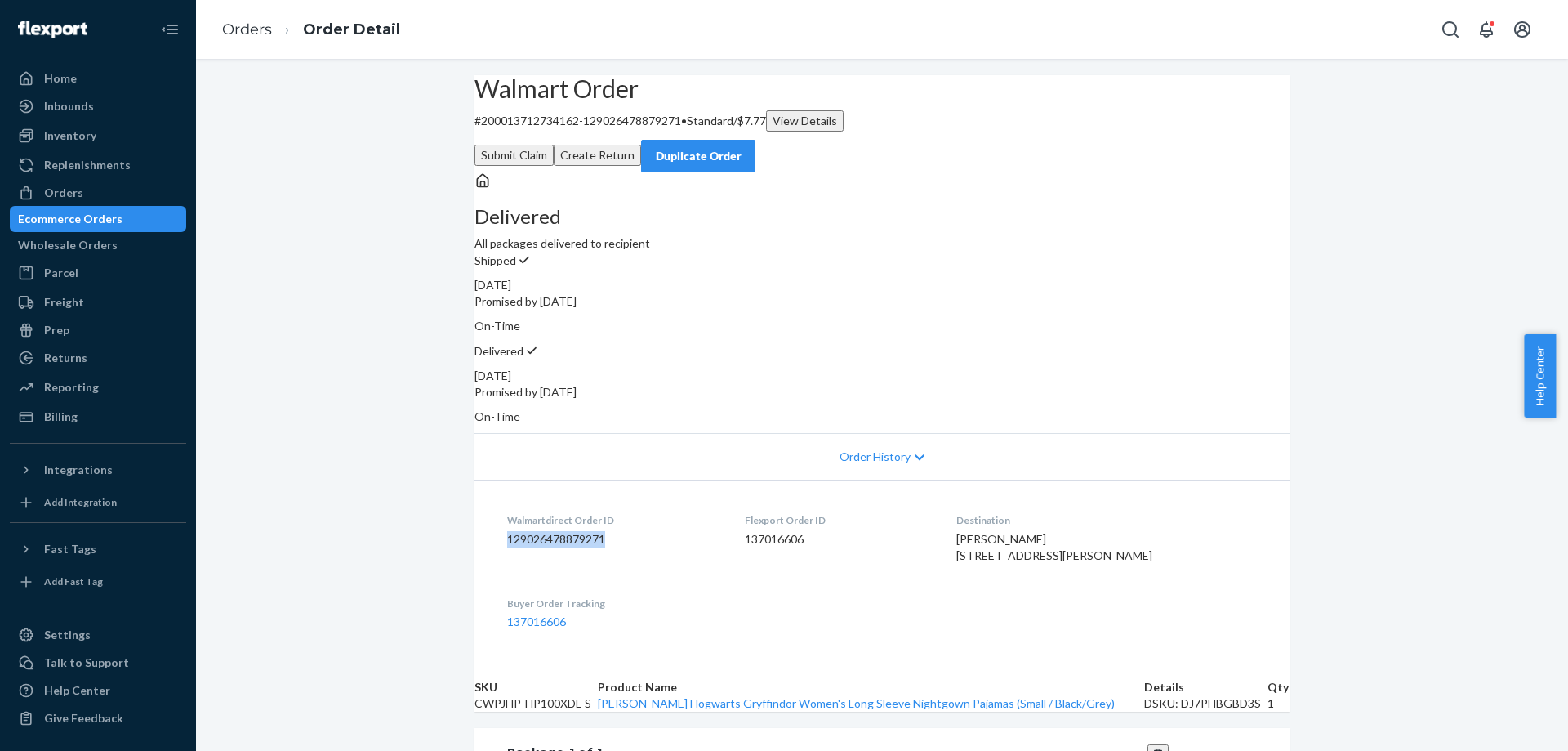
drag, startPoint x: 498, startPoint y: 510, endPoint x: 600, endPoint y: 513, distance: 102.0
click at [600, 513] on dl "Walmartdirect Order ID 129026478879271 Flexport Order ID 137016606 Destination …" at bounding box center [882, 571] width 815 height 183
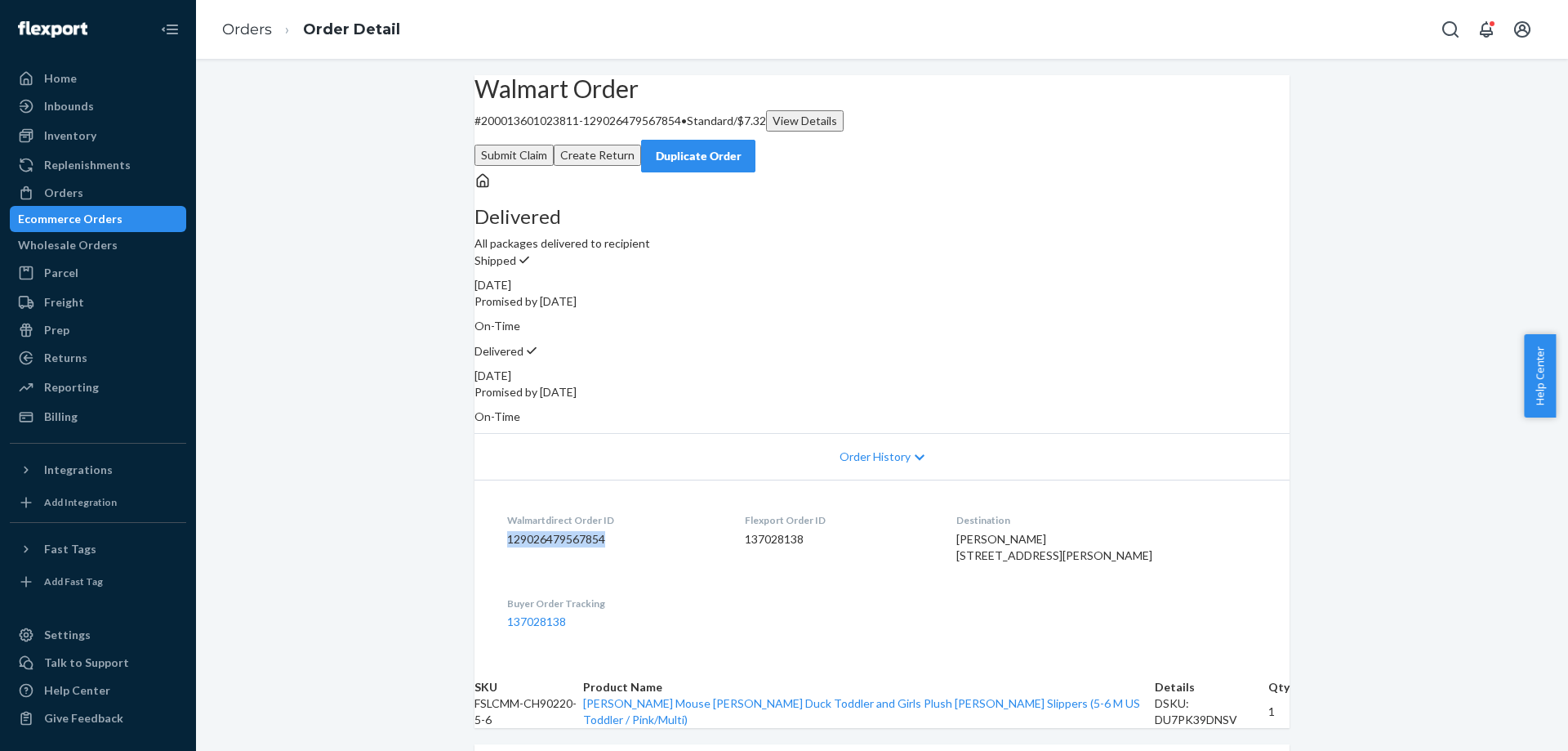
drag, startPoint x: 499, startPoint y: 516, endPoint x: 606, endPoint y: 519, distance: 107.0
click at [606, 519] on dl "Walmartdirect Order ID 129026479567854 Flexport Order ID 137028138 Destination …" at bounding box center [882, 571] width 815 height 183
click at [334, 395] on div "Walmart Order # 200013601023811-129026479567854 • Standard / $7.32 View Details…" at bounding box center [882, 584] width 1372 height 1018
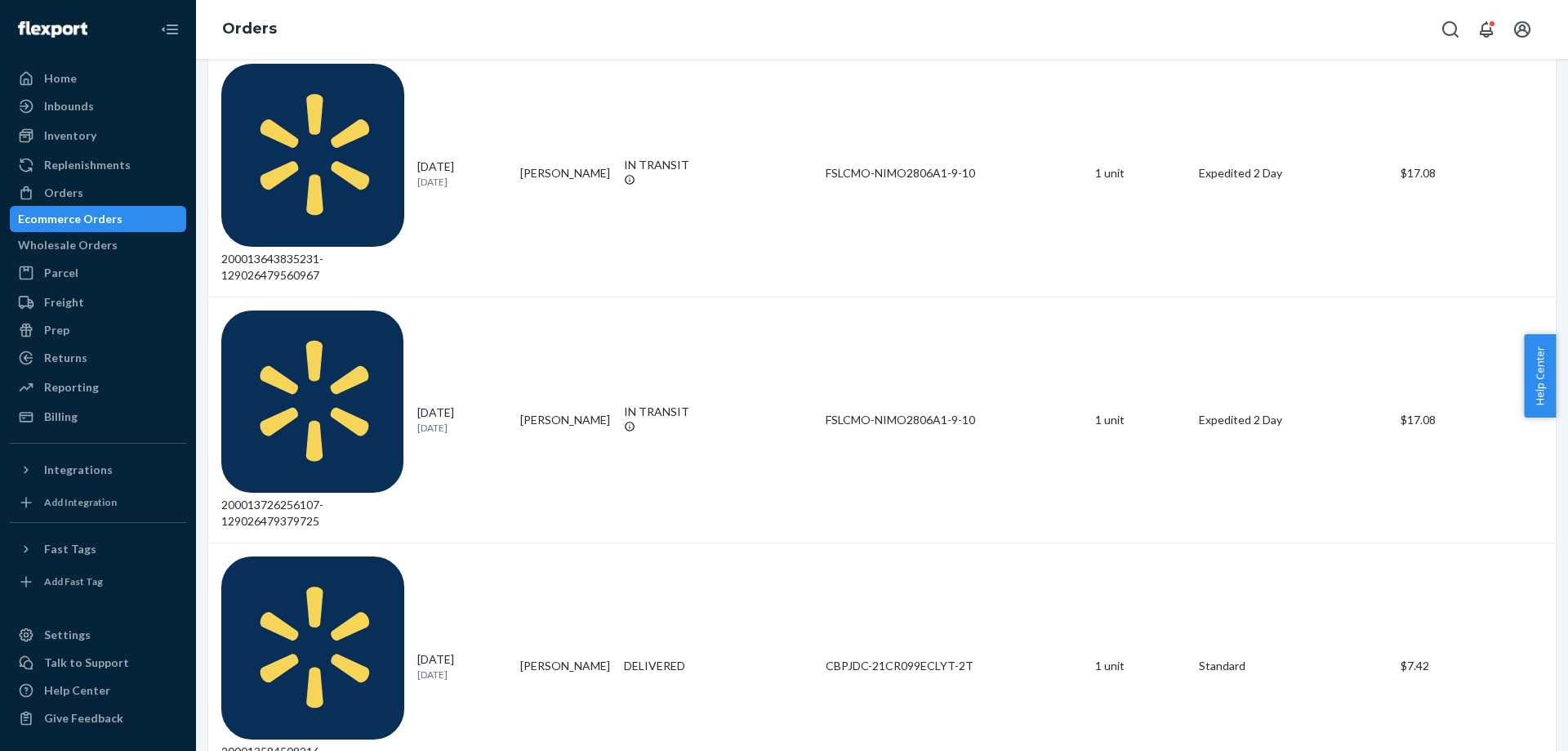
scroll to position [1062, 0]
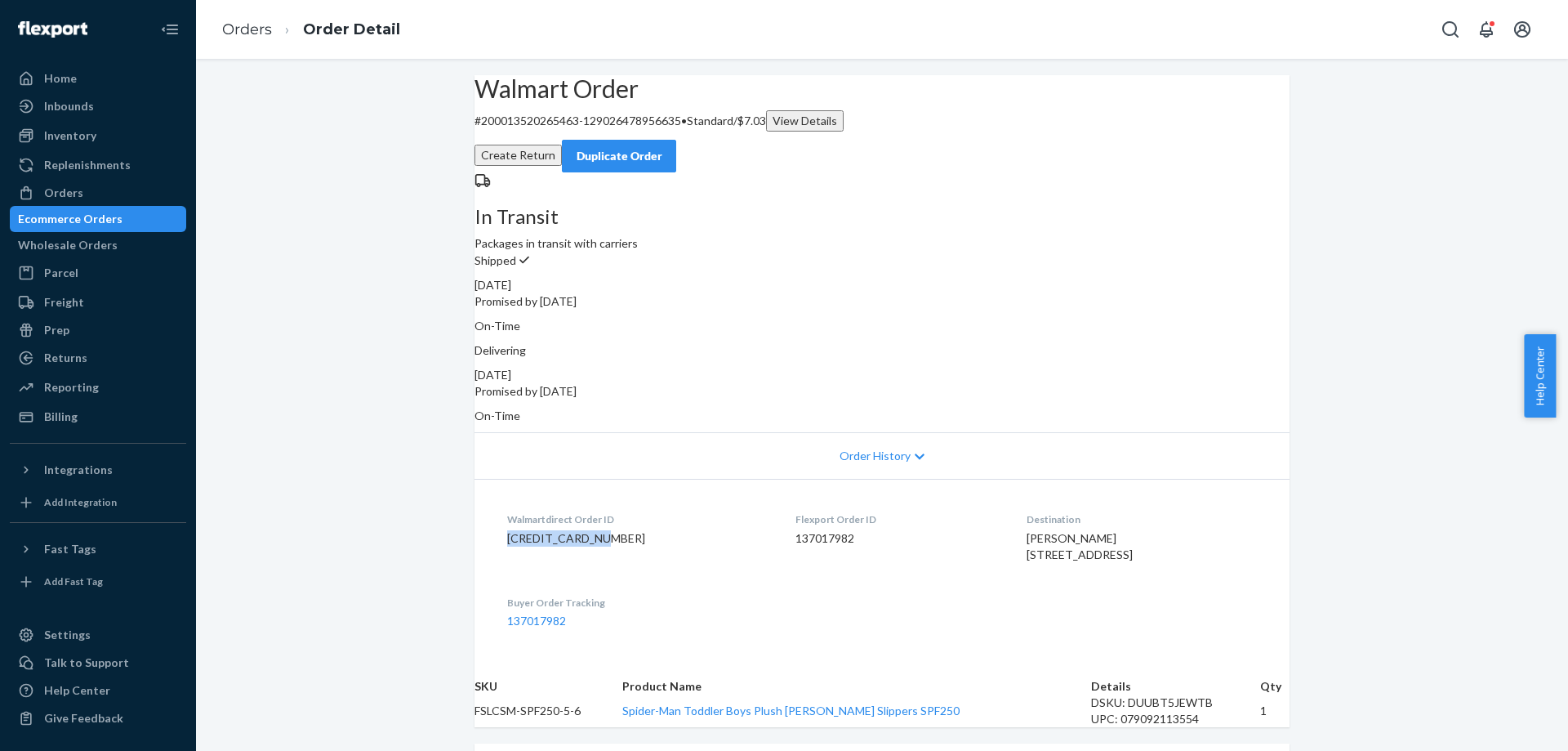
drag, startPoint x: 499, startPoint y: 518, endPoint x: 609, endPoint y: 515, distance: 110.0
click at [609, 515] on dl "Walmartdirect Order ID 129026478956635 Flexport Order ID 137017982 Destination …" at bounding box center [882, 570] width 815 height 183
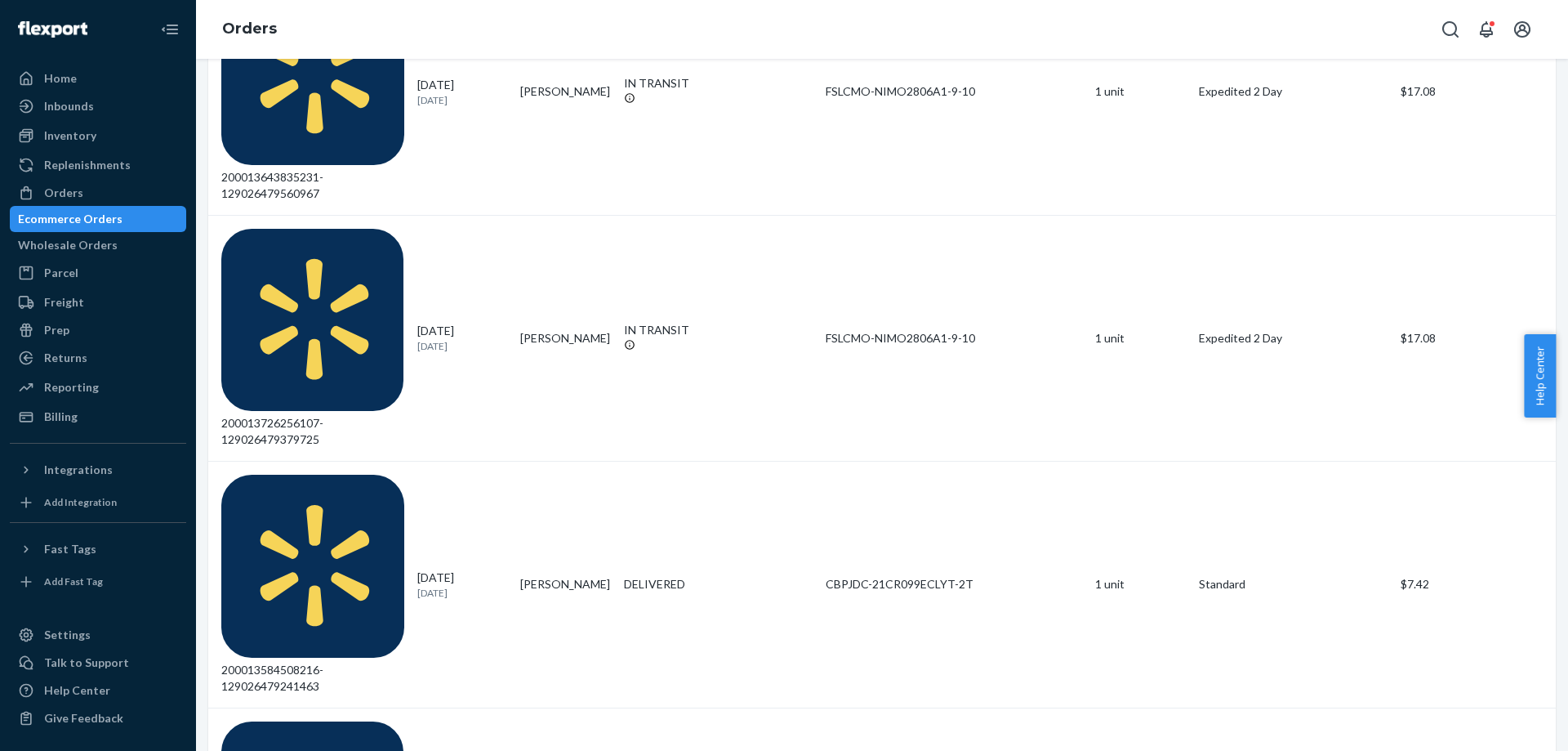
scroll to position [1072, 0]
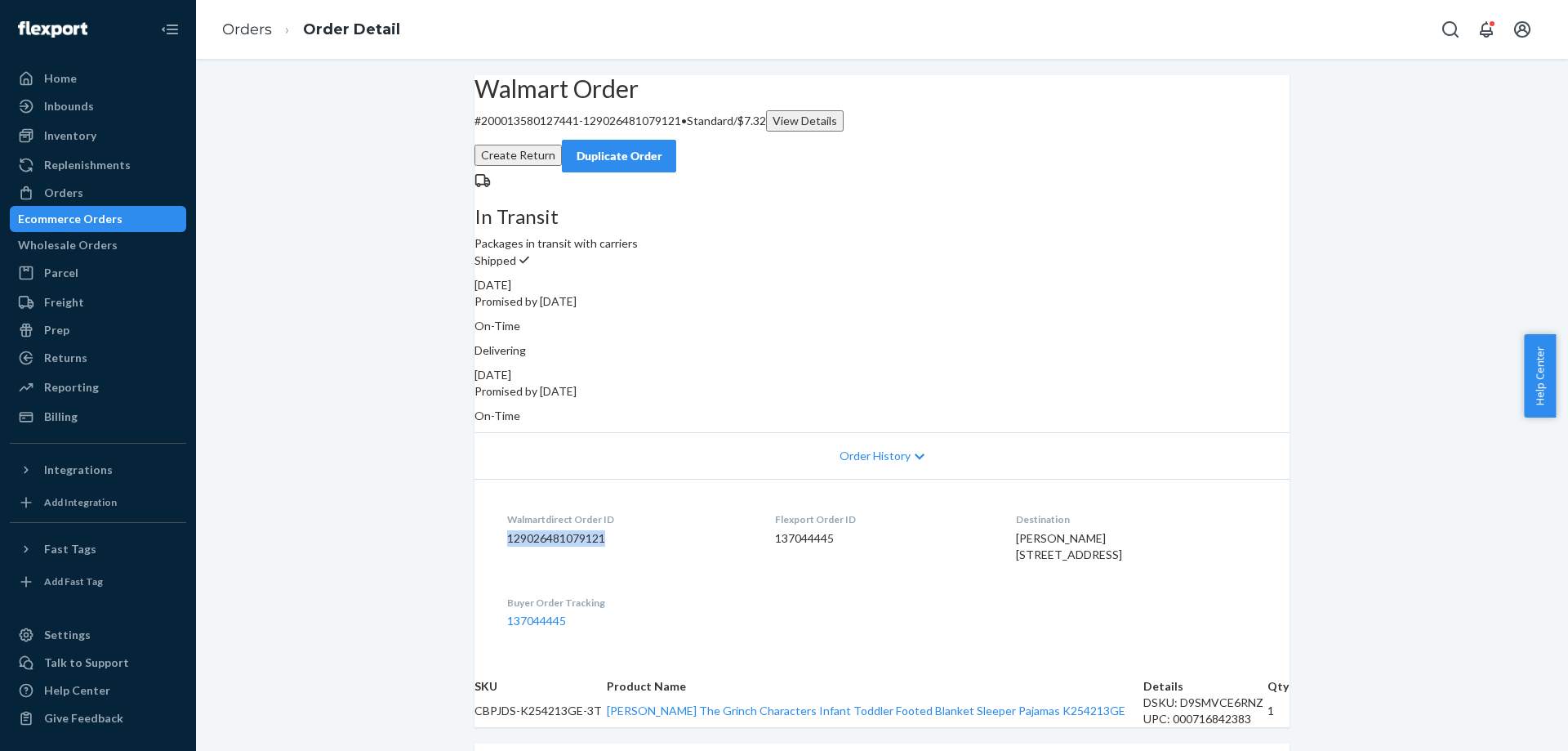
drag, startPoint x: 500, startPoint y: 513, endPoint x: 602, endPoint y: 513, distance: 102.0
click at [602, 530] on dd "129026481079121" at bounding box center [628, 538] width 241 height 17
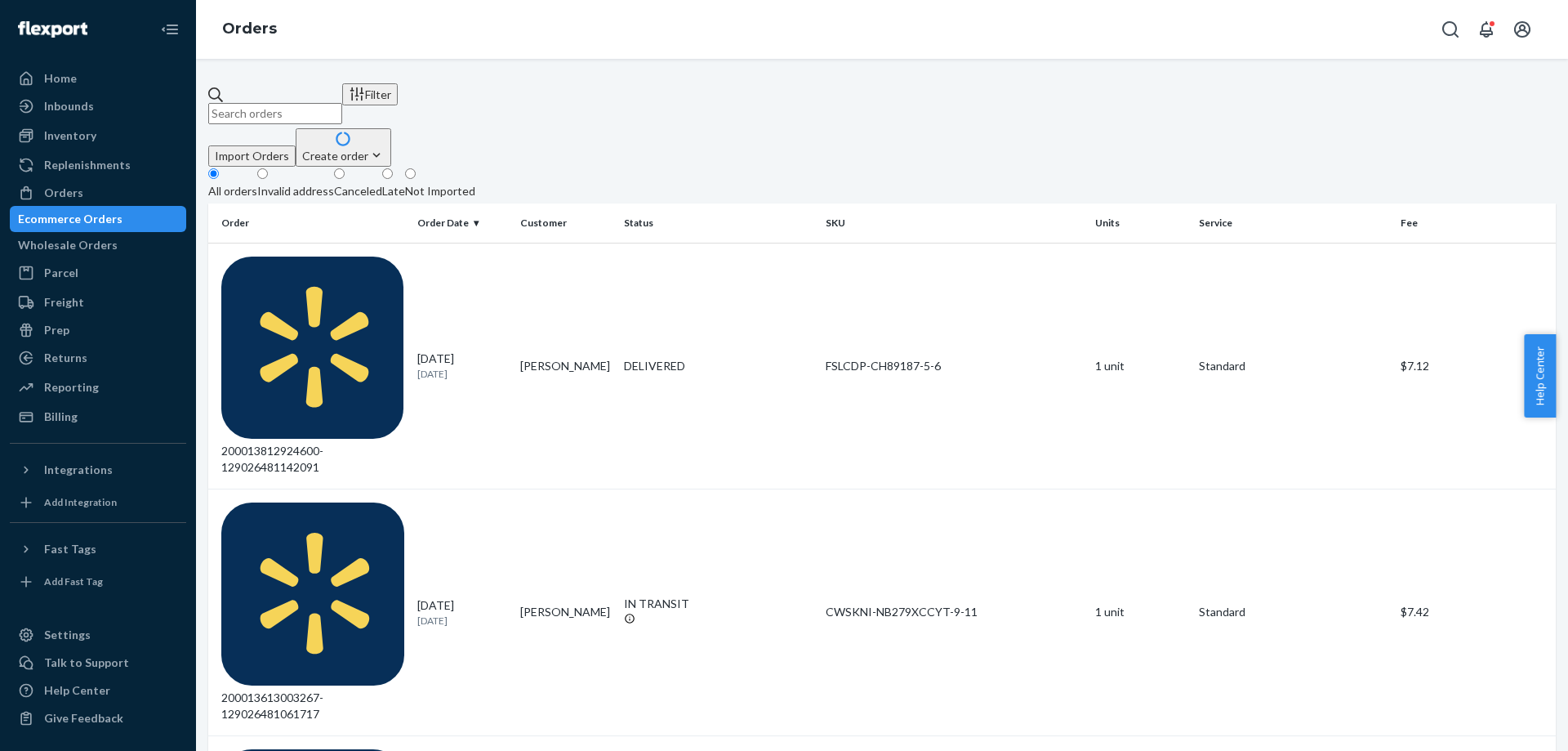
scroll to position [245, 0]
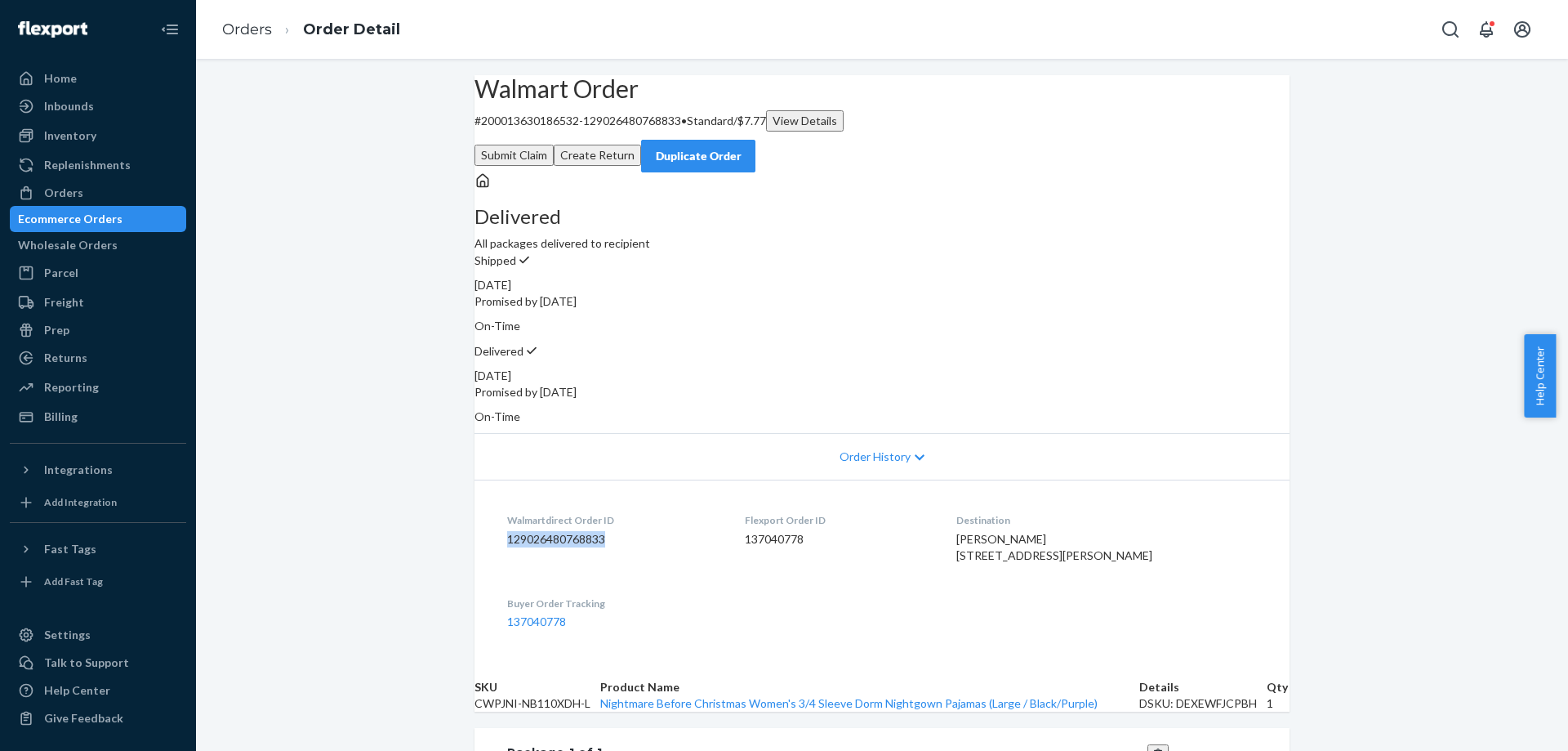
drag, startPoint x: 500, startPoint y: 517, endPoint x: 601, endPoint y: 515, distance: 101.0
click at [601, 531] on dd "129026480768833" at bounding box center [613, 539] width 212 height 17
click at [73, 80] on div "Home" at bounding box center [60, 79] width 32 height 17
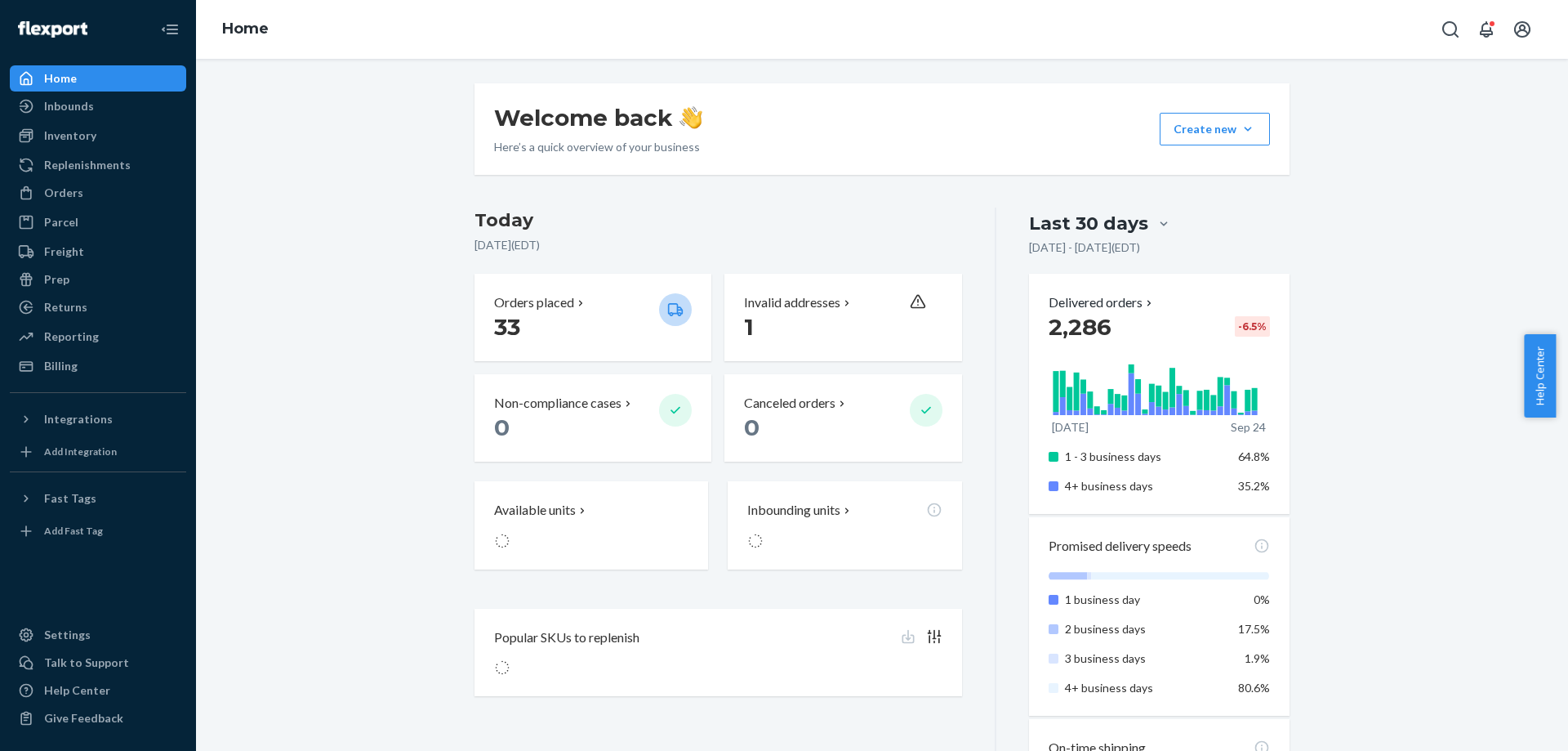
click at [339, 202] on div "Welcome back Here’s a quick overview of your business Create new Create new inb…" at bounding box center [882, 645] width 1348 height 1124
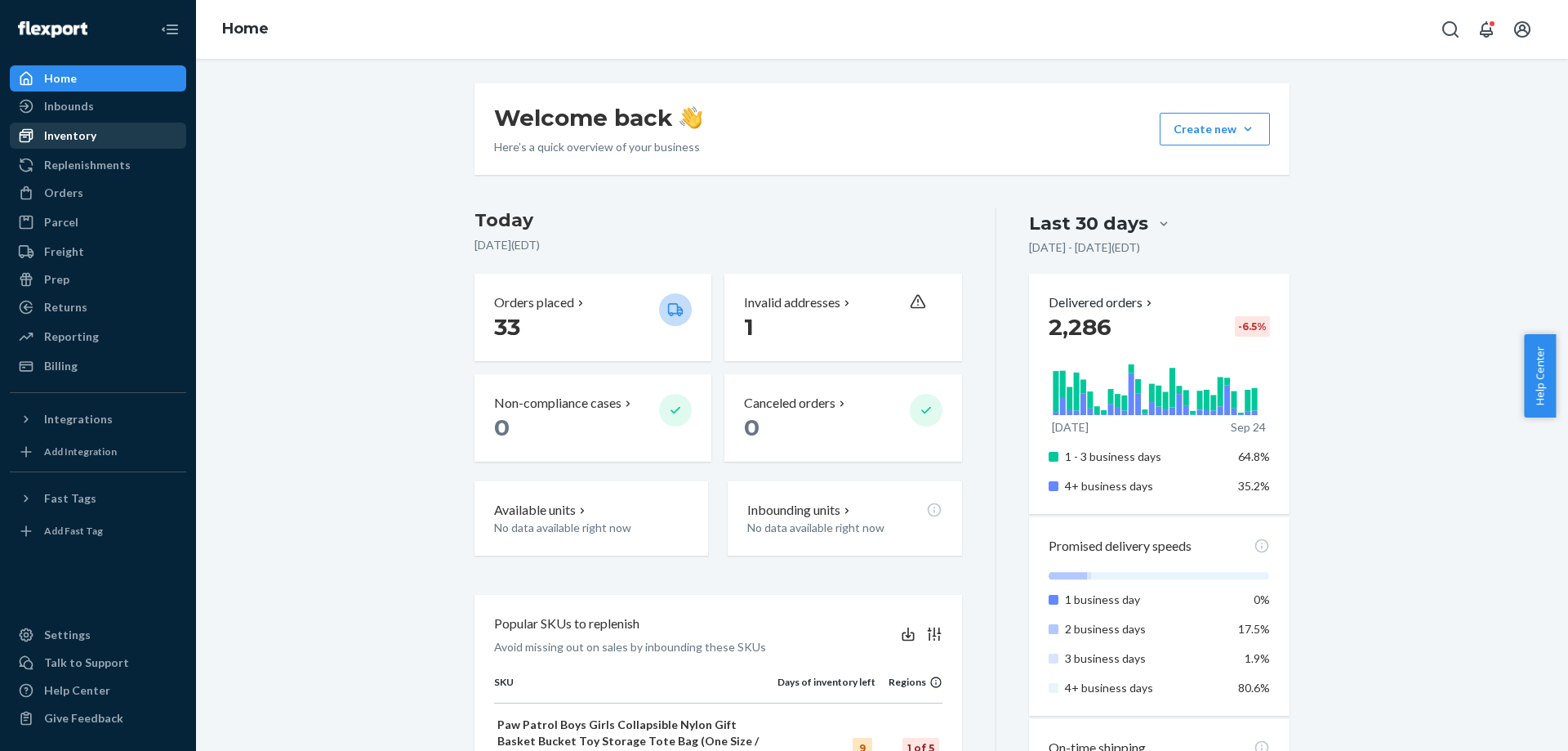
click at [82, 128] on div "Inventory" at bounding box center [70, 135] width 52 height 17
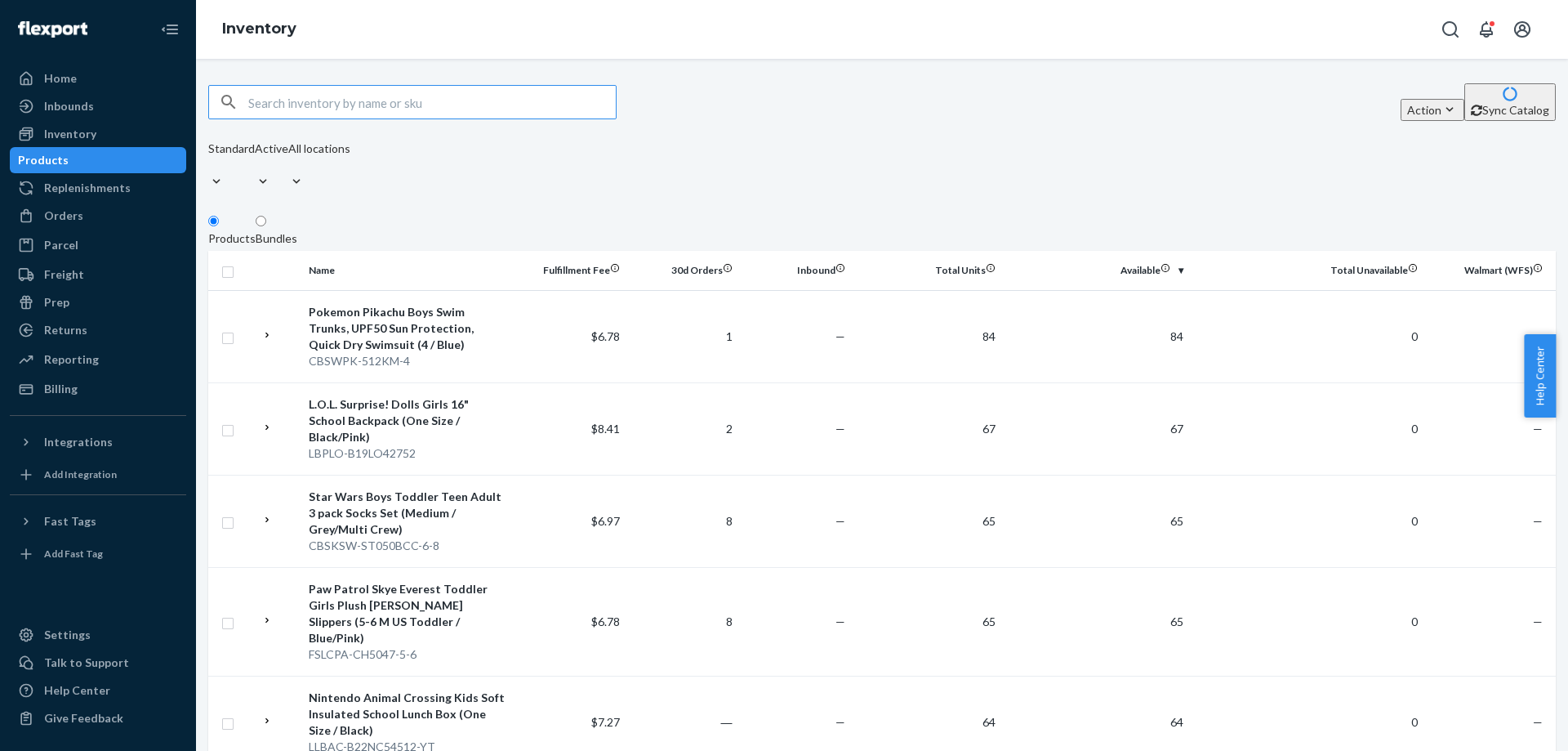
click at [350, 174] on div "Standard Active All locations" at bounding box center [279, 167] width 142 height 54
click at [702, 262] on th "30d Orders" at bounding box center [682, 271] width 113 height 39
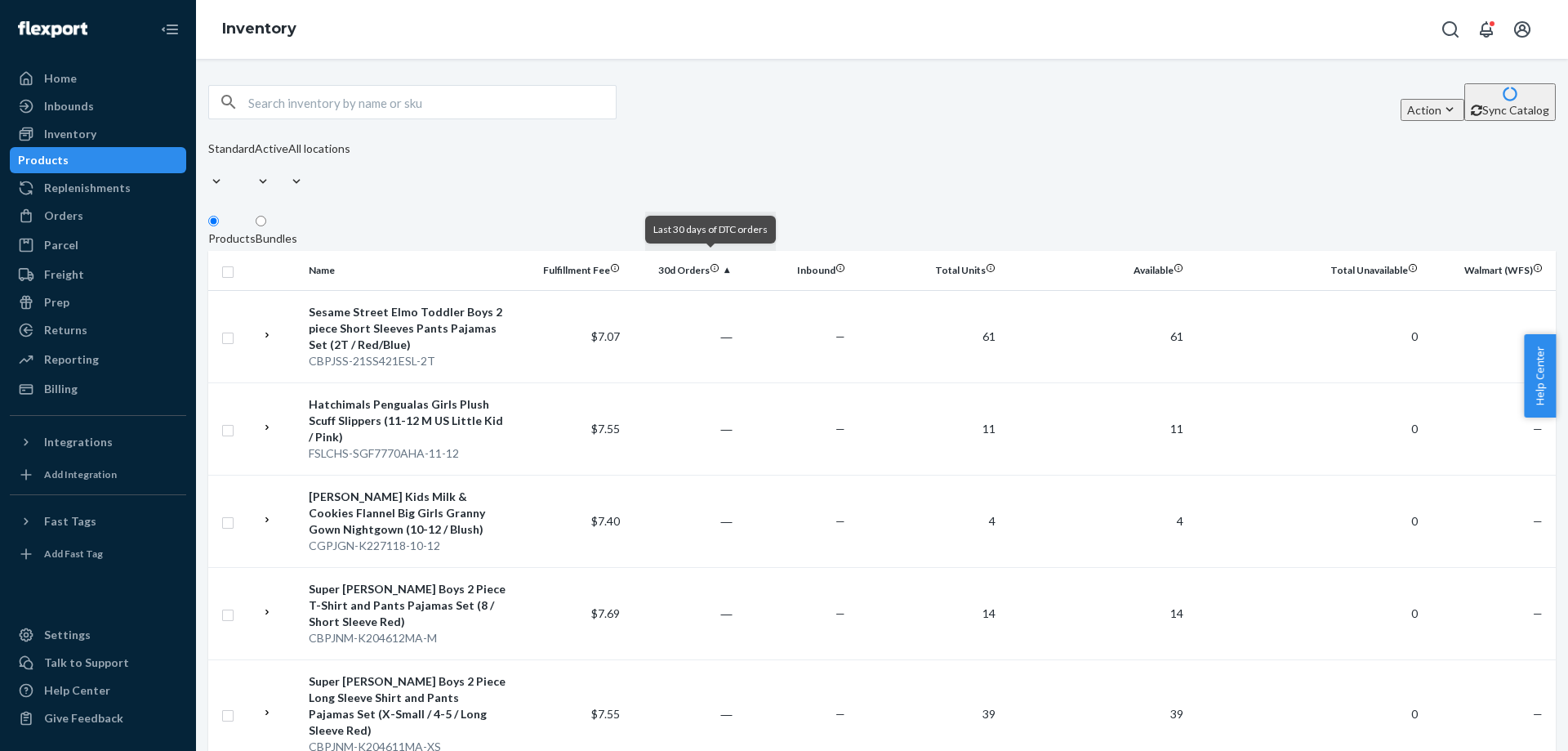
click at [664, 258] on th "30d Orders" at bounding box center [682, 271] width 113 height 39
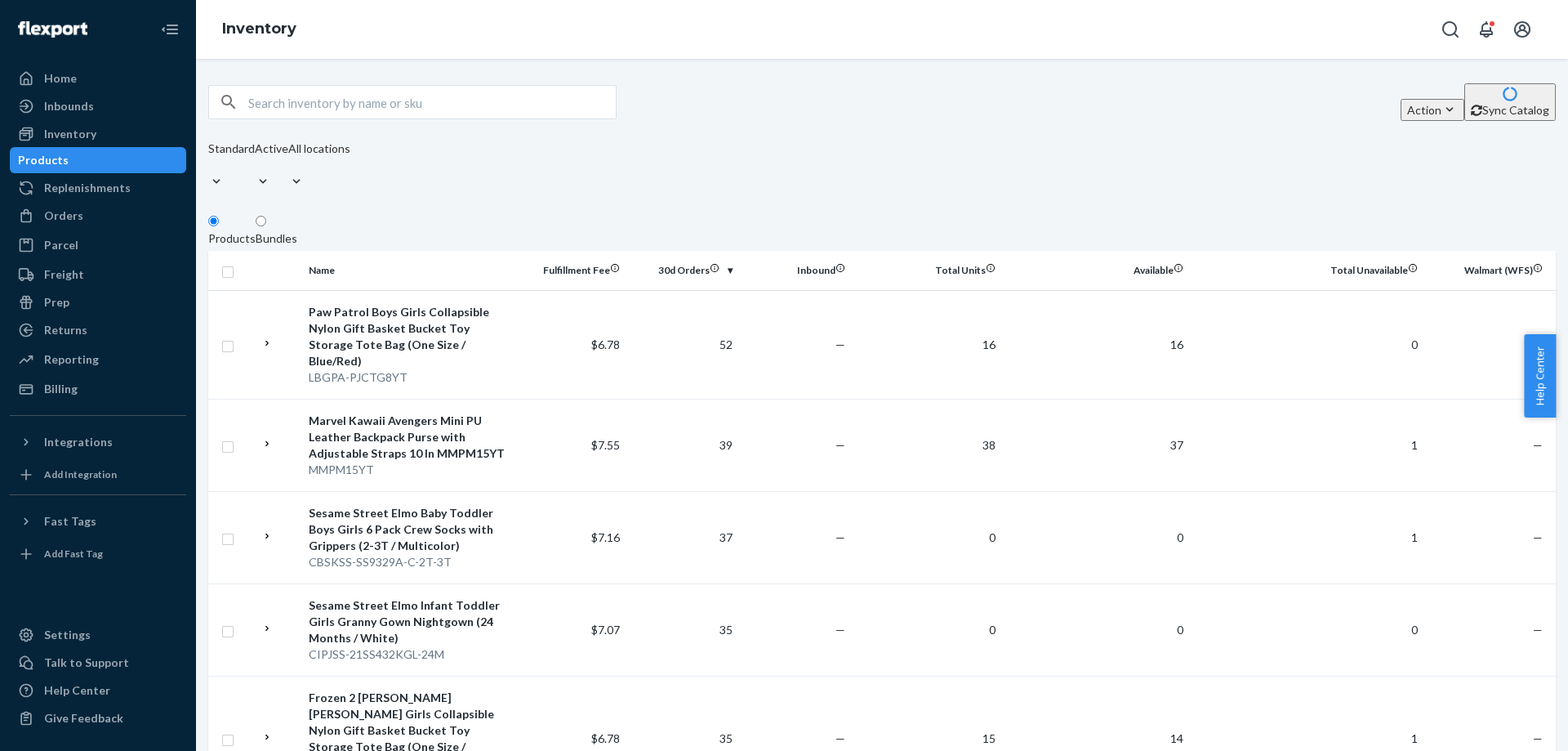
click at [350, 157] on div "Standard Active All locations" at bounding box center [279, 167] width 142 height 54
click at [350, 169] on div "Standard Active All locations" at bounding box center [279, 167] width 142 height 54
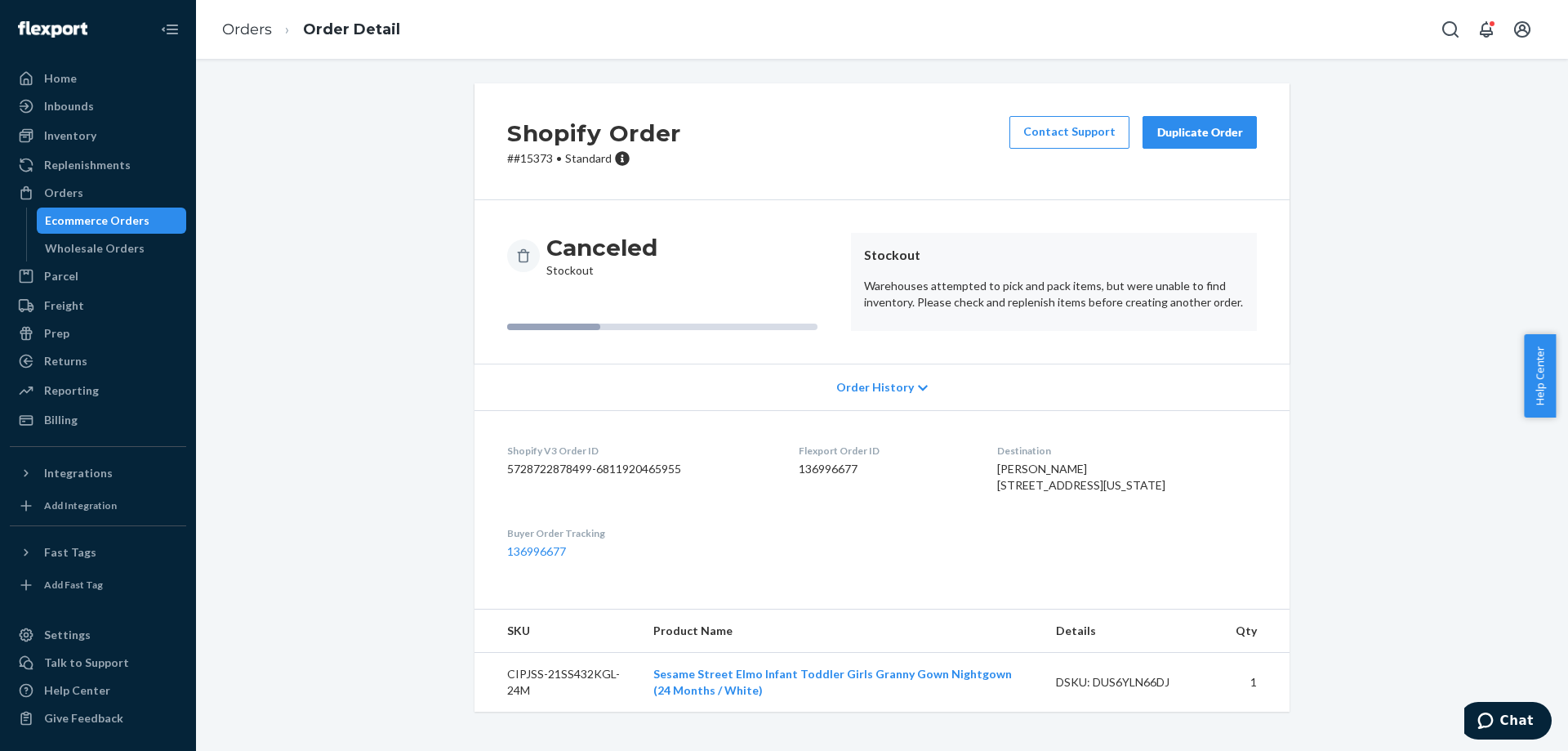
click at [432, 372] on div "Shopify Order # #15373 • Standard Contact Support Duplicate Order Canceled Stoc…" at bounding box center [882, 407] width 1348 height 648
click at [467, 402] on div "Shopify Order # #15373 • Standard Contact Support Duplicate Order Canceled Stoc…" at bounding box center [882, 398] width 840 height 628
